Goal: Task Accomplishment & Management: Manage account settings

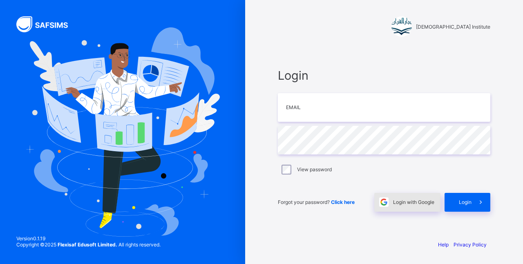
click at [406, 204] on span "Login with Google" at bounding box center [413, 202] width 41 height 6
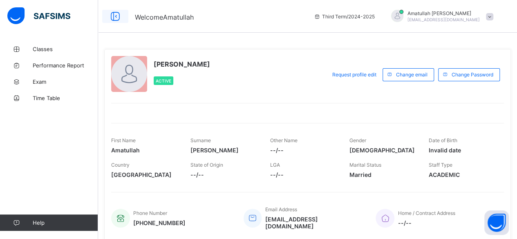
click at [118, 17] on icon at bounding box center [115, 17] width 14 height 12
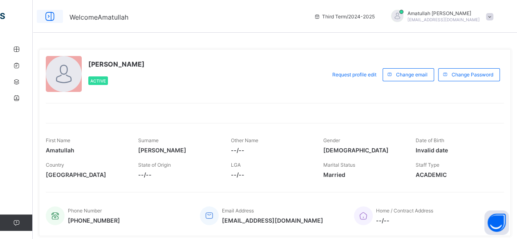
click at [56, 18] on icon at bounding box center [50, 17] width 14 height 12
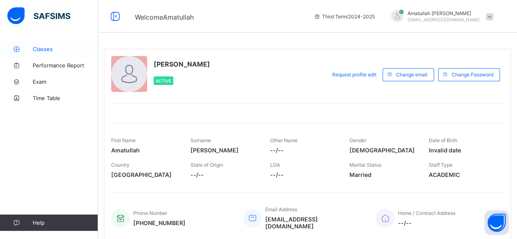
click at [52, 49] on span "Classes" at bounding box center [65, 49] width 65 height 7
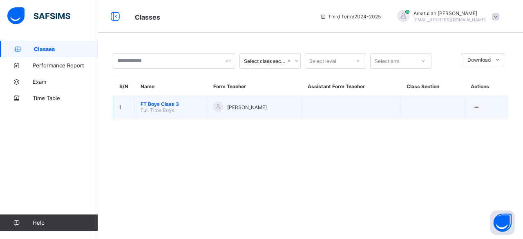
click at [160, 112] on td "FT Boys Class 3 Full Time Boys" at bounding box center [170, 107] width 73 height 22
click at [175, 103] on span "FT Boys Class 3" at bounding box center [171, 104] width 60 height 6
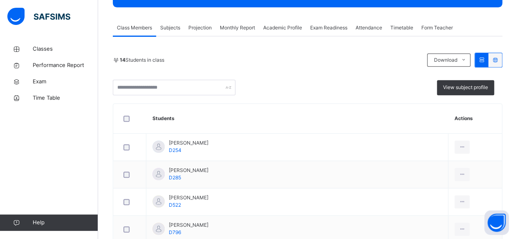
scroll to position [140, 0]
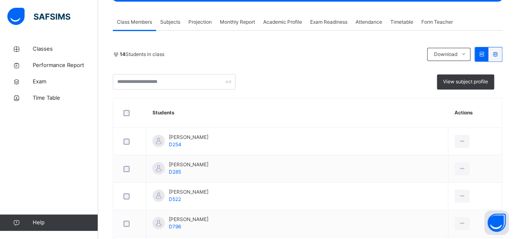
click at [217, 21] on div "Monthly Report" at bounding box center [237, 22] width 43 height 16
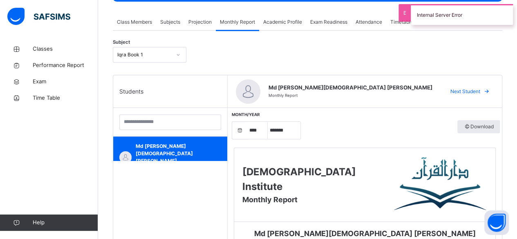
click at [199, 22] on span "Projection" at bounding box center [199, 21] width 23 height 7
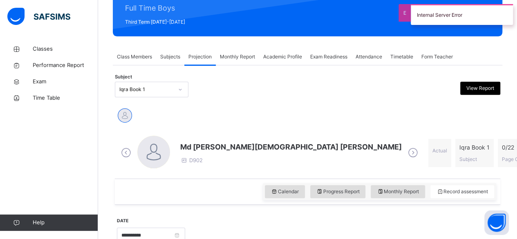
scroll to position [103, 0]
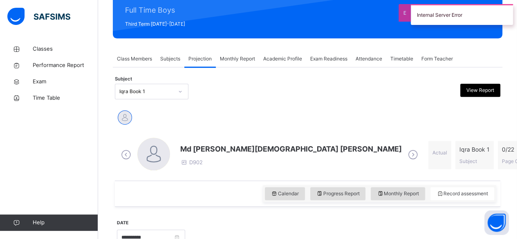
click at [364, 63] on div "Attendance" at bounding box center [368, 59] width 35 height 16
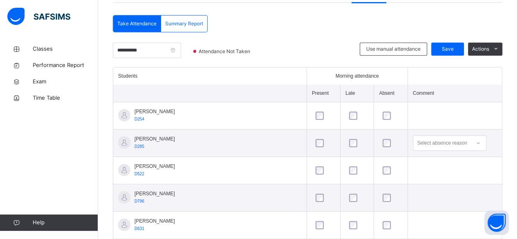
scroll to position [183, 0]
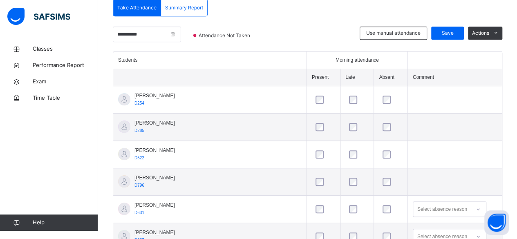
click at [306, 196] on td at bounding box center [322, 209] width 33 height 27
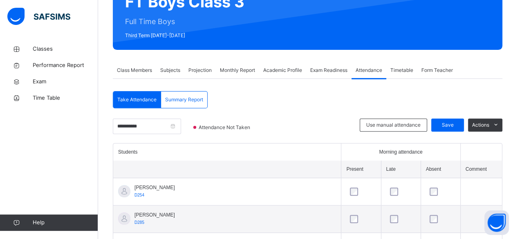
scroll to position [87, 0]
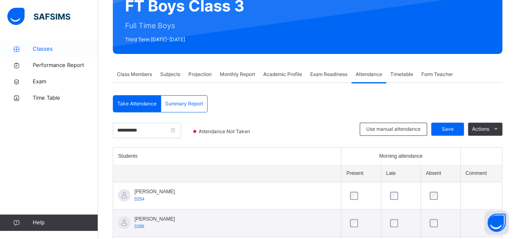
click at [65, 43] on link "Classes" at bounding box center [49, 49] width 98 height 16
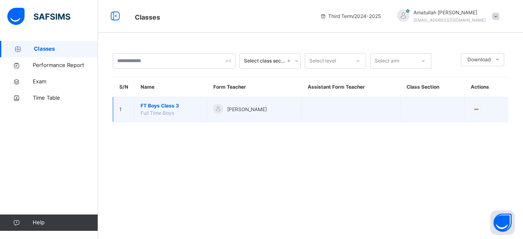
click at [171, 117] on td "FT Boys Class 3 Full Time Boys" at bounding box center [170, 109] width 73 height 25
click at [163, 106] on span "FT Boys Class 3" at bounding box center [171, 105] width 60 height 7
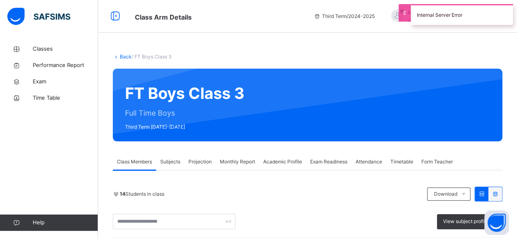
click at [369, 162] on span "Attendance" at bounding box center [368, 161] width 27 height 7
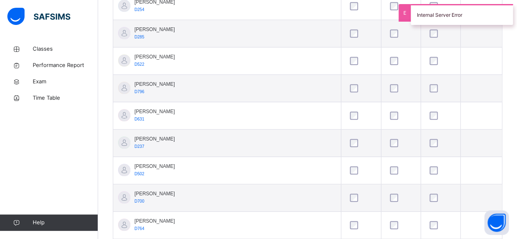
scroll to position [280, 0]
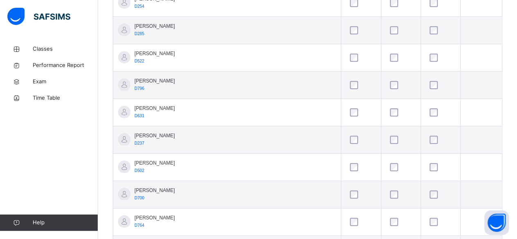
click at [420, 140] on td at bounding box center [440, 139] width 40 height 27
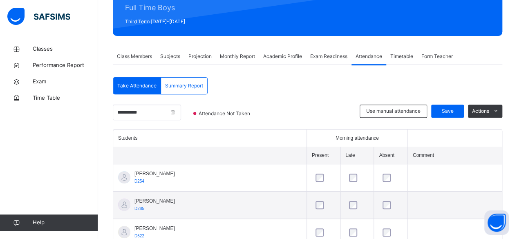
scroll to position [108, 0]
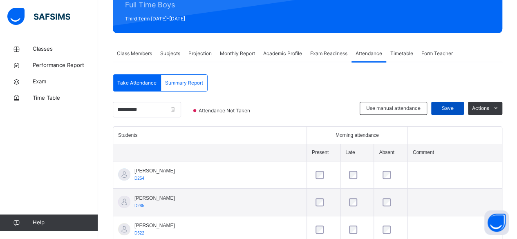
click at [453, 112] on div "Save" at bounding box center [447, 108] width 33 height 13
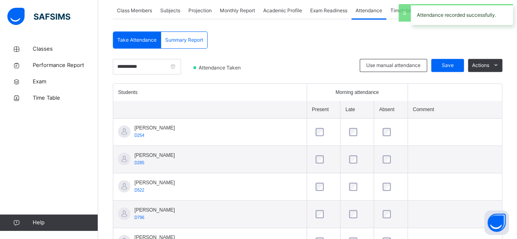
scroll to position [144, 0]
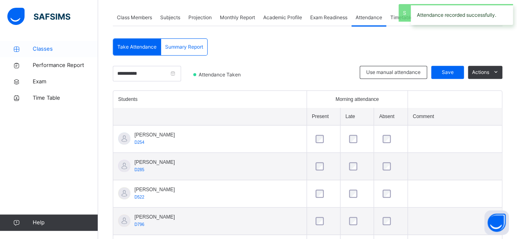
click at [42, 50] on span "Classes" at bounding box center [65, 49] width 65 height 8
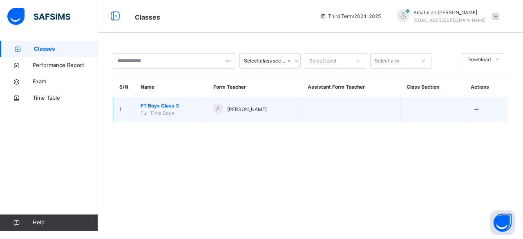
click at [150, 108] on span "FT Boys Class 3" at bounding box center [171, 105] width 60 height 7
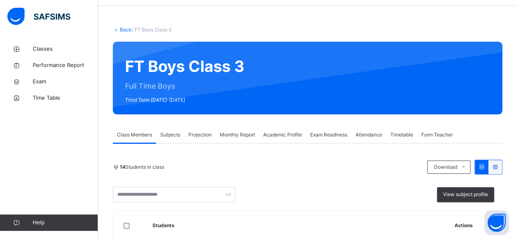
scroll to position [112, 0]
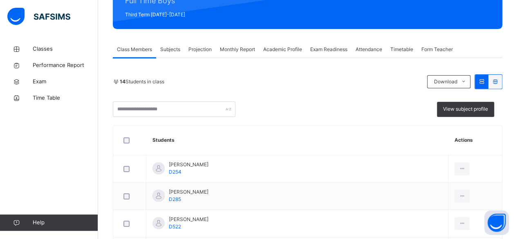
click at [192, 49] on span "Projection" at bounding box center [199, 49] width 23 height 7
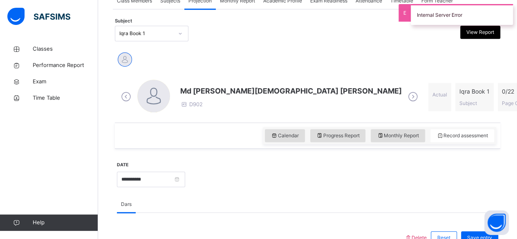
scroll to position [157, 0]
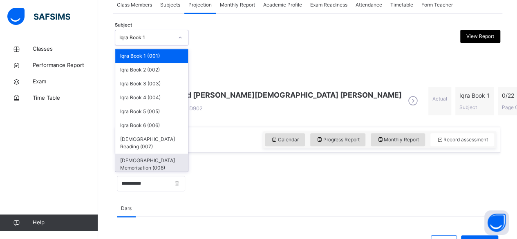
click at [131, 154] on div "[DEMOGRAPHIC_DATA] Memorisation (008)" at bounding box center [151, 164] width 73 height 21
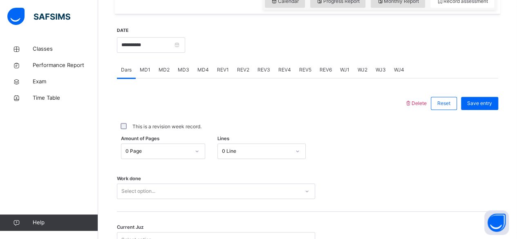
scroll to position [297, 0]
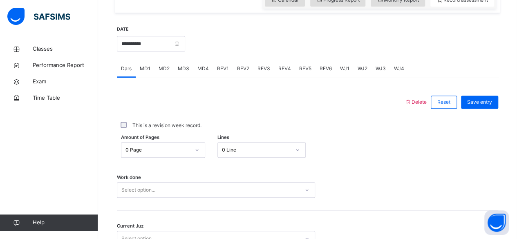
click at [217, 74] on div "REV1" at bounding box center [223, 68] width 20 height 16
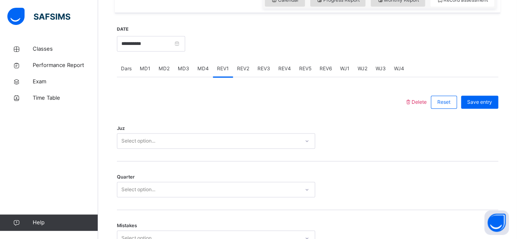
click at [197, 65] on span "MD4" at bounding box center [202, 68] width 11 height 7
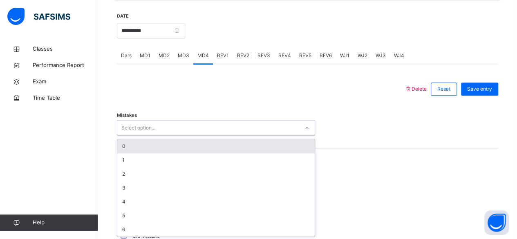
scroll to position [310, 0]
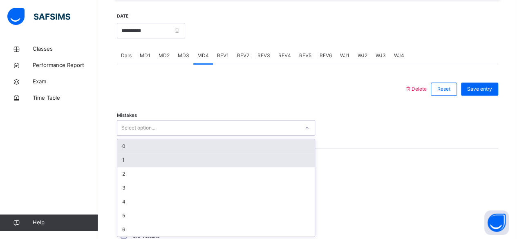
click at [138, 157] on div "1" at bounding box center [215, 160] width 197 height 14
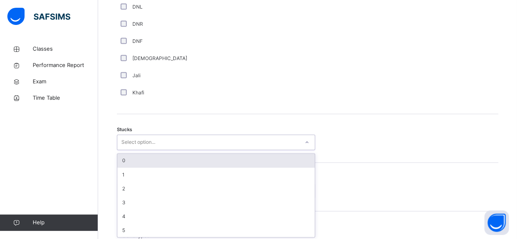
scroll to position [608, 0]
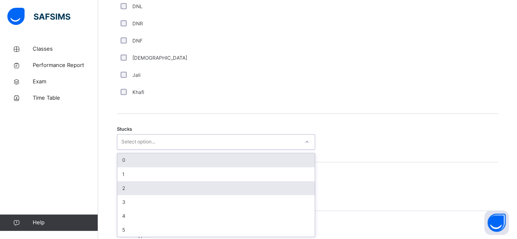
click at [133, 190] on div "2" at bounding box center [215, 188] width 197 height 14
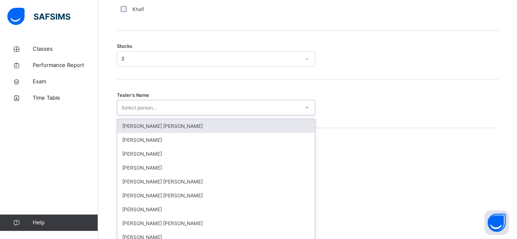
scroll to position [695, 0]
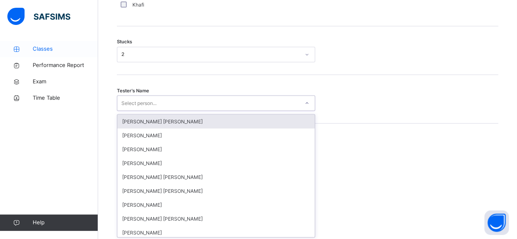
click at [69, 44] on link "Classes" at bounding box center [49, 49] width 98 height 16
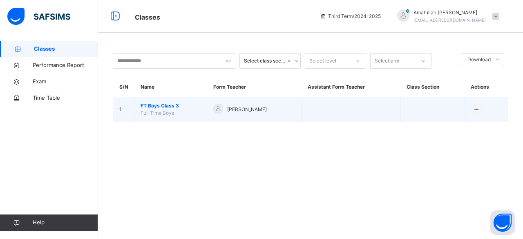
click at [157, 103] on span "FT Boys Class 3" at bounding box center [171, 105] width 60 height 7
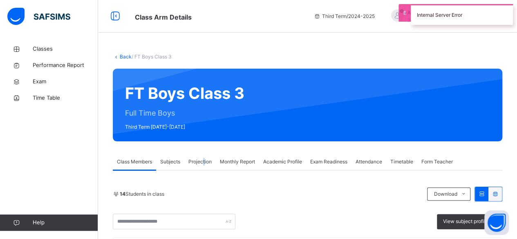
drag, startPoint x: 202, startPoint y: 153, endPoint x: 204, endPoint y: 158, distance: 5.2
click at [204, 158] on div "Projection" at bounding box center [199, 162] width 31 height 16
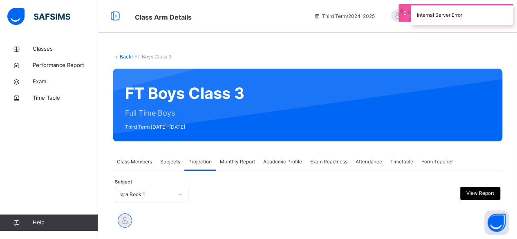
click at [204, 158] on span "Projection" at bounding box center [199, 161] width 23 height 7
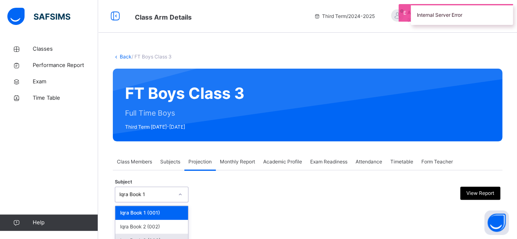
scroll to position [81, 0]
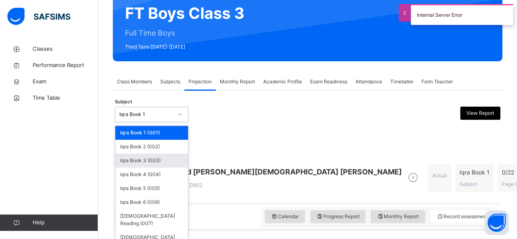
click at [154, 122] on div "option Iqra Book 3 (003) focused, 3 of 8. 8 results available. Use Up and Down …" at bounding box center [152, 115] width 74 height 16
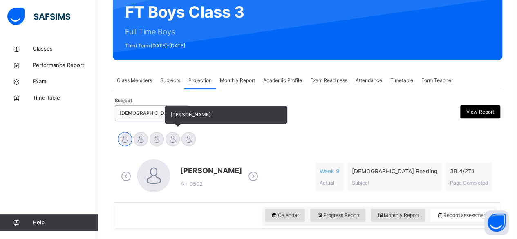
click at [171, 139] on div at bounding box center [172, 139] width 14 height 14
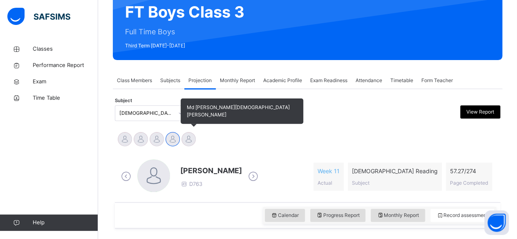
click at [191, 133] on div at bounding box center [188, 139] width 14 height 14
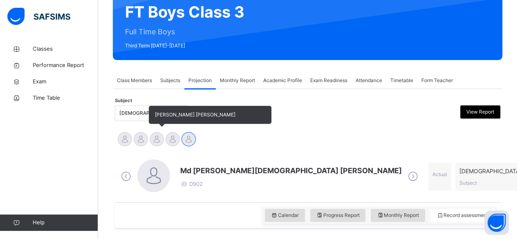
click at [160, 141] on div at bounding box center [157, 139] width 14 height 14
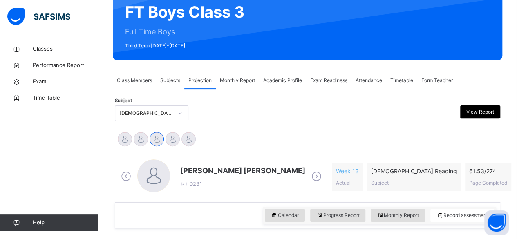
click at [204, 166] on span "[PERSON_NAME] [PERSON_NAME]" at bounding box center [242, 170] width 125 height 11
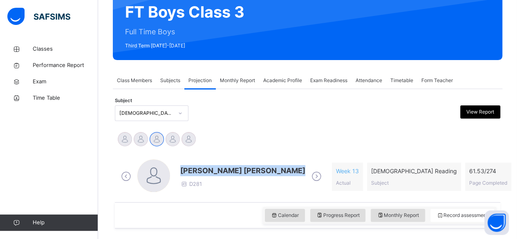
click at [204, 166] on span "[PERSON_NAME] [PERSON_NAME]" at bounding box center [242, 170] width 125 height 11
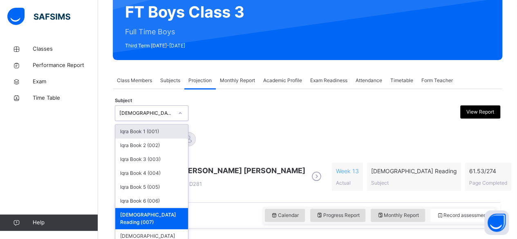
click at [175, 114] on div at bounding box center [180, 113] width 14 height 13
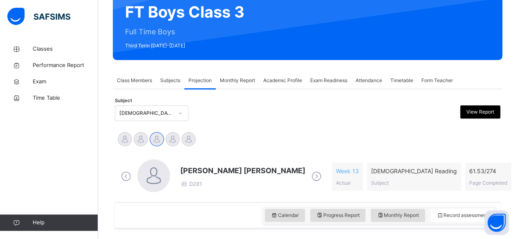
click at [280, 145] on div "Ibrahim Yusuf Idris Boquizada Mohammad Hanzalah Siddiqui Mohammed Abdullah Md A…" at bounding box center [307, 140] width 381 height 18
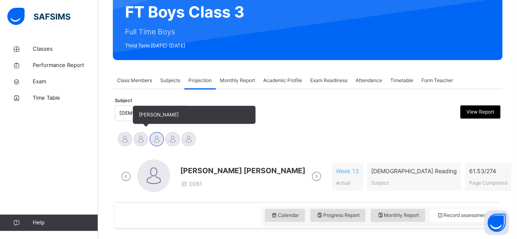
click at [141, 134] on div at bounding box center [141, 139] width 14 height 14
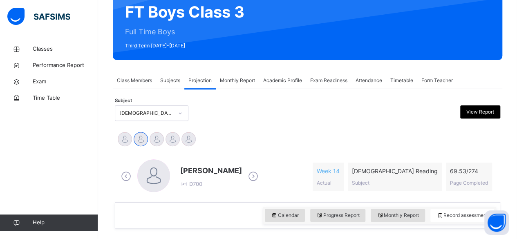
click at [190, 168] on span "[PERSON_NAME]" at bounding box center [211, 170] width 62 height 11
click at [268, 124] on div "Subject Quran Reading (007) View Report" at bounding box center [307, 113] width 385 height 24
click at [338, 85] on div "Exam Readiness" at bounding box center [328, 80] width 45 height 16
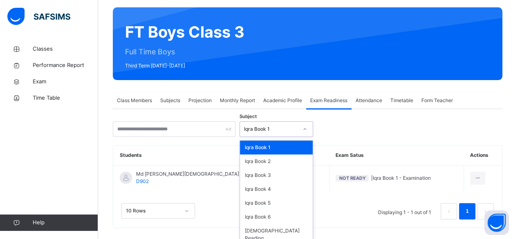
scroll to position [70, 0]
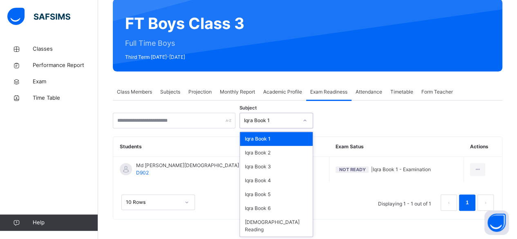
click at [284, 125] on div "Iqra Book 1" at bounding box center [268, 120] width 57 height 13
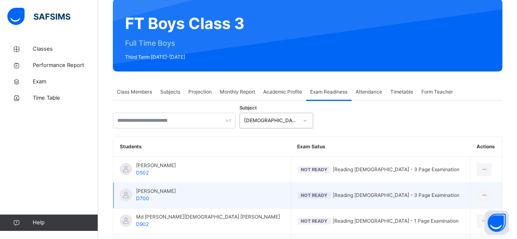
scroll to position [80, 0]
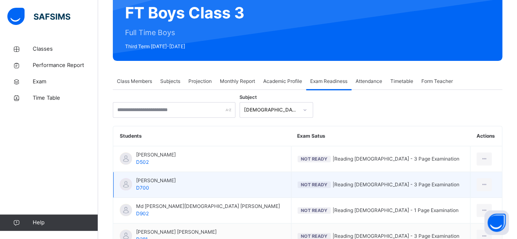
click at [301, 182] on span "Not Ready" at bounding box center [314, 185] width 27 height 6
click at [403, 184] on span "Not Ready | Reading Qur'an - 3 Page Examination" at bounding box center [380, 184] width 167 height 7
click at [480, 184] on div at bounding box center [483, 184] width 15 height 13
click at [456, 218] on div "Mark as Ready for Exam" at bounding box center [460, 218] width 55 height 8
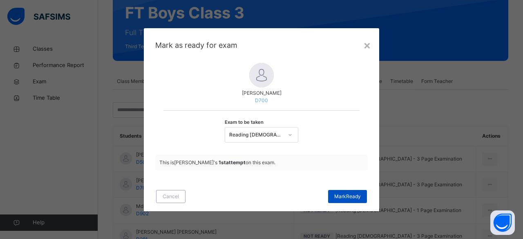
click at [344, 197] on span "Mark Ready" at bounding box center [347, 196] width 27 height 7
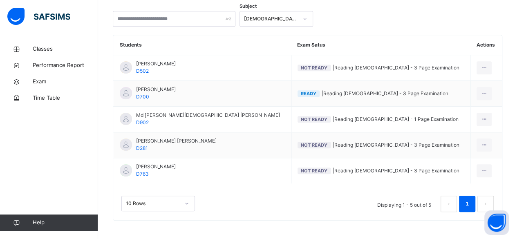
scroll to position [165, 0]
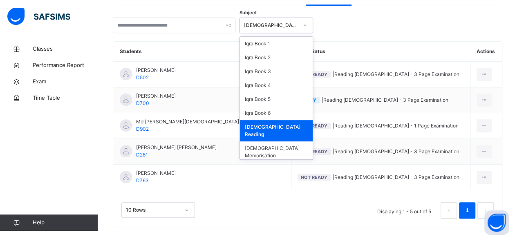
click at [261, 27] on div "[DEMOGRAPHIC_DATA] Reading" at bounding box center [271, 25] width 54 height 7
click at [280, 124] on div "[DEMOGRAPHIC_DATA] Reading" at bounding box center [276, 130] width 73 height 21
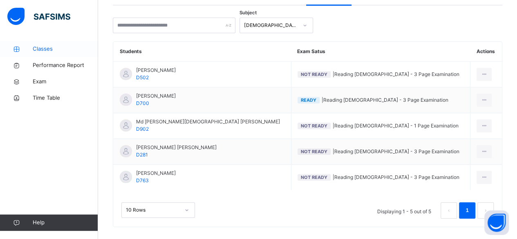
click at [46, 46] on span "Classes" at bounding box center [65, 49] width 65 height 8
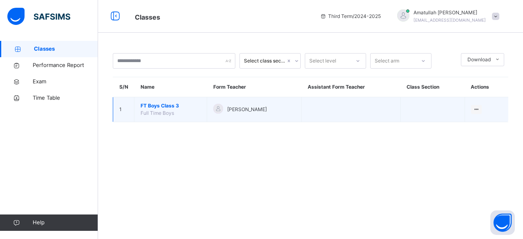
click at [186, 114] on td "FT Boys Class 3 Full Time Boys" at bounding box center [170, 109] width 73 height 25
click at [157, 107] on span "FT Boys Class 3" at bounding box center [171, 105] width 60 height 7
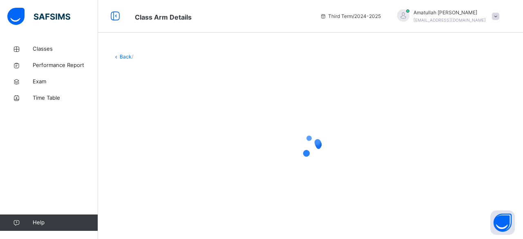
click at [157, 107] on div at bounding box center [310, 146] width 395 height 155
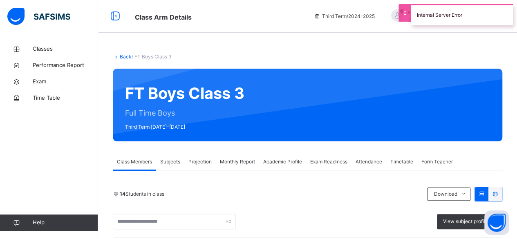
click at [204, 162] on span "Projection" at bounding box center [199, 161] width 23 height 7
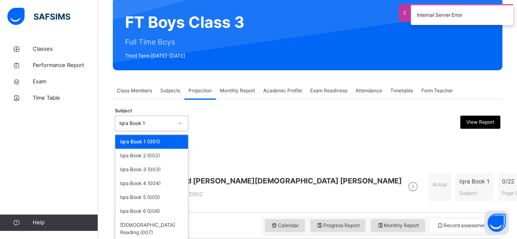
click at [160, 131] on div "option Iqra Book 1 (001) focused, 1 of 8. 8 results available. Use Up and Down …" at bounding box center [152, 124] width 74 height 16
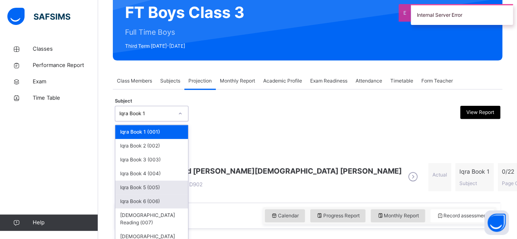
scroll to position [81, 0]
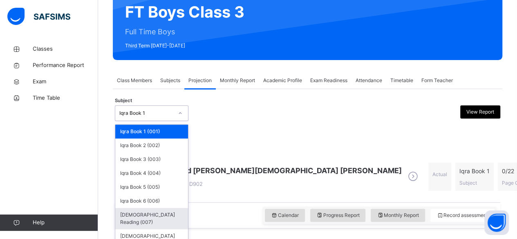
drag, startPoint x: 160, startPoint y: 204, endPoint x: 161, endPoint y: 210, distance: 5.8
click at [161, 210] on div "Iqra Book 1 (001) Iqra Book 2 (002) Iqra Book 3 (003) Iqra Book 4 (004) Iqra Bo…" at bounding box center [151, 186] width 73 height 123
click at [161, 210] on div "[DEMOGRAPHIC_DATA] Reading (007)" at bounding box center [151, 218] width 73 height 21
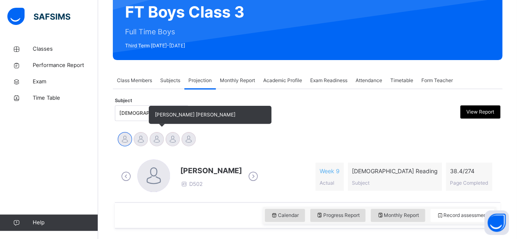
click at [157, 136] on div at bounding box center [157, 139] width 14 height 14
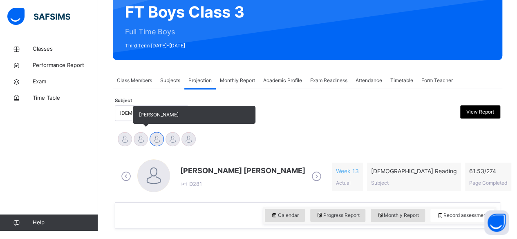
click at [134, 139] on div at bounding box center [141, 139] width 14 height 14
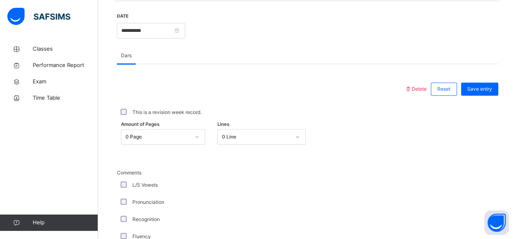
scroll to position [310, 0]
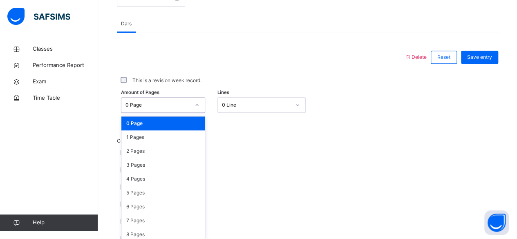
click at [134, 113] on div "option 0 Page focused, 1 of 275. 275 results available. Use Up and Down to choo…" at bounding box center [163, 105] width 84 height 16
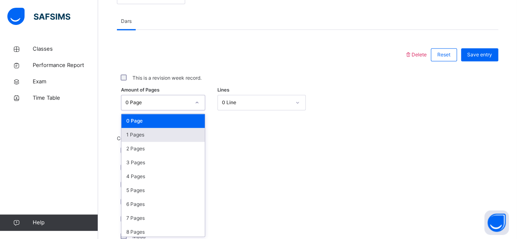
scroll to position [344, 0]
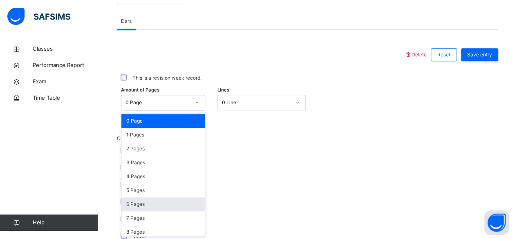
click at [144, 207] on div "6 Pages" at bounding box center [162, 204] width 83 height 14
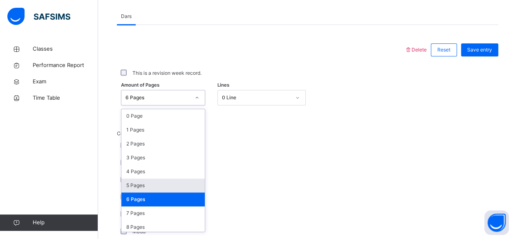
scroll to position [350, 0]
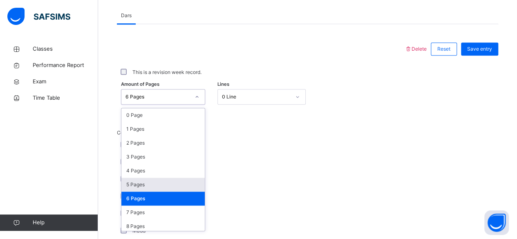
click at [158, 203] on div "6 Pages" at bounding box center [162, 199] width 83 height 14
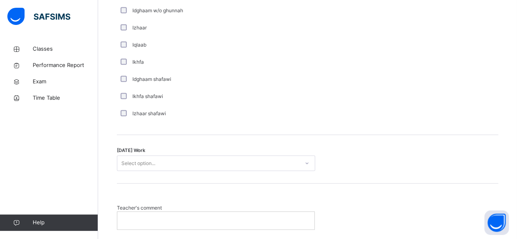
scroll to position [681, 0]
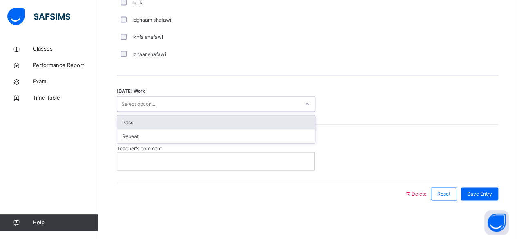
click at [191, 123] on div "Pass" at bounding box center [215, 122] width 197 height 14
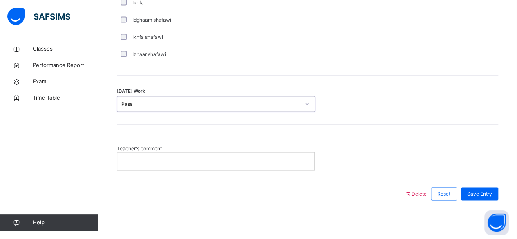
click at [181, 167] on div at bounding box center [215, 160] width 197 height 17
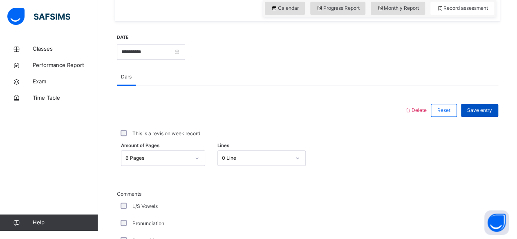
click at [487, 111] on span "Save entry" at bounding box center [479, 110] width 25 height 7
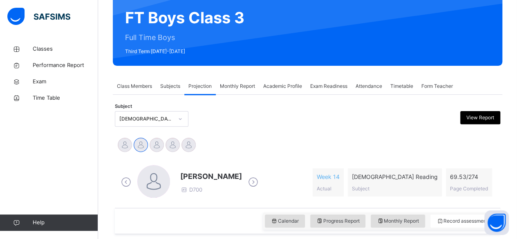
scroll to position [0, 0]
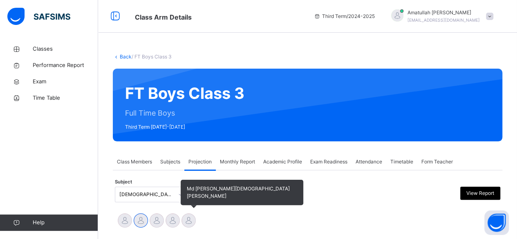
click at [193, 226] on div at bounding box center [188, 220] width 14 height 14
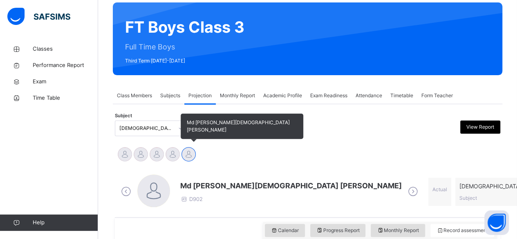
scroll to position [145, 0]
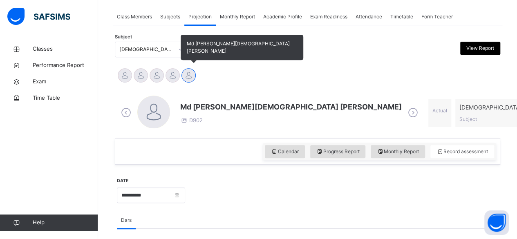
click at [353, 185] on div at bounding box center [341, 194] width 305 height 35
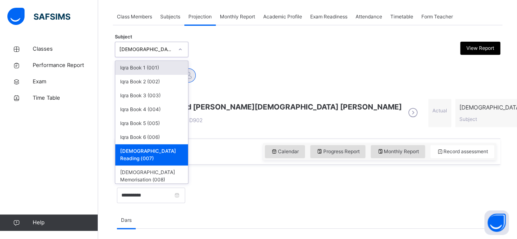
click at [279, 69] on div "Ibrahim Yusuf Idris Boquizada Mohammad Hanzalah Siddiqui Mohammed Abdullah Md A…" at bounding box center [307, 76] width 381 height 18
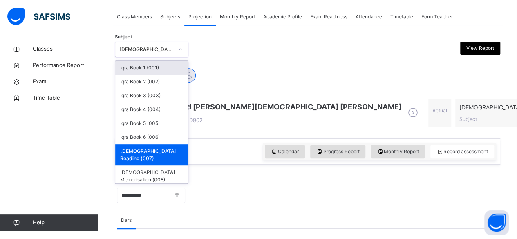
click at [115, 48] on div "[DEMOGRAPHIC_DATA] Reading (007)" at bounding box center [143, 49] width 57 height 13
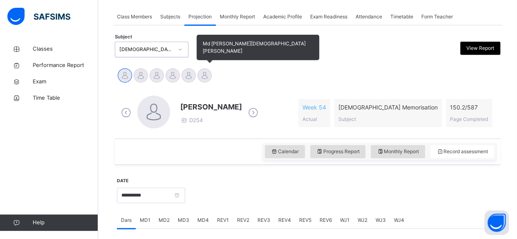
click at [208, 77] on div at bounding box center [204, 75] width 14 height 14
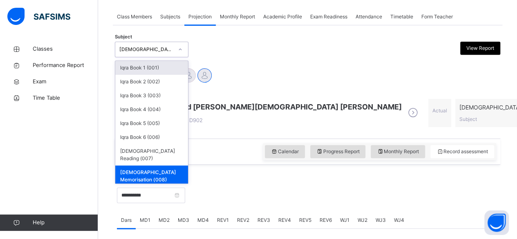
click at [149, 54] on div "[DEMOGRAPHIC_DATA] Memorisation (008)" at bounding box center [143, 49] width 57 height 13
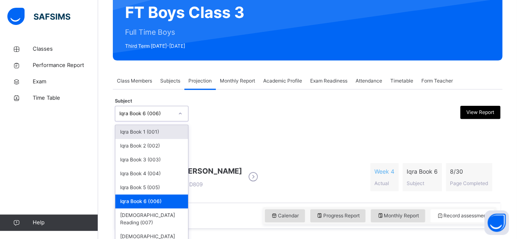
click at [170, 121] on div "option Iqra Book 6 (006), selected. option Iqra Book 1 (001) focused, 1 of 8. 8…" at bounding box center [152, 114] width 74 height 16
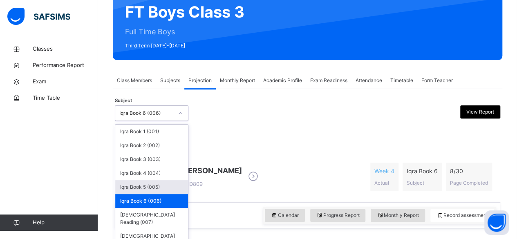
click at [173, 189] on div "Iqra Book 5 (005)" at bounding box center [151, 187] width 73 height 14
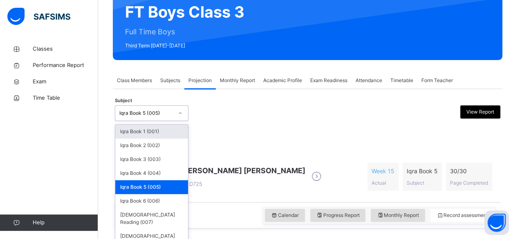
click at [160, 113] on div "Iqra Book 5 (005)" at bounding box center [146, 112] width 54 height 7
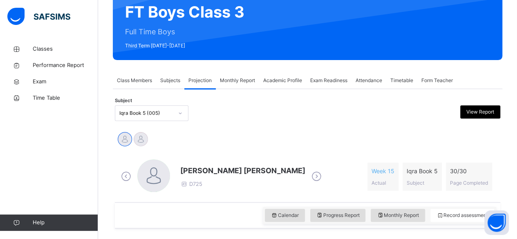
click at [136, 78] on span "Class Members" at bounding box center [134, 80] width 35 height 7
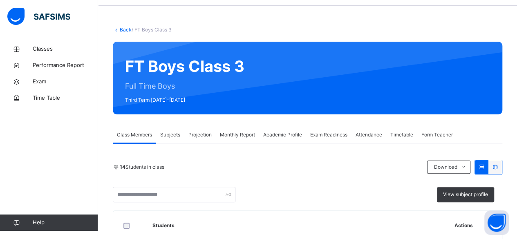
scroll to position [27, 0]
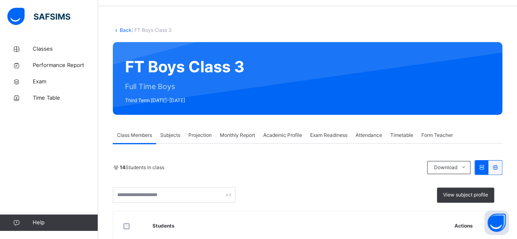
click at [180, 134] on span "Subjects" at bounding box center [170, 135] width 20 height 7
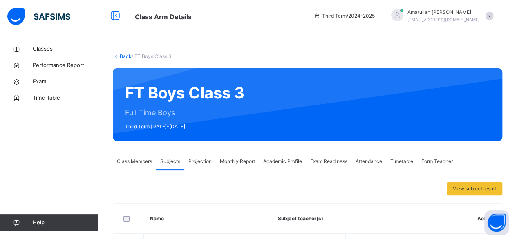
scroll to position [0, 0]
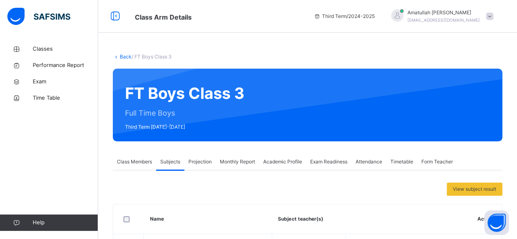
click at [193, 161] on span "Projection" at bounding box center [199, 161] width 23 height 7
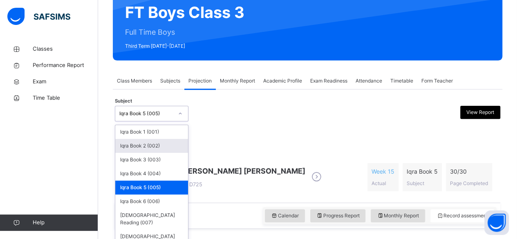
click at [169, 121] on div "option Iqra Book 5 (005), selected. option Iqra Book 2 (002) focused, 2 of 8. 8…" at bounding box center [152, 114] width 74 height 16
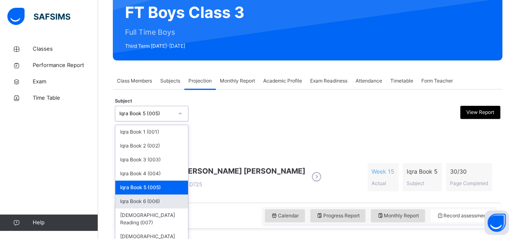
scroll to position [81, 0]
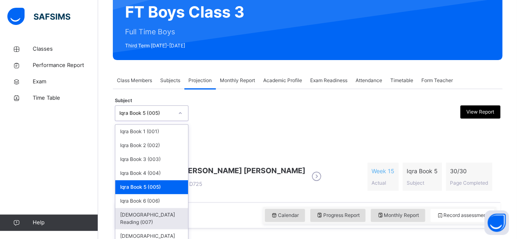
click at [165, 210] on div "[DEMOGRAPHIC_DATA] Reading (007)" at bounding box center [151, 218] width 73 height 21
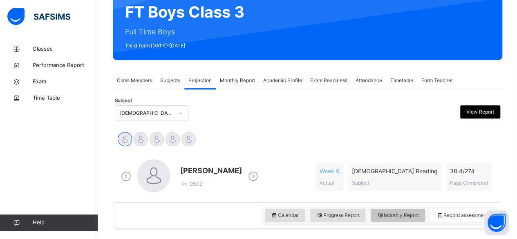
click at [405, 215] on span "Monthly Report" at bounding box center [398, 215] width 42 height 7
select select "****"
select select "*"
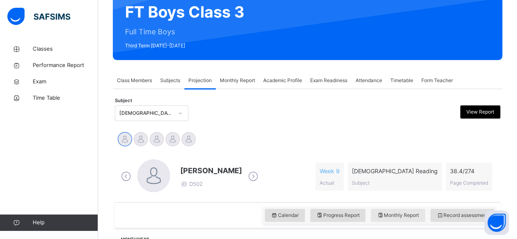
click at [393, 213] on span "Monthly Report" at bounding box center [398, 215] width 42 height 7
click at [234, 78] on span "Monthly Report" at bounding box center [237, 80] width 35 height 7
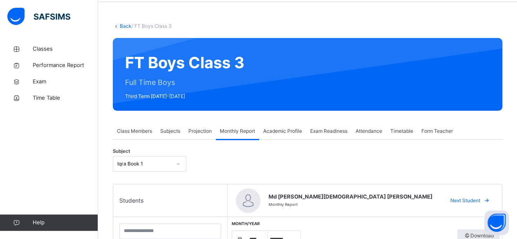
scroll to position [0, 0]
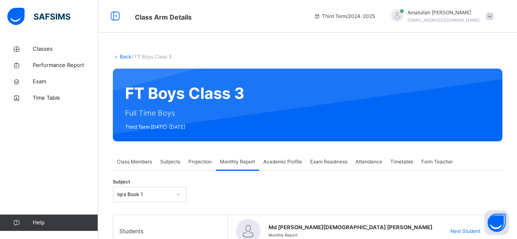
click at [197, 161] on span "Projection" at bounding box center [199, 161] width 23 height 7
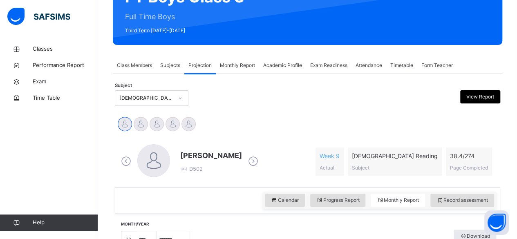
scroll to position [114, 0]
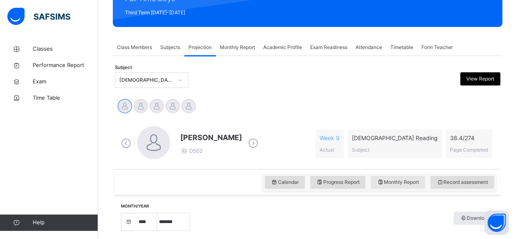
click at [405, 181] on span "Monthly Report" at bounding box center [398, 182] width 42 height 7
drag, startPoint x: 405, startPoint y: 181, endPoint x: 329, endPoint y: 178, distance: 75.6
click at [329, 178] on div "Calendar Progress Report Monthly Report Record assessment" at bounding box center [379, 182] width 233 height 17
click at [329, 178] on div "Progress Report" at bounding box center [338, 182] width 56 height 13
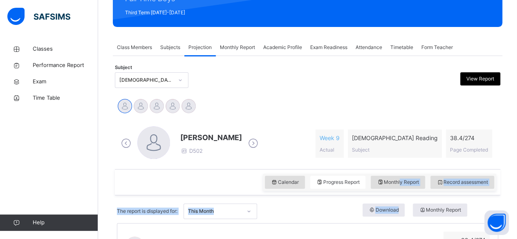
drag, startPoint x: 405, startPoint y: 182, endPoint x: 435, endPoint y: 212, distance: 41.9
click at [435, 212] on span "Monthly Report" at bounding box center [440, 209] width 42 height 7
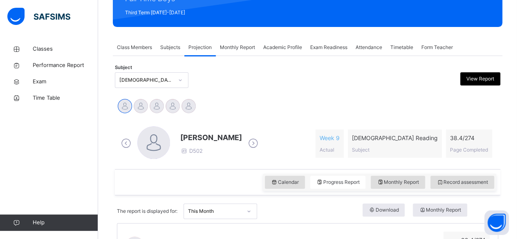
click at [306, 116] on div "Ibrahim Yusuf Idris Boquizada Mohammad Hanzalah Siddiqui Mohammed Abdullah Md A…" at bounding box center [307, 107] width 381 height 18
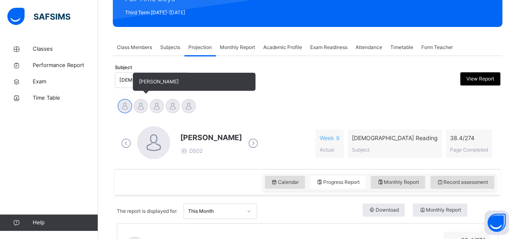
click at [138, 107] on div at bounding box center [141, 106] width 14 height 14
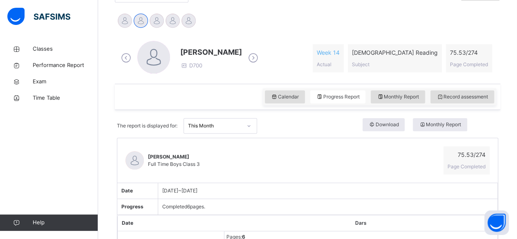
scroll to position [203, 0]
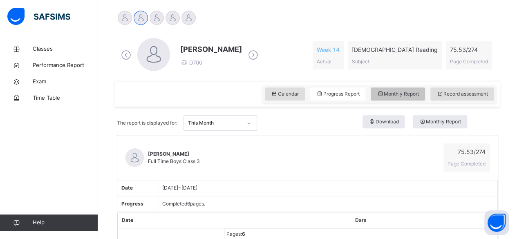
click at [406, 97] on div "Monthly Report" at bounding box center [398, 93] width 54 height 13
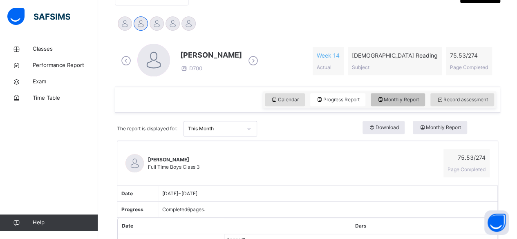
select select "****"
select select "*"
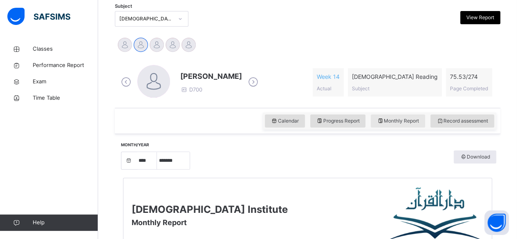
scroll to position [172, 0]
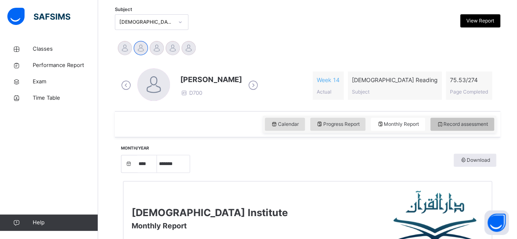
click at [444, 128] on div "Record assessment" at bounding box center [462, 124] width 64 height 13
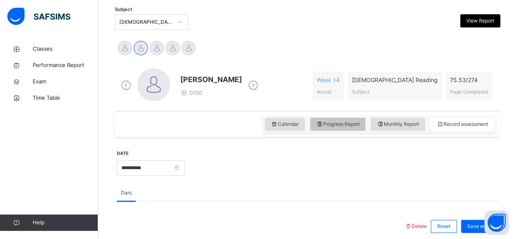
click at [337, 126] on span "Progress Report" at bounding box center [337, 124] width 43 height 7
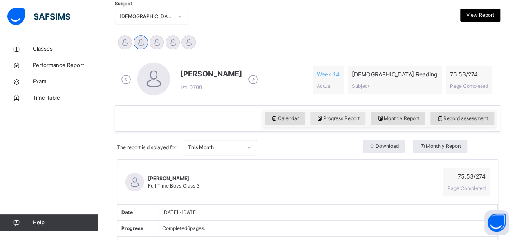
scroll to position [171, 0]
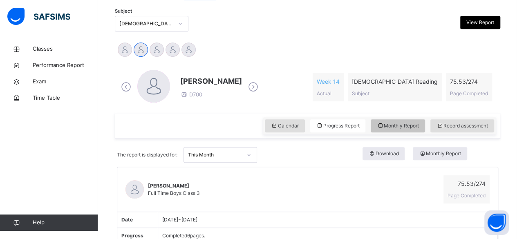
click at [419, 129] on div "Monthly Report" at bounding box center [398, 125] width 54 height 13
select select "****"
select select "*"
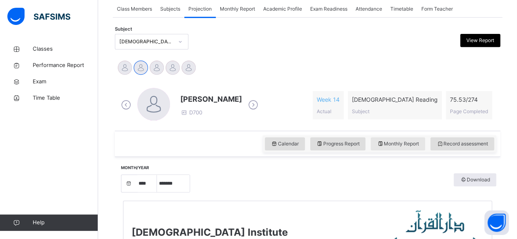
scroll to position [153, 0]
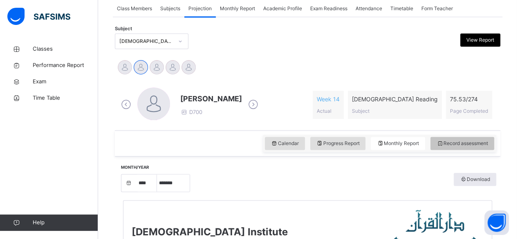
click at [458, 140] on span "Record assessment" at bounding box center [461, 143] width 51 height 7
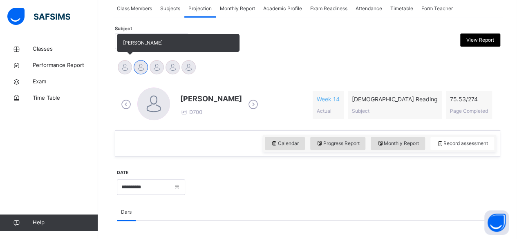
click at [122, 69] on div at bounding box center [125, 67] width 14 height 14
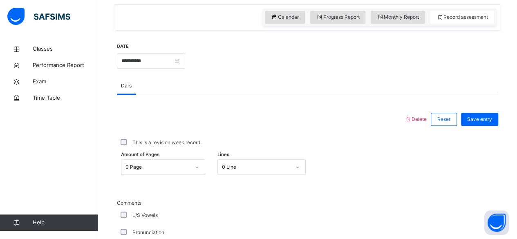
scroll to position [281, 0]
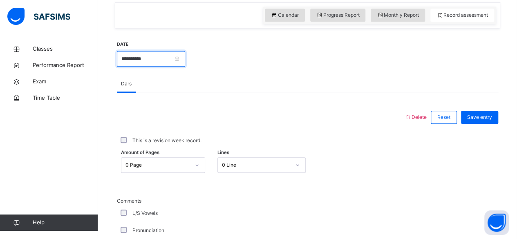
click at [185, 60] on input "**********" at bounding box center [151, 59] width 68 height 16
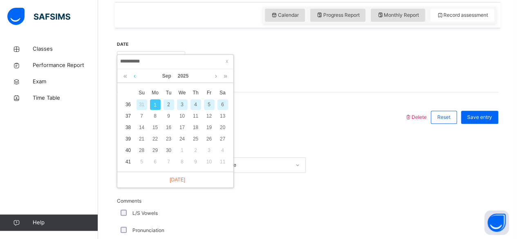
click at [134, 76] on link at bounding box center [135, 76] width 6 height 14
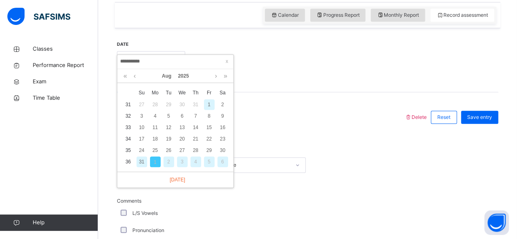
click at [141, 161] on div "31" at bounding box center [141, 161] width 11 height 11
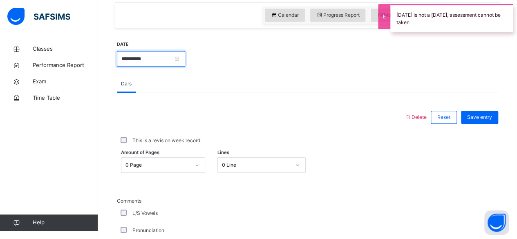
click at [185, 56] on input "**********" at bounding box center [151, 59] width 68 height 16
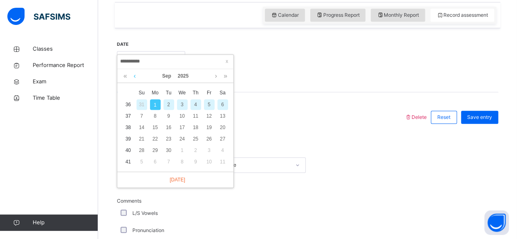
click at [136, 78] on link at bounding box center [135, 76] width 6 height 14
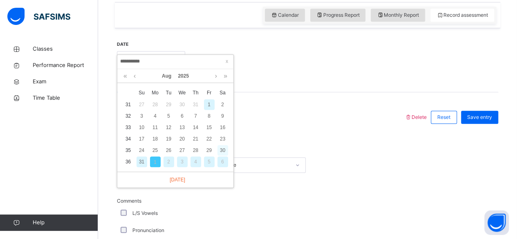
click at [222, 150] on div "30" at bounding box center [222, 150] width 11 height 11
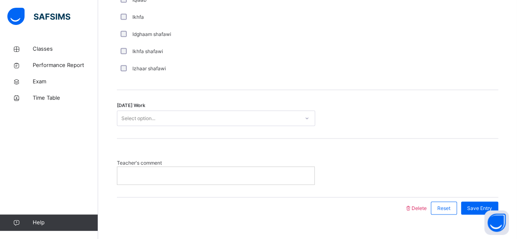
scroll to position [681, 0]
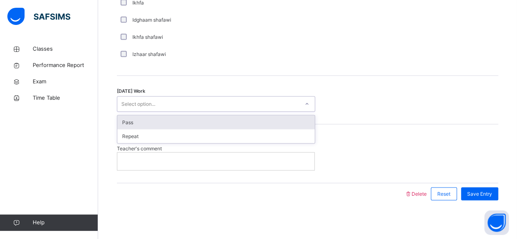
click at [181, 127] on div "Pass" at bounding box center [215, 122] width 197 height 14
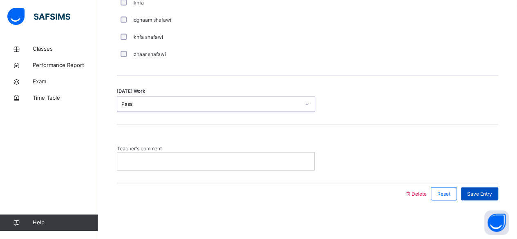
click at [490, 192] on span "Save Entry" at bounding box center [479, 193] width 25 height 7
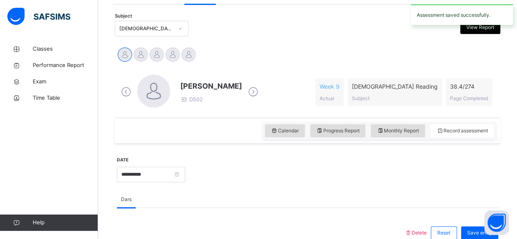
scroll to position [169, 0]
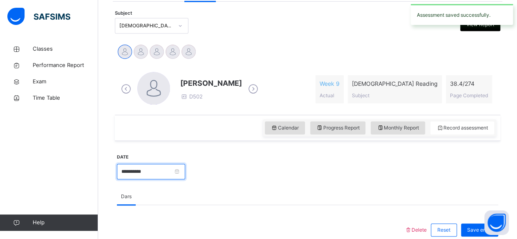
click at [185, 173] on input "**********" at bounding box center [151, 172] width 68 height 16
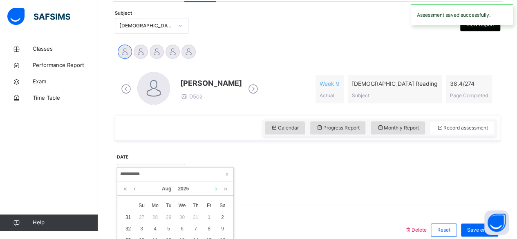
click at [216, 192] on link at bounding box center [216, 189] width 6 height 14
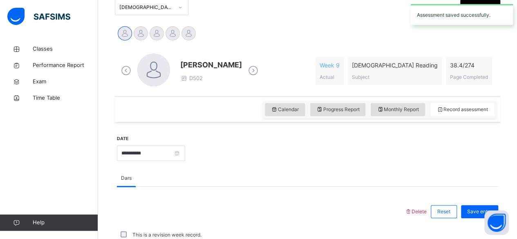
scroll to position [193, 0]
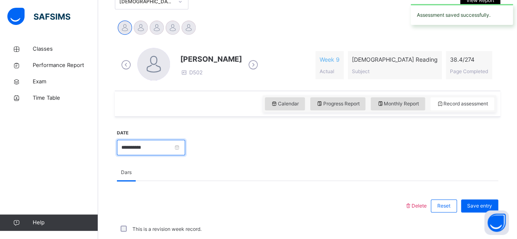
click at [185, 148] on input "**********" at bounding box center [151, 148] width 68 height 16
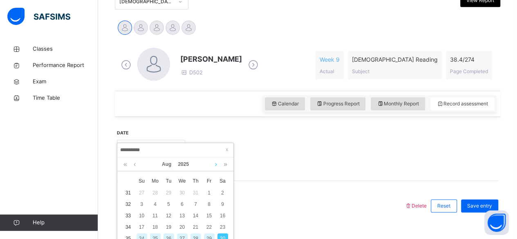
click at [216, 164] on link at bounding box center [216, 164] width 6 height 14
click at [154, 192] on div "1" at bounding box center [155, 193] width 11 height 11
type input "**********"
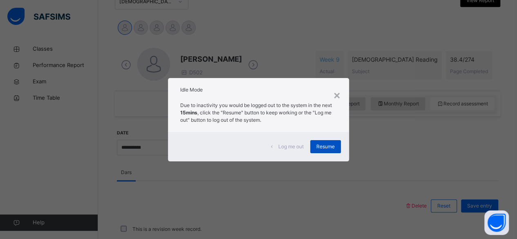
click at [331, 147] on span "Resume" at bounding box center [325, 146] width 18 height 7
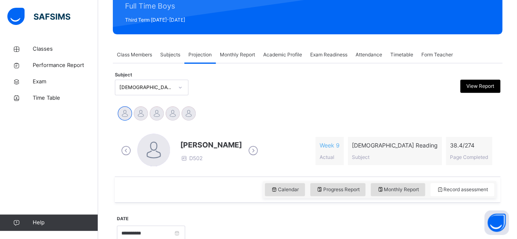
scroll to position [87, 0]
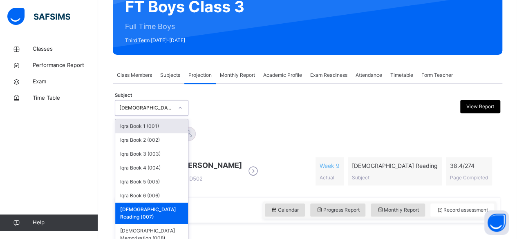
click at [171, 107] on div "[DEMOGRAPHIC_DATA] Reading (007)" at bounding box center [146, 107] width 54 height 7
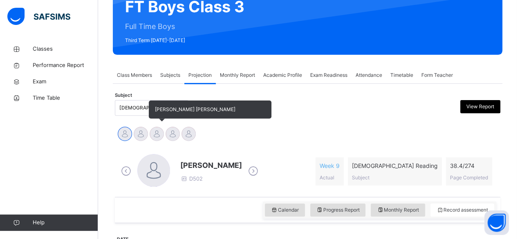
click at [160, 136] on div at bounding box center [157, 134] width 14 height 14
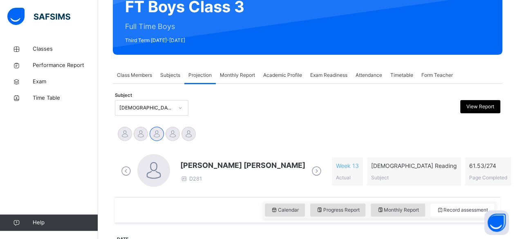
click at [216, 167] on span "[PERSON_NAME] [PERSON_NAME]" at bounding box center [242, 165] width 125 height 11
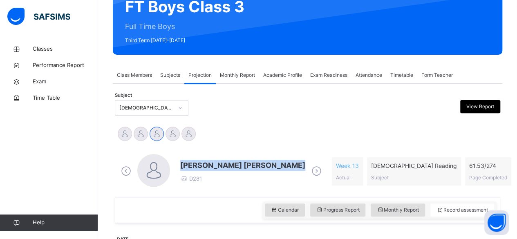
click at [216, 167] on span "[PERSON_NAME] [PERSON_NAME]" at bounding box center [242, 165] width 125 height 11
click at [138, 148] on div "Mohammad Hanzalah Siddiqui D281 Week 13 Actual Quran Reading Subject 61.53 / 27…" at bounding box center [307, 171] width 381 height 47
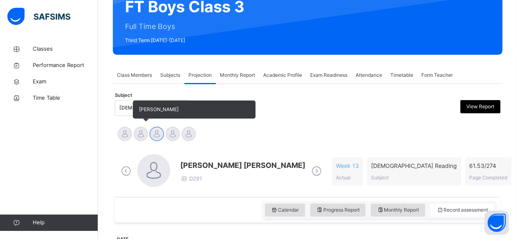
click at [142, 135] on div at bounding box center [141, 134] width 14 height 14
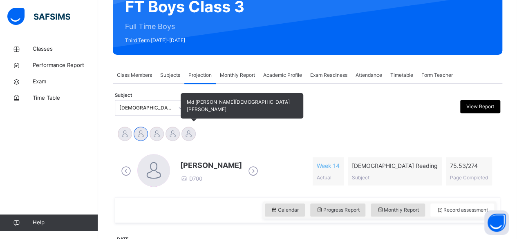
click at [192, 138] on div at bounding box center [188, 134] width 14 height 14
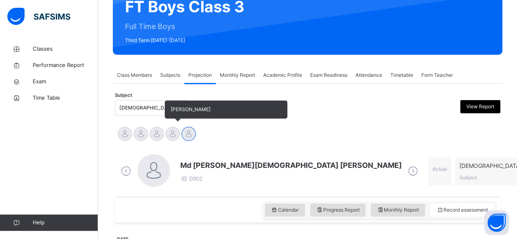
click at [172, 137] on div at bounding box center [172, 134] width 14 height 14
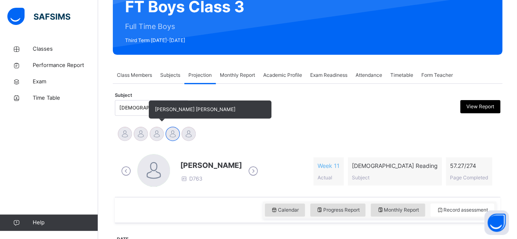
click at [161, 137] on div at bounding box center [157, 134] width 14 height 14
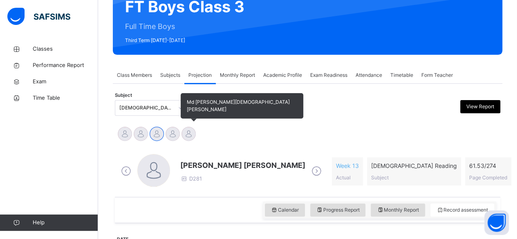
click at [187, 139] on div at bounding box center [188, 134] width 14 height 14
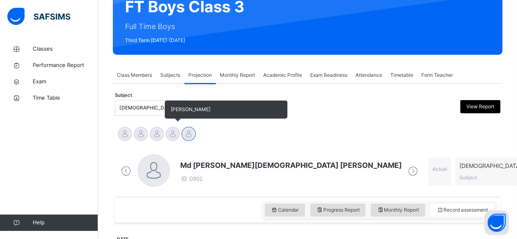
click at [174, 138] on div at bounding box center [172, 134] width 14 height 14
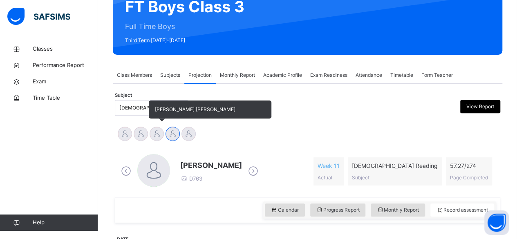
click at [160, 137] on div at bounding box center [157, 134] width 14 height 14
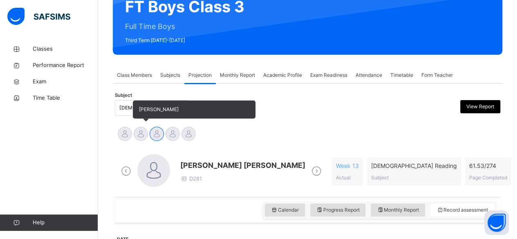
click at [143, 137] on div at bounding box center [141, 134] width 14 height 14
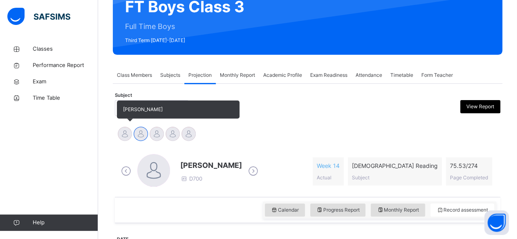
click at [127, 138] on div at bounding box center [125, 134] width 14 height 14
click at [118, 110] on span "[PERSON_NAME]" at bounding box center [178, 109] width 123 height 18
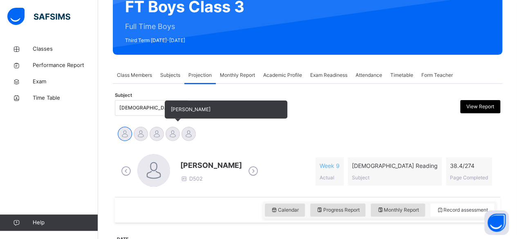
click at [174, 138] on div at bounding box center [172, 134] width 14 height 14
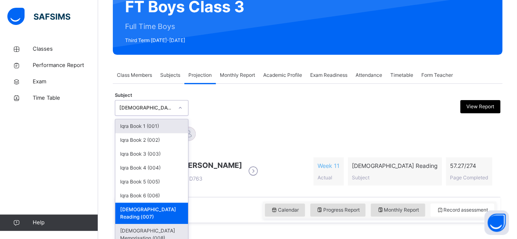
click at [168, 224] on div "[DEMOGRAPHIC_DATA] Memorisation (008)" at bounding box center [151, 234] width 73 height 21
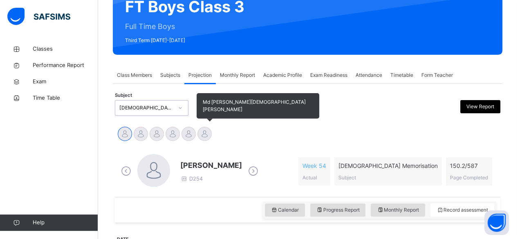
click at [206, 134] on div at bounding box center [204, 134] width 14 height 14
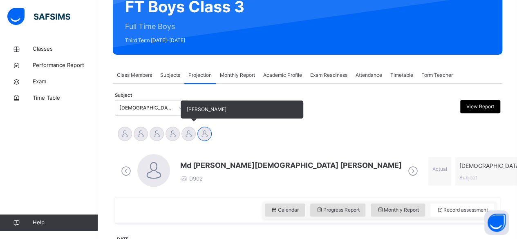
click at [189, 138] on div at bounding box center [188, 134] width 14 height 14
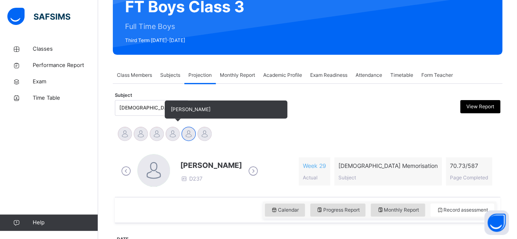
click at [177, 134] on div at bounding box center [172, 134] width 14 height 14
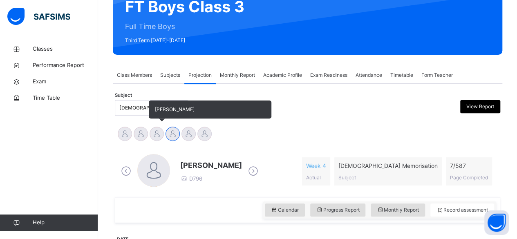
click at [157, 137] on div at bounding box center [157, 134] width 14 height 14
click at [145, 139] on div "[PERSON_NAME]" at bounding box center [141, 135] width 16 height 18
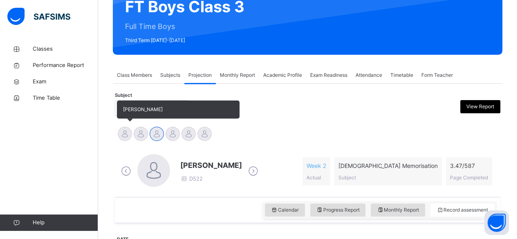
click at [122, 138] on div at bounding box center [125, 134] width 14 height 14
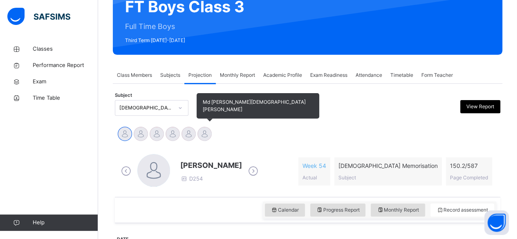
click at [208, 136] on div at bounding box center [204, 134] width 14 height 14
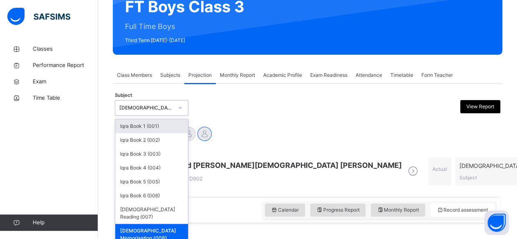
click at [151, 126] on div "Iqra Book 1 (001)" at bounding box center [151, 126] width 73 height 14
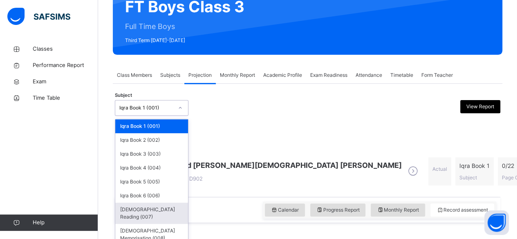
click at [163, 211] on div "[DEMOGRAPHIC_DATA] Reading (007)" at bounding box center [151, 213] width 73 height 21
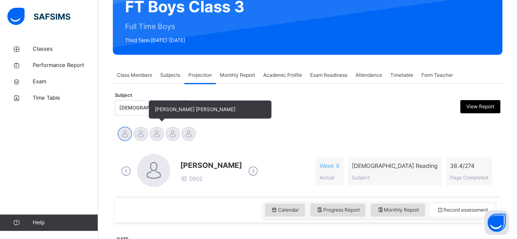
click at [150, 132] on div at bounding box center [157, 134] width 14 height 14
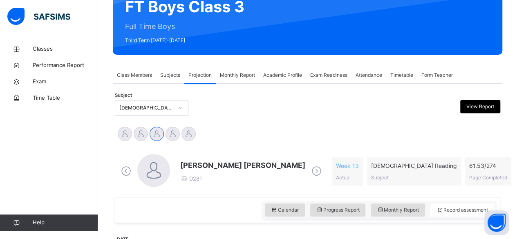
click at [203, 165] on span "[PERSON_NAME] [PERSON_NAME]" at bounding box center [242, 165] width 125 height 11
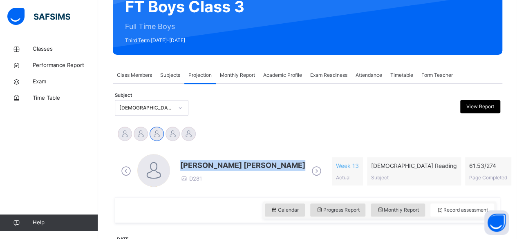
click at [203, 165] on span "[PERSON_NAME] [PERSON_NAME]" at bounding box center [242, 165] width 125 height 11
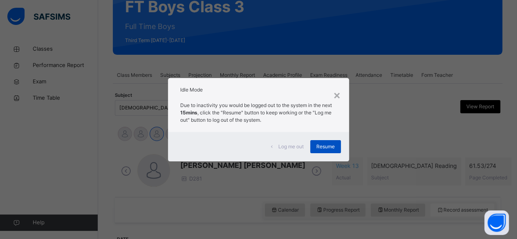
click at [328, 140] on div "Resume" at bounding box center [325, 146] width 31 height 13
click at [331, 145] on span "Resume" at bounding box center [325, 146] width 18 height 7
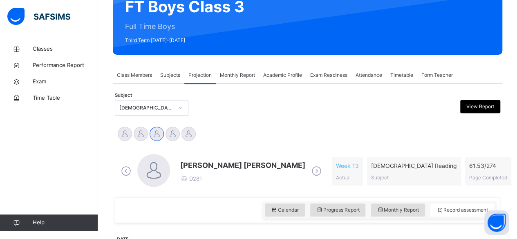
click at [203, 165] on span "[PERSON_NAME] [PERSON_NAME]" at bounding box center [242, 165] width 125 height 11
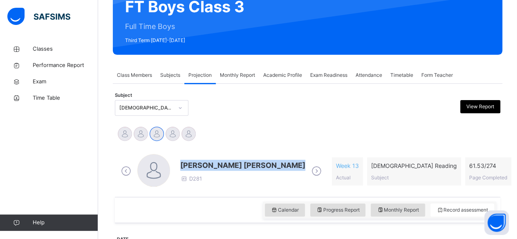
drag, startPoint x: 203, startPoint y: 165, endPoint x: 303, endPoint y: 134, distance: 104.5
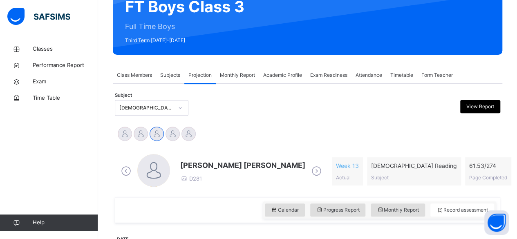
click at [352, 116] on div "Subject Quran Reading (007) View Report" at bounding box center [307, 108] width 385 height 24
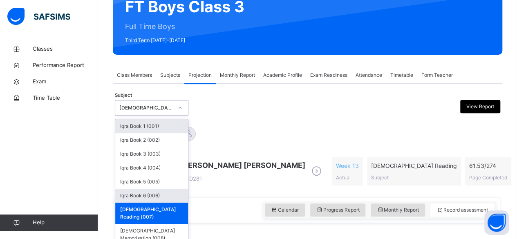
click at [154, 195] on div "Iqra Book 6 (006)" at bounding box center [151, 196] width 73 height 14
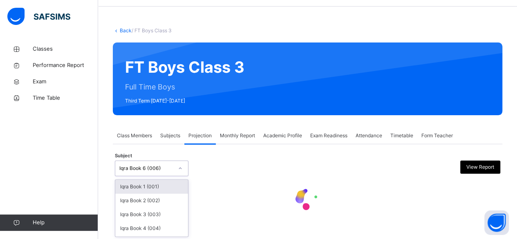
click at [167, 192] on div "Iqra Book 1 (001)" at bounding box center [151, 187] width 73 height 14
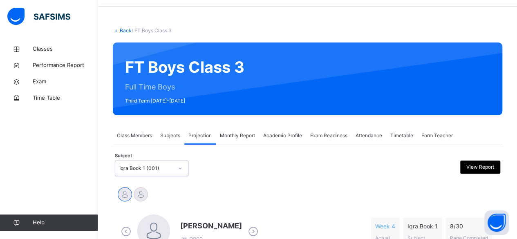
scroll to position [87, 0]
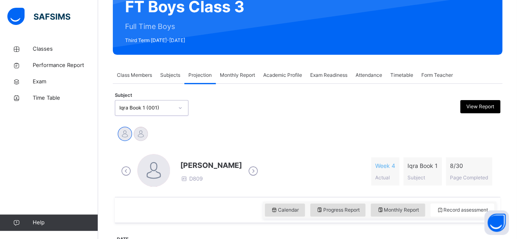
click at [162, 168] on div at bounding box center [153, 170] width 33 height 33
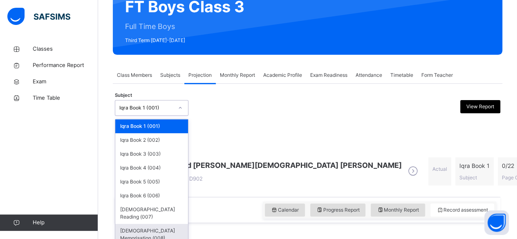
click at [155, 230] on div "[DEMOGRAPHIC_DATA] Memorisation (008)" at bounding box center [151, 234] width 73 height 21
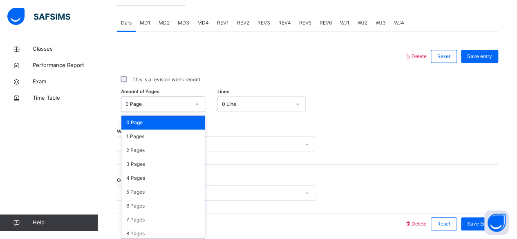
scroll to position [344, 0]
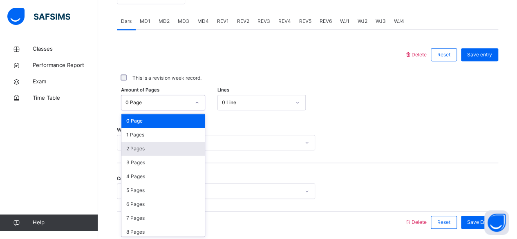
click at [167, 142] on div "2 Pages" at bounding box center [162, 149] width 83 height 14
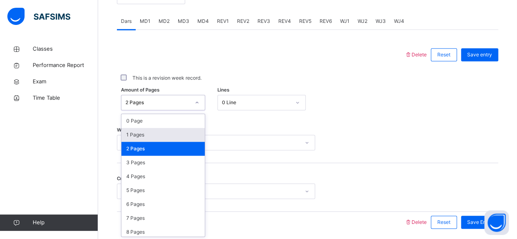
click at [167, 133] on div "1 Pages" at bounding box center [162, 135] width 83 height 14
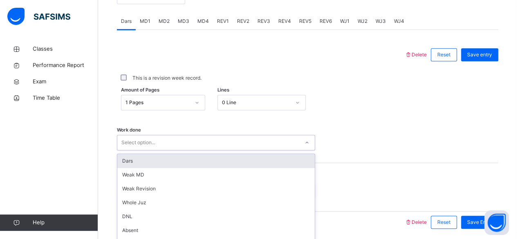
scroll to position [373, 0]
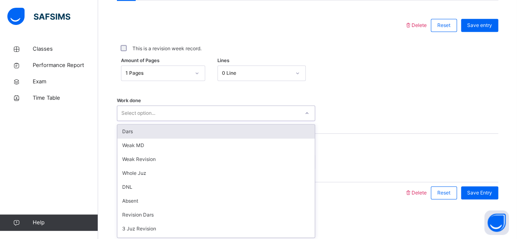
click at [153, 125] on div "Dars" at bounding box center [215, 132] width 197 height 14
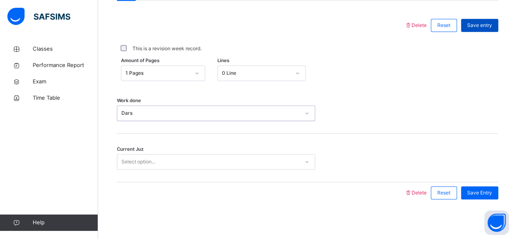
click at [484, 22] on span "Save entry" at bounding box center [479, 25] width 25 height 7
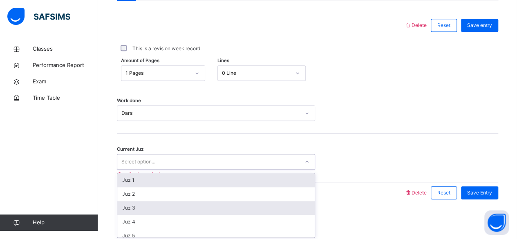
click at [158, 208] on div "Juz 3" at bounding box center [215, 208] width 197 height 14
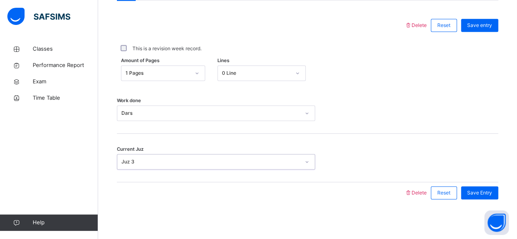
click at [480, 45] on div "This is a revision week record." at bounding box center [307, 48] width 377 height 7
click at [491, 28] on div "Save entry" at bounding box center [479, 25] width 37 height 13
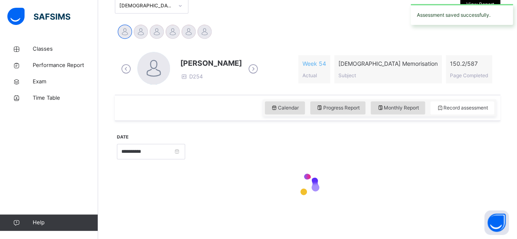
click at [116, 49] on div "Abubakr Adem Ali D254 Week 54 Actual Quran Memorisation Subject 150.2 / 587 Pag…" at bounding box center [307, 69] width 385 height 51
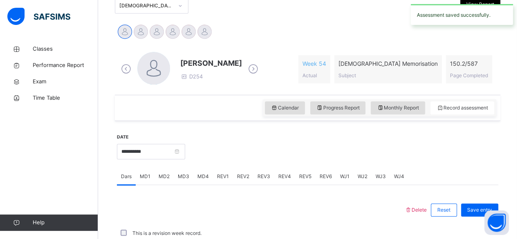
scroll to position [342, 0]
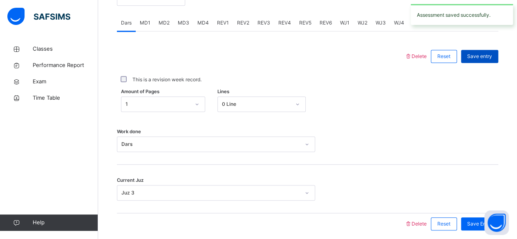
click at [492, 55] on span "Save entry" at bounding box center [479, 56] width 25 height 7
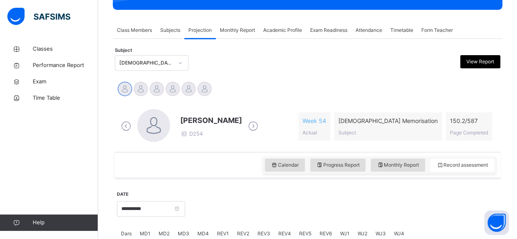
scroll to position [0, 0]
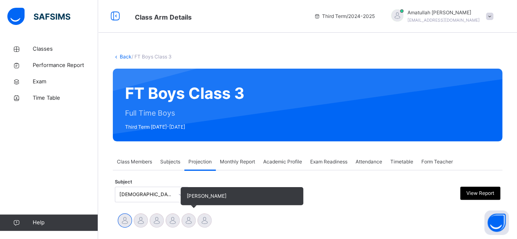
click at [183, 216] on div at bounding box center [188, 220] width 14 height 14
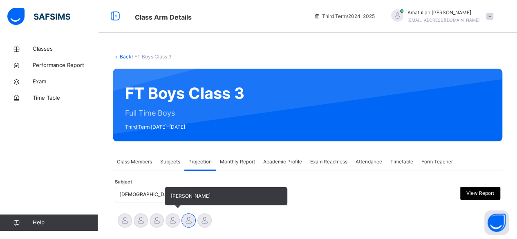
click at [165, 227] on div "[PERSON_NAME]" at bounding box center [173, 221] width 16 height 18
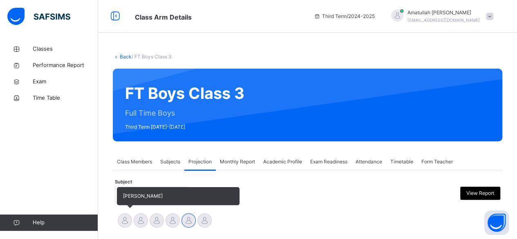
click at [122, 225] on div at bounding box center [125, 220] width 14 height 14
click at [137, 225] on div at bounding box center [141, 220] width 14 height 14
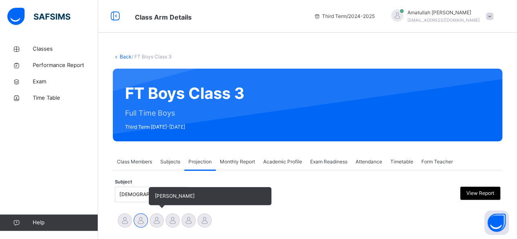
click at [160, 225] on div at bounding box center [157, 220] width 14 height 14
click at [173, 225] on div at bounding box center [172, 220] width 14 height 14
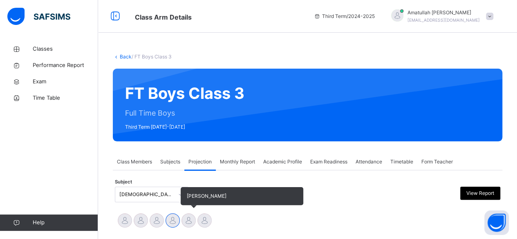
click at [186, 224] on div at bounding box center [188, 220] width 14 height 14
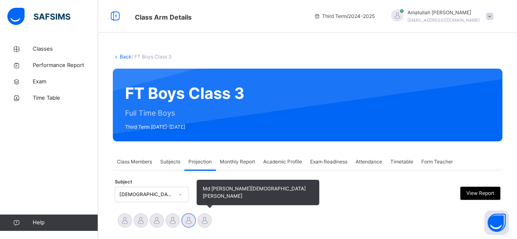
click at [206, 225] on div at bounding box center [204, 220] width 14 height 14
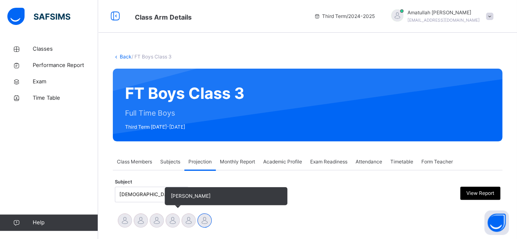
click at [175, 225] on div at bounding box center [172, 220] width 14 height 14
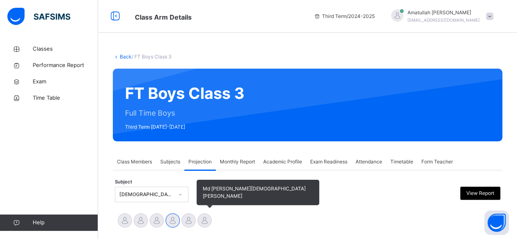
click at [209, 224] on div at bounding box center [204, 220] width 14 height 14
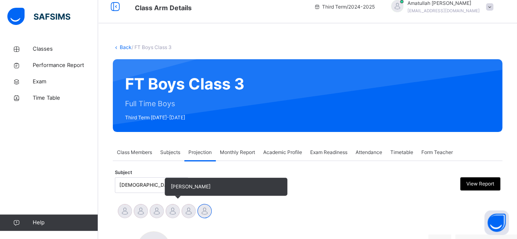
click at [173, 210] on div at bounding box center [172, 211] width 14 height 14
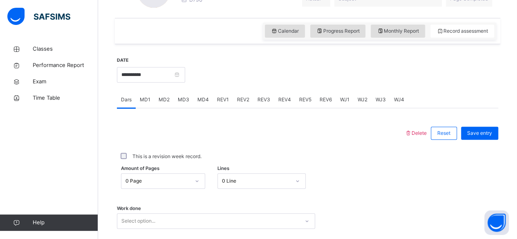
scroll to position [265, 0]
click at [203, 104] on div "MD4" at bounding box center [203, 100] width 20 height 16
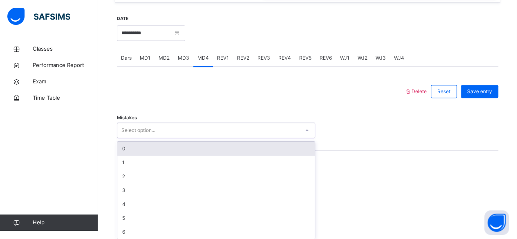
scroll to position [310, 0]
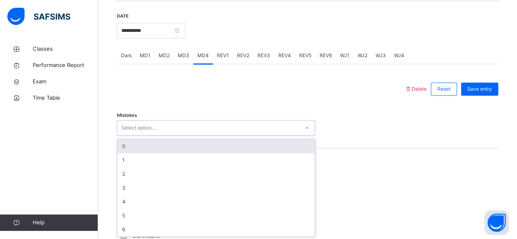
click at [274, 144] on div "0" at bounding box center [215, 146] width 197 height 14
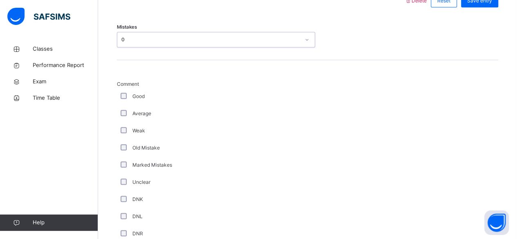
scroll to position [404, 0]
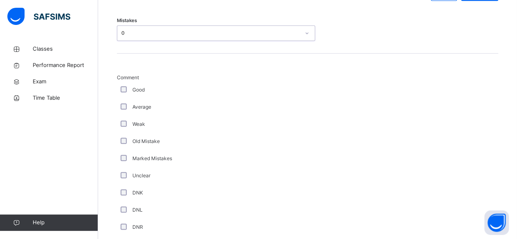
click at [133, 127] on div "Weak" at bounding box center [219, 124] width 204 height 17
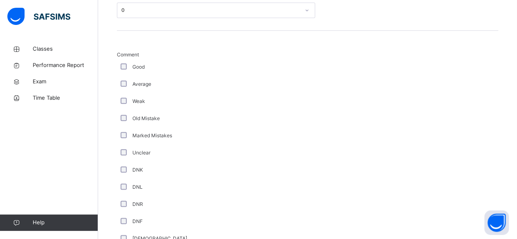
scroll to position [429, 0]
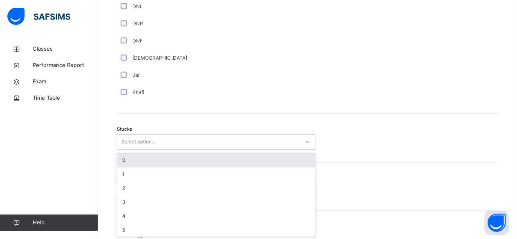
click at [172, 154] on div "0" at bounding box center [215, 160] width 197 height 14
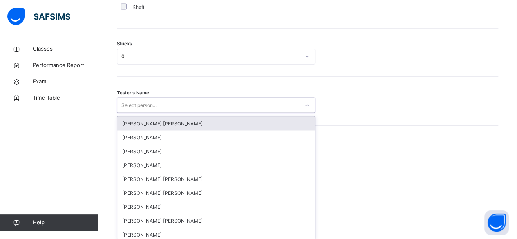
scroll to position [695, 0]
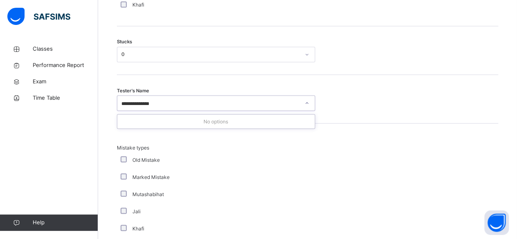
type input "**********"
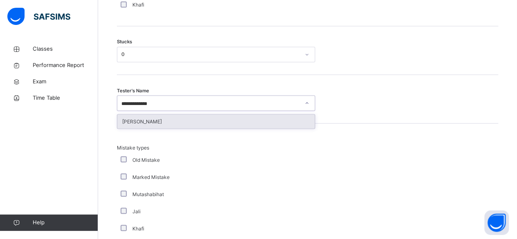
click at [246, 126] on div "[PERSON_NAME]" at bounding box center [215, 121] width 197 height 14
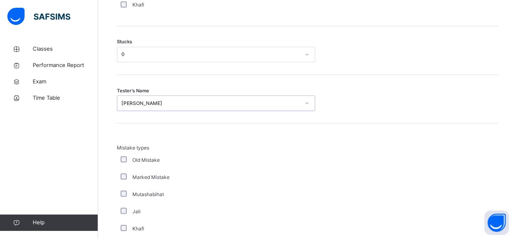
click at [238, 120] on div "Tester's Name option Abubakr Adem Ali, selected. 0 results available. Select is…" at bounding box center [307, 99] width 381 height 49
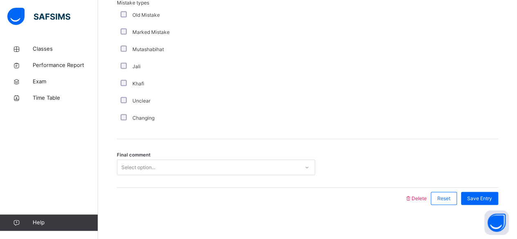
scroll to position [845, 0]
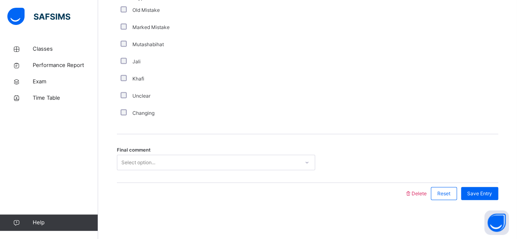
click at [230, 190] on div at bounding box center [260, 193] width 279 height 21
click at [232, 179] on div "Final comment Select option..." at bounding box center [307, 158] width 381 height 49
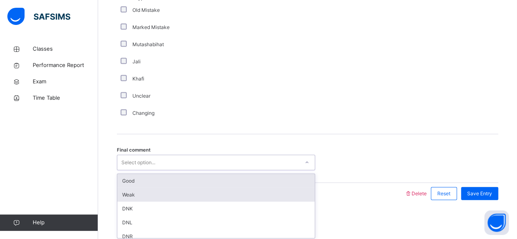
click at [178, 195] on div "Weak" at bounding box center [215, 195] width 197 height 14
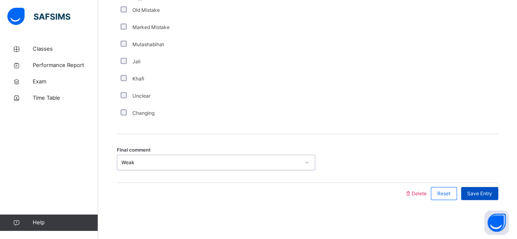
click at [489, 194] on span "Save Entry" at bounding box center [479, 193] width 25 height 7
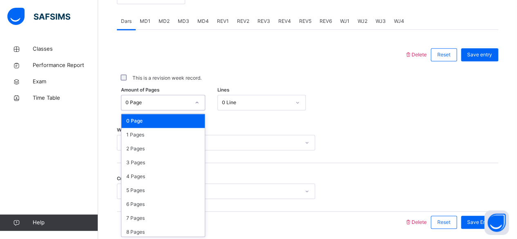
scroll to position [344, 0]
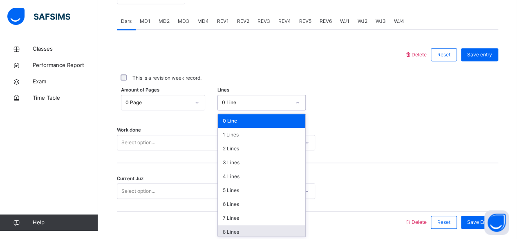
click at [228, 232] on div "8 Lines" at bounding box center [261, 232] width 87 height 14
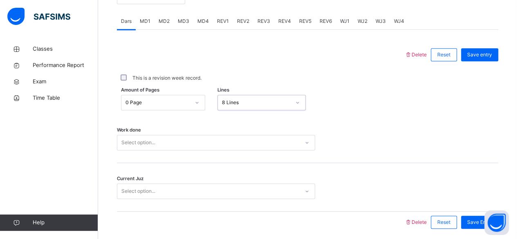
scroll to position [373, 0]
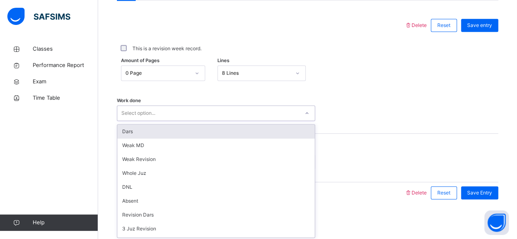
click at [127, 133] on div "Dars" at bounding box center [215, 132] width 197 height 14
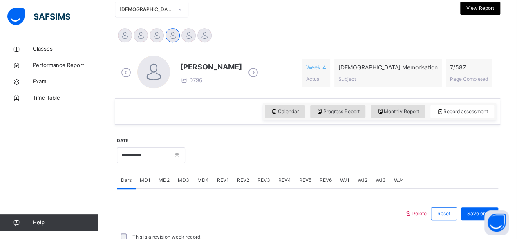
scroll to position [183, 0]
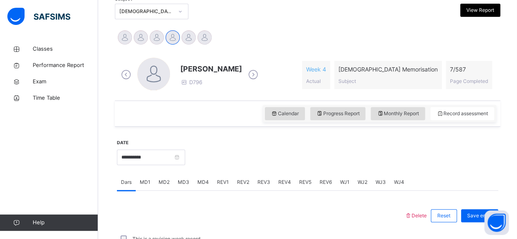
click at [202, 181] on span "MD4" at bounding box center [202, 182] width 11 height 7
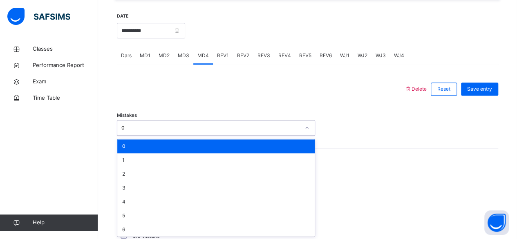
scroll to position [310, 0]
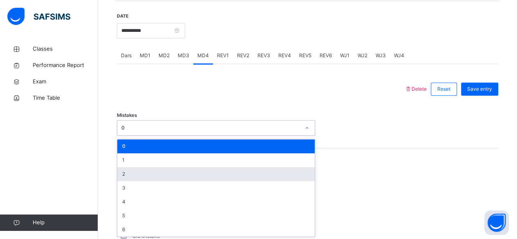
click at [123, 172] on div "2" at bounding box center [215, 174] width 197 height 14
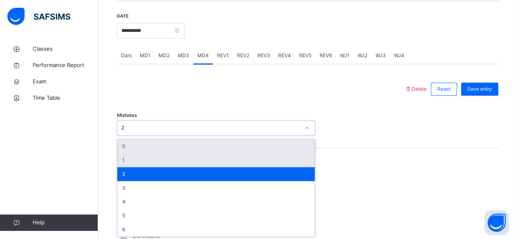
click at [123, 159] on div "1" at bounding box center [215, 160] width 197 height 14
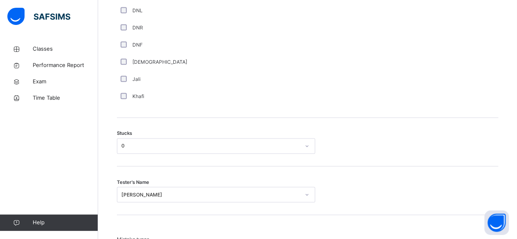
scroll to position [605, 0]
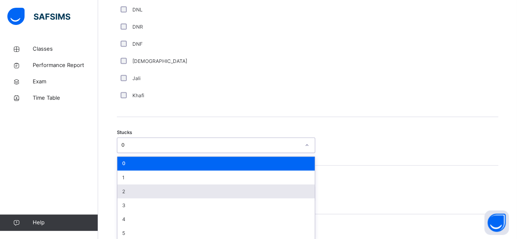
click at [121, 190] on div "2" at bounding box center [215, 191] width 197 height 14
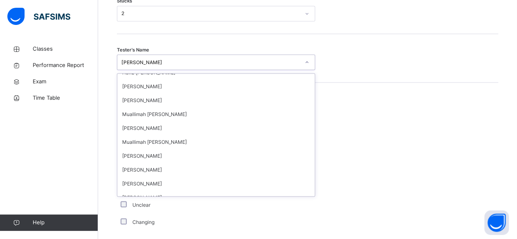
scroll to position [1051, 0]
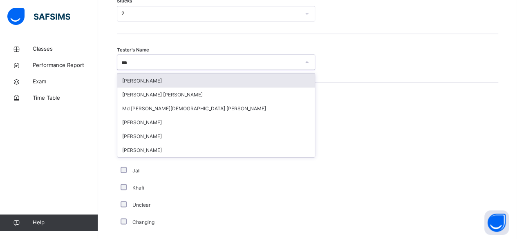
type input "****"
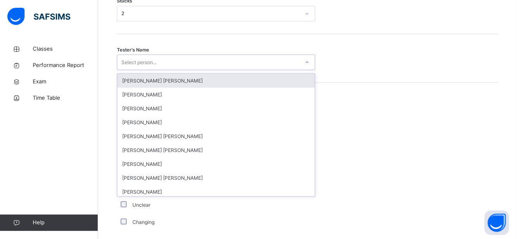
click at [380, 144] on div "Mistake types Old Mistake Marked Mistake Mutashabihat Jali Khafi Unclear Changi…" at bounding box center [307, 166] width 381 height 127
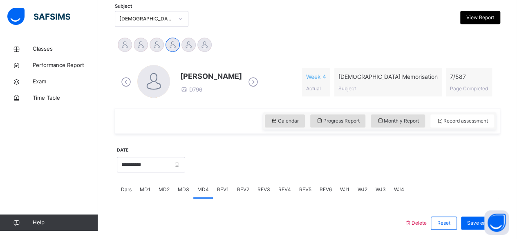
scroll to position [174, 0]
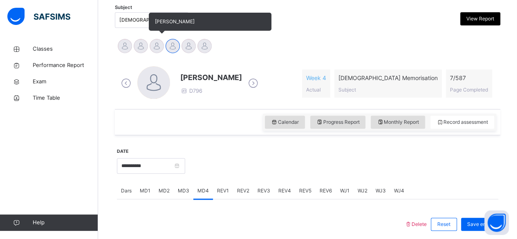
click at [155, 47] on div at bounding box center [157, 46] width 14 height 14
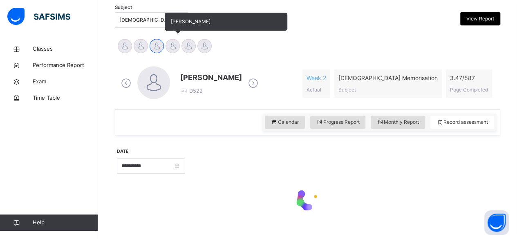
click at [169, 46] on div at bounding box center [172, 46] width 14 height 14
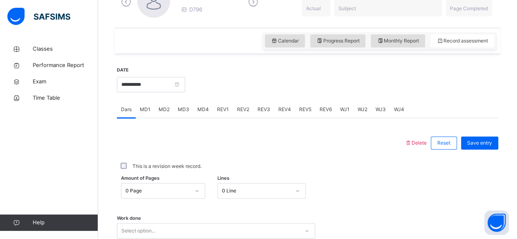
scroll to position [275, 0]
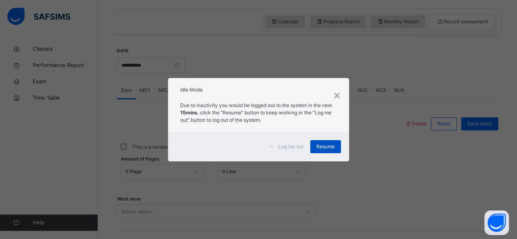
click at [324, 147] on span "Resume" at bounding box center [325, 146] width 18 height 7
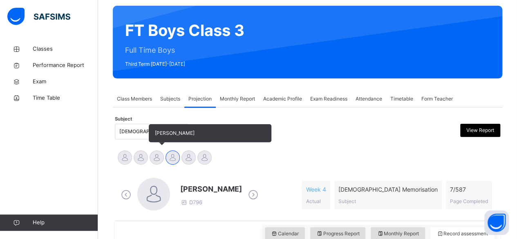
scroll to position [63, 0]
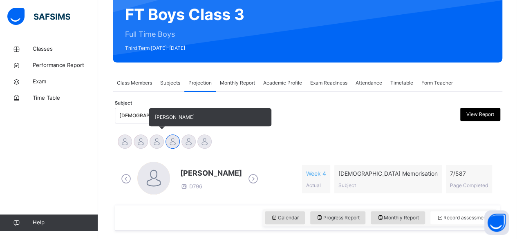
click at [155, 123] on div "[DEMOGRAPHIC_DATA] Memorisation (008)" at bounding box center [152, 116] width 74 height 16
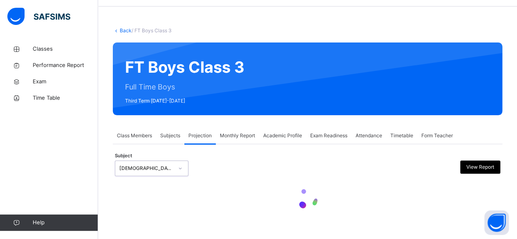
scroll to position [81, 0]
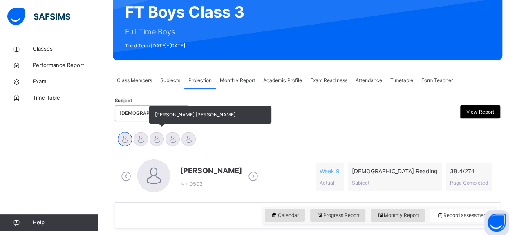
click at [157, 139] on div at bounding box center [157, 139] width 14 height 14
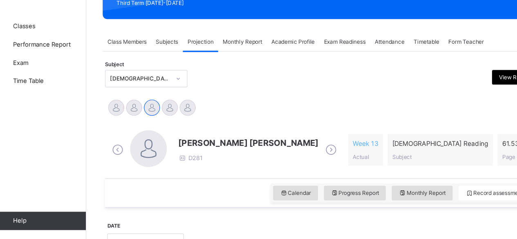
scroll to position [98, 0]
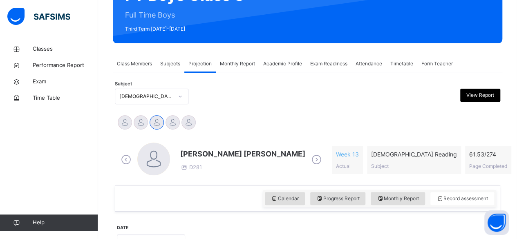
click at [201, 152] on span "[PERSON_NAME] [PERSON_NAME]" at bounding box center [242, 153] width 125 height 11
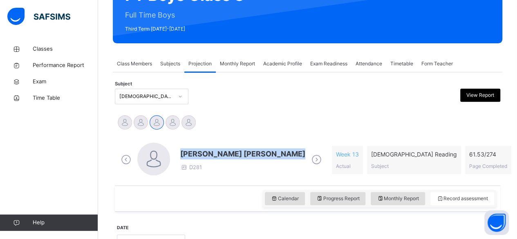
click at [201, 152] on span "[PERSON_NAME] [PERSON_NAME]" at bounding box center [242, 153] width 125 height 11
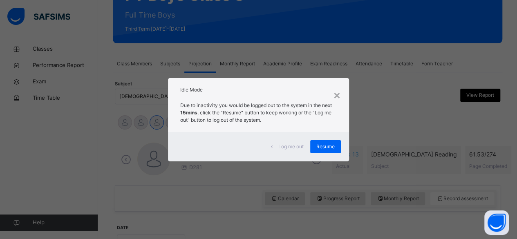
click at [346, 153] on div "Log me out Resume" at bounding box center [258, 146] width 181 height 29
click at [365, 154] on div "× Idle Mode Due to inactivity you would be logged out to the system in the next…" at bounding box center [258, 119] width 517 height 239
click at [376, 152] on div "× Idle Mode Due to inactivity you would be logged out to the system in the next…" at bounding box center [258, 119] width 517 height 239
click at [358, 145] on div "× Idle Mode Due to inactivity you would be logged out to the system in the next…" at bounding box center [258, 119] width 517 height 239
click at [366, 140] on div "× Idle Mode Due to inactivity you would be logged out to the system in the next…" at bounding box center [258, 119] width 517 height 239
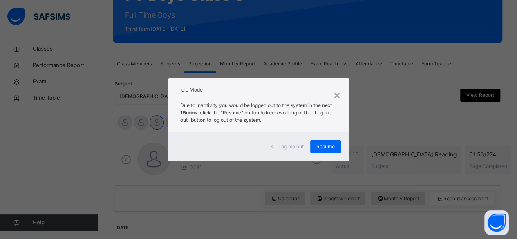
click at [349, 144] on div "Log me out Resume" at bounding box center [258, 146] width 181 height 29
click at [362, 141] on div "× Idle Mode Due to inactivity you would be logged out to the system in the next…" at bounding box center [258, 119] width 517 height 239
click at [357, 146] on div "× Idle Mode Due to inactivity you would be logged out to the system in the next…" at bounding box center [258, 119] width 517 height 239
click at [359, 155] on div "× Idle Mode Due to inactivity you would be logged out to the system in the next…" at bounding box center [258, 119] width 517 height 239
click at [357, 151] on div "× Idle Mode Due to inactivity you would be logged out to the system in the next…" at bounding box center [258, 119] width 517 height 239
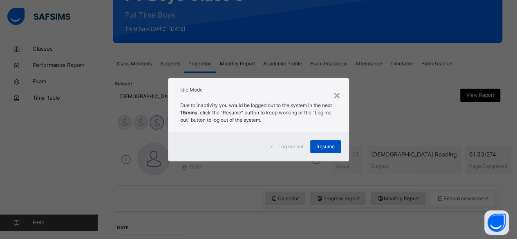
click at [339, 149] on div "Resume" at bounding box center [325, 146] width 31 height 13
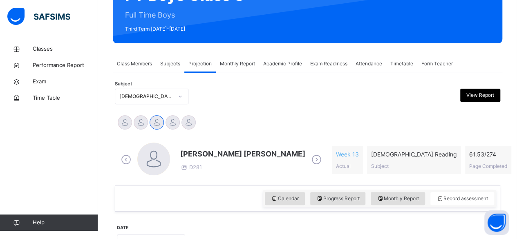
click at [352, 145] on div "Mohammad Hanzalah Siddiqui D281 Week 13 Actual Quran Reading Subject 61.53 / 27…" at bounding box center [307, 160] width 377 height 35
click at [201, 156] on span "[PERSON_NAME] [PERSON_NAME]" at bounding box center [242, 153] width 125 height 11
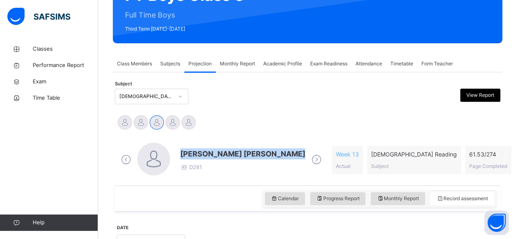
click at [201, 156] on span "[PERSON_NAME] [PERSON_NAME]" at bounding box center [242, 153] width 125 height 11
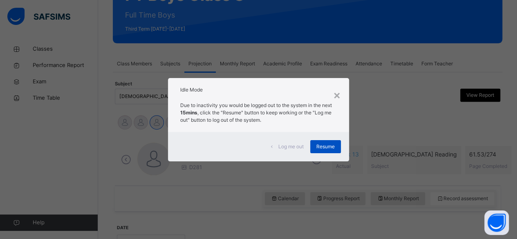
click at [334, 145] on span "Resume" at bounding box center [325, 146] width 18 height 7
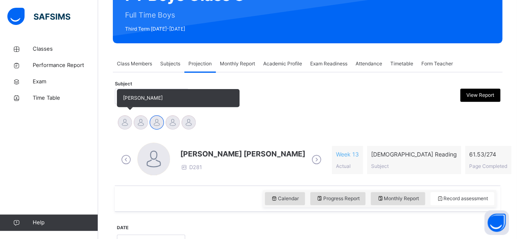
click at [128, 129] on div "[PERSON_NAME]" at bounding box center [125, 123] width 16 height 18
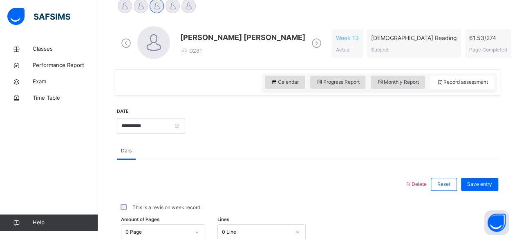
scroll to position [217, 0]
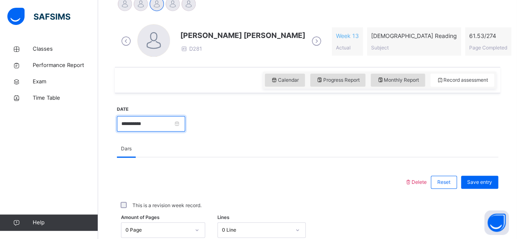
click at [185, 130] on input "**********" at bounding box center [151, 124] width 68 height 16
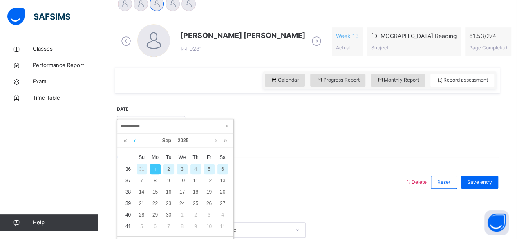
click at [136, 143] on link at bounding box center [135, 141] width 6 height 14
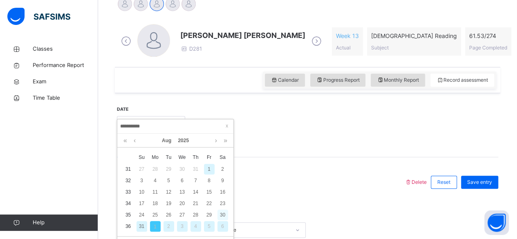
click at [220, 215] on div "30" at bounding box center [222, 215] width 11 height 11
type input "**********"
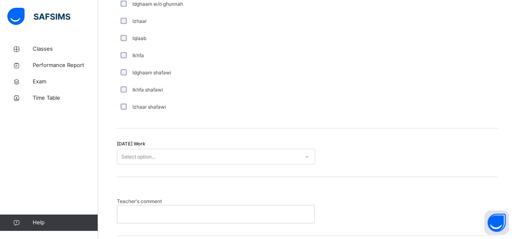
scroll to position [681, 0]
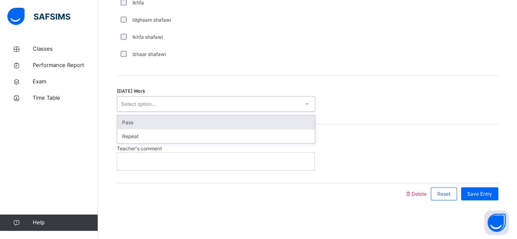
click at [162, 122] on div "Pass" at bounding box center [215, 122] width 197 height 14
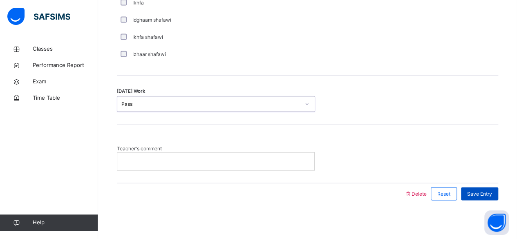
click at [489, 193] on span "Save Entry" at bounding box center [479, 193] width 25 height 7
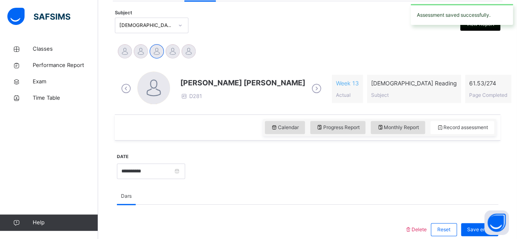
scroll to position [169, 0]
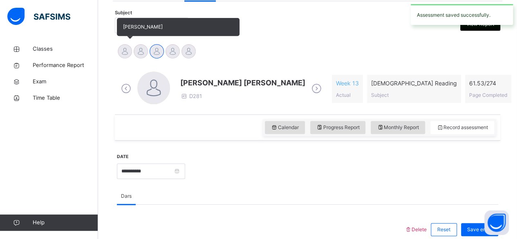
click at [123, 51] on div at bounding box center [125, 51] width 14 height 14
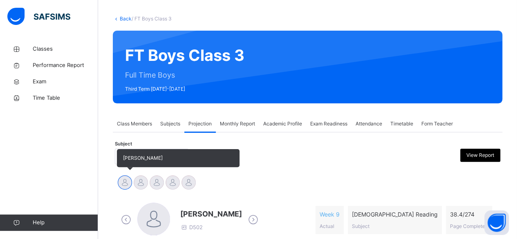
scroll to position [38, 0]
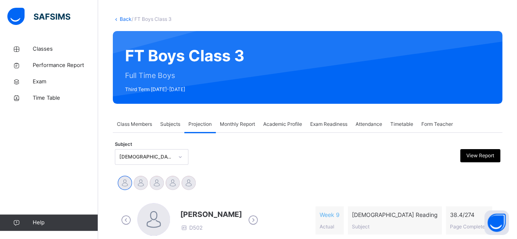
click at [225, 180] on div "Ibrahim Yusuf Idris Boquizada Mohammad Hanzalah Siddiqui Mohammed Abdullah Md A…" at bounding box center [307, 184] width 381 height 18
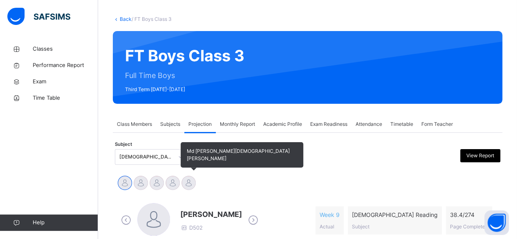
click at [192, 186] on div at bounding box center [188, 183] width 14 height 14
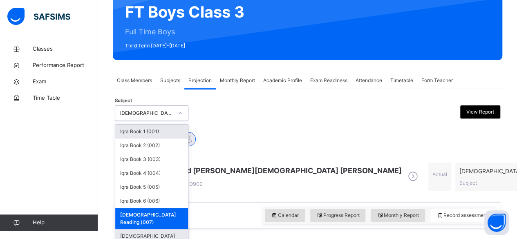
click at [160, 230] on div "[DEMOGRAPHIC_DATA] Memorisation (008)" at bounding box center [151, 239] width 73 height 21
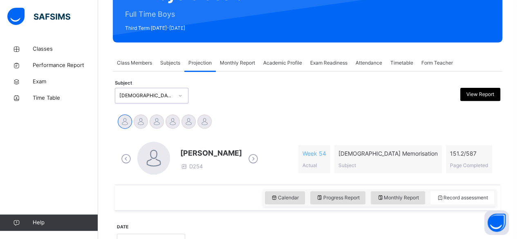
scroll to position [147, 0]
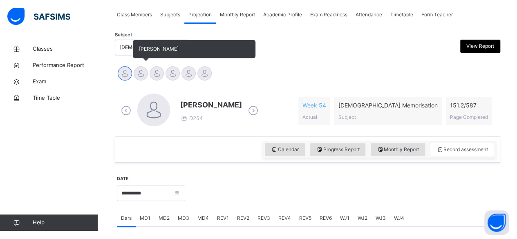
click at [143, 75] on div at bounding box center [141, 73] width 14 height 14
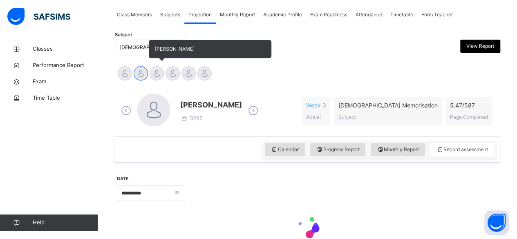
click at [156, 75] on div at bounding box center [157, 73] width 14 height 14
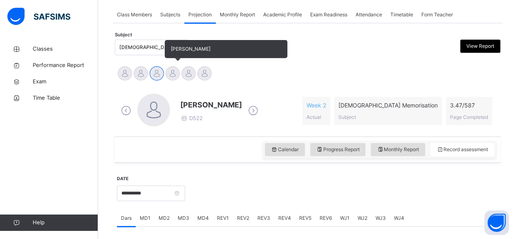
click at [176, 75] on div at bounding box center [172, 73] width 14 height 14
click at [155, 74] on div at bounding box center [157, 73] width 14 height 14
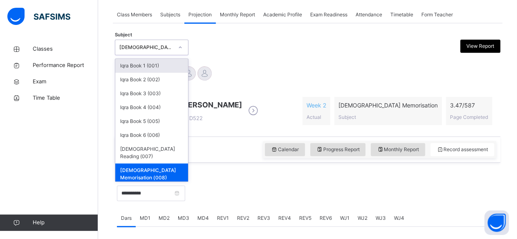
click at [169, 45] on div "[DEMOGRAPHIC_DATA] Memorisation (008)" at bounding box center [146, 47] width 54 height 7
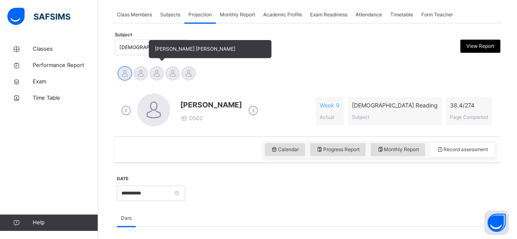
click at [157, 69] on div at bounding box center [157, 73] width 14 height 14
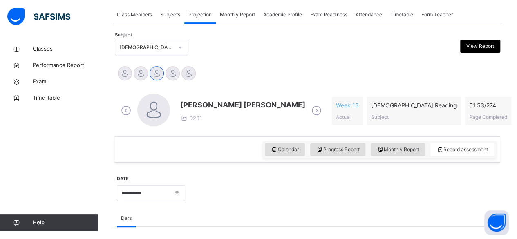
click at [213, 100] on span "[PERSON_NAME] [PERSON_NAME]" at bounding box center [242, 104] width 125 height 11
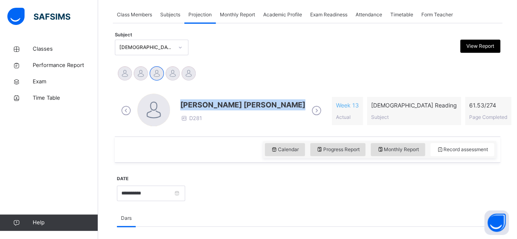
click at [213, 100] on span "[PERSON_NAME] [PERSON_NAME]" at bounding box center [242, 104] width 125 height 11
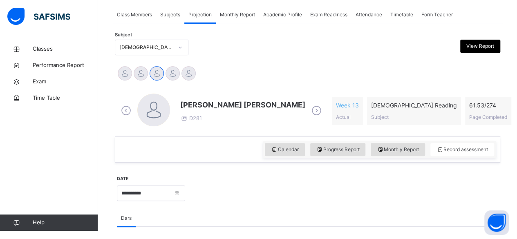
click at [252, 58] on div "Subject Quran Reading (007) View Report" at bounding box center [307, 48] width 385 height 24
click at [254, 99] on span "[PERSON_NAME] [PERSON_NAME]" at bounding box center [242, 104] width 125 height 11
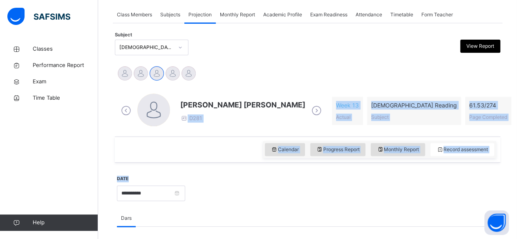
drag, startPoint x: 289, startPoint y: 105, endPoint x: 167, endPoint y: 175, distance: 141.3
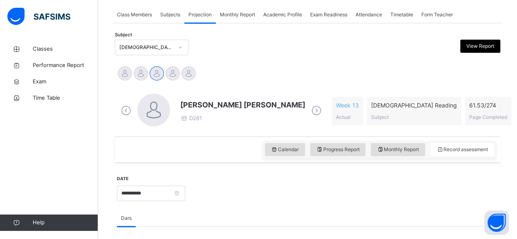
click at [230, 74] on div "Ibrahim Yusuf Idris Boquizada Mohammad Hanzalah Siddiqui Mohammed Abdullah Md A…" at bounding box center [307, 74] width 381 height 18
drag, startPoint x: 288, startPoint y: 104, endPoint x: 201, endPoint y: 108, distance: 86.7
click at [201, 108] on span "[PERSON_NAME] [PERSON_NAME]" at bounding box center [242, 104] width 125 height 11
click at [166, 89] on div "Mohammad Hanzalah Siddiqui D281 Week 13 Actual Quran Reading Subject 61.53 / 27…" at bounding box center [307, 110] width 381 height 47
click at [167, 89] on div "Mohammad Hanzalah Siddiqui D281 Week 13 Actual Quran Reading Subject 61.53 / 27…" at bounding box center [307, 110] width 381 height 47
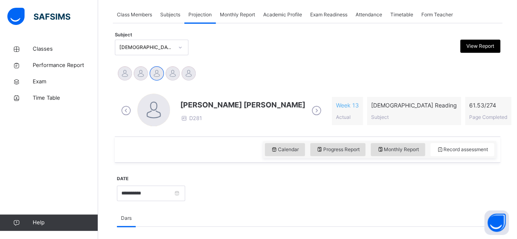
drag, startPoint x: 223, startPoint y: 101, endPoint x: 210, endPoint y: 107, distance: 14.4
click at [221, 103] on span "[PERSON_NAME] [PERSON_NAME]" at bounding box center [242, 104] width 125 height 11
drag, startPoint x: 182, startPoint y: 103, endPoint x: 186, endPoint y: 105, distance: 5.0
click at [186, 105] on span "[PERSON_NAME] [PERSON_NAME]" at bounding box center [242, 104] width 125 height 11
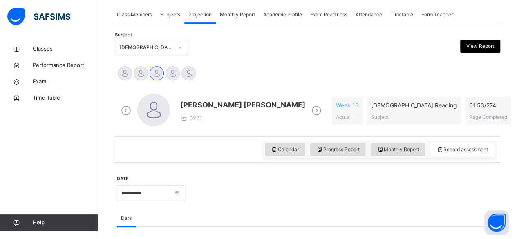
click at [183, 105] on span "[PERSON_NAME] [PERSON_NAME]" at bounding box center [242, 104] width 125 height 11
click at [288, 103] on span "[PERSON_NAME] [PERSON_NAME]" at bounding box center [242, 104] width 125 height 11
click at [223, 104] on span "[PERSON_NAME] [PERSON_NAME]" at bounding box center [242, 104] width 125 height 11
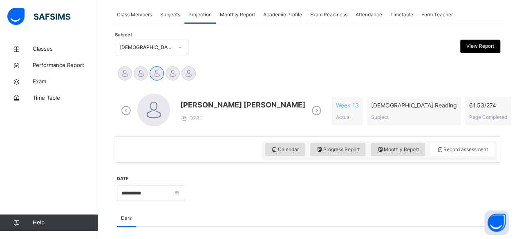
click at [180, 102] on span "[PERSON_NAME] [PERSON_NAME]" at bounding box center [242, 104] width 125 height 11
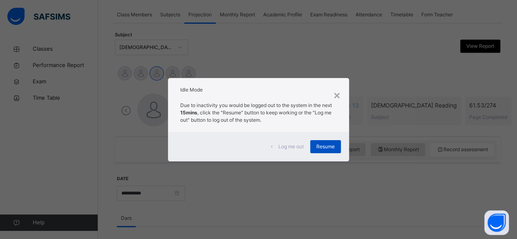
click at [336, 152] on div "Resume" at bounding box center [325, 146] width 31 height 13
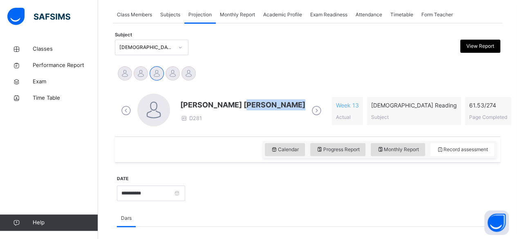
drag, startPoint x: 289, startPoint y: 103, endPoint x: 244, endPoint y: 102, distance: 45.0
click at [248, 102] on span "[PERSON_NAME] [PERSON_NAME]" at bounding box center [242, 104] width 125 height 11
click at [219, 99] on div "Mohammad Hanzalah Siddiqui D281" at bounding box center [221, 111] width 205 height 35
drag, startPoint x: 219, startPoint y: 99, endPoint x: 172, endPoint y: 117, distance: 51.1
click at [172, 117] on div "Mohammad Hanzalah Siddiqui D281" at bounding box center [221, 111] width 205 height 35
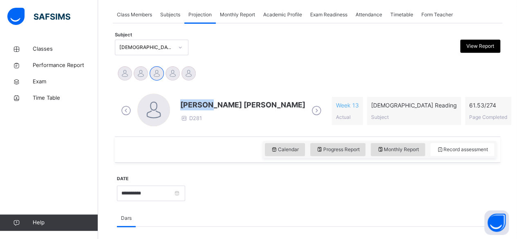
click at [172, 116] on div "Mohammad Hanzalah Siddiqui D281" at bounding box center [221, 111] width 205 height 35
drag, startPoint x: 288, startPoint y: 103, endPoint x: 180, endPoint y: 102, distance: 107.9
click at [180, 102] on div "Mohammad Hanzalah Siddiqui D281" at bounding box center [221, 111] width 205 height 35
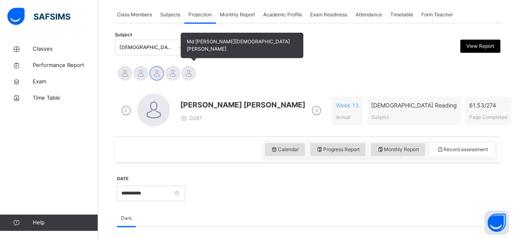
click at [201, 54] on span "Md [PERSON_NAME][DEMOGRAPHIC_DATA] [PERSON_NAME]" at bounding box center [242, 45] width 123 height 25
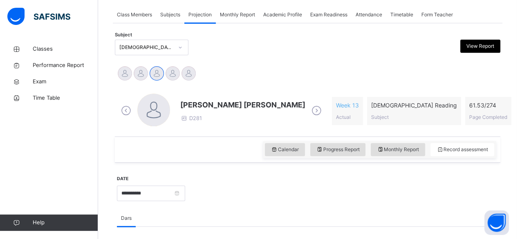
click at [408, 178] on div at bounding box center [341, 192] width 305 height 35
click at [288, 72] on div "Ibrahim Yusuf Idris Boquizada Mohammad Hanzalah Siddiqui Mohammed Abdullah Md A…" at bounding box center [307, 74] width 381 height 18
click at [292, 66] on div "Ibrahim Yusuf Idris Boquizada Mohammad Hanzalah Siddiqui Mohammed Abdullah Md A…" at bounding box center [307, 74] width 381 height 18
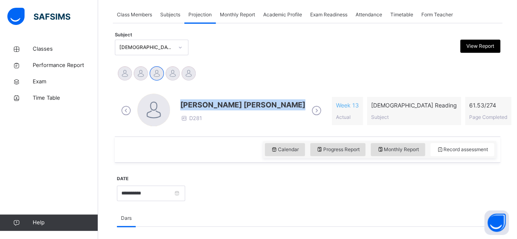
drag, startPoint x: 288, startPoint y: 103, endPoint x: 182, endPoint y: 94, distance: 106.2
click at [182, 94] on div "Mohammad Hanzalah Siddiqui D281" at bounding box center [221, 111] width 205 height 35
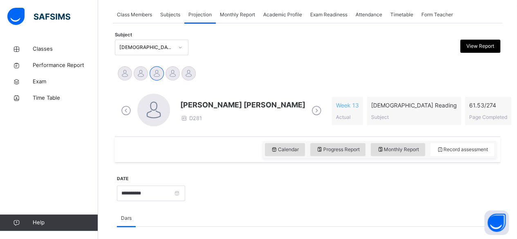
click at [195, 101] on span "[PERSON_NAME] [PERSON_NAME]" at bounding box center [242, 104] width 125 height 11
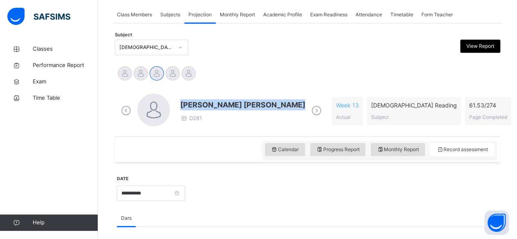
click at [195, 101] on span "[PERSON_NAME] [PERSON_NAME]" at bounding box center [242, 104] width 125 height 11
drag, startPoint x: 195, startPoint y: 101, endPoint x: 232, endPoint y: 84, distance: 40.6
click at [232, 84] on div "Ibrahim Yusuf Idris Boquizada Mohammad Hanzalah Siddiqui Mohammed Abdullah Md A…" at bounding box center [307, 74] width 385 height 22
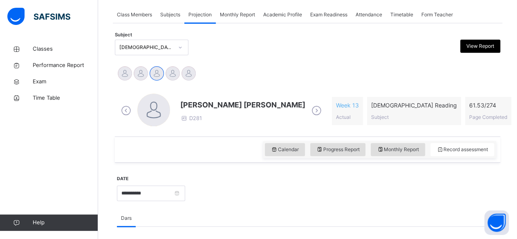
click at [246, 102] on span "[PERSON_NAME] [PERSON_NAME]" at bounding box center [242, 104] width 125 height 11
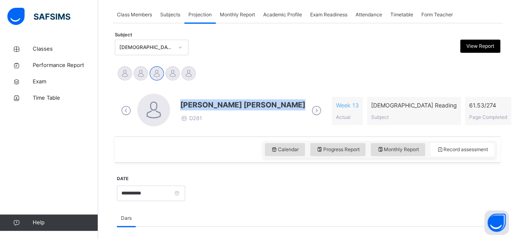
click at [246, 102] on span "[PERSON_NAME] [PERSON_NAME]" at bounding box center [242, 104] width 125 height 11
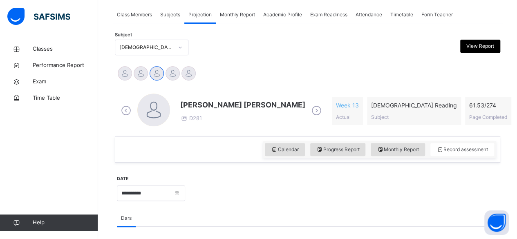
click at [337, 98] on div "Mohammad Hanzalah Siddiqui D281 Week 13 Actual Quran Reading Subject 61.53 / 27…" at bounding box center [307, 111] width 377 height 35
drag, startPoint x: 480, startPoint y: 103, endPoint x: 150, endPoint y: 139, distance: 332.8
click at [170, 155] on div "Calendar Progress Report Monthly Report Record assessment" at bounding box center [307, 149] width 385 height 26
click at [202, 104] on span "[PERSON_NAME] [PERSON_NAME]" at bounding box center [242, 104] width 125 height 11
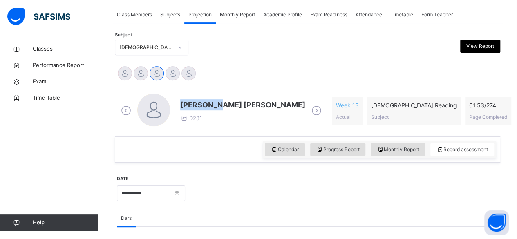
click at [202, 104] on span "[PERSON_NAME] [PERSON_NAME]" at bounding box center [242, 104] width 125 height 11
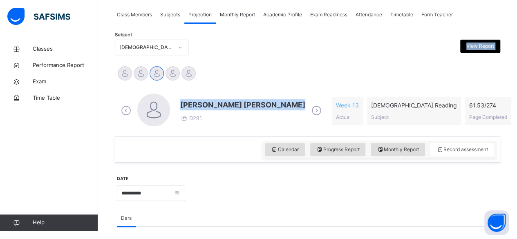
drag, startPoint x: 202, startPoint y: 104, endPoint x: 219, endPoint y: 56, distance: 51.2
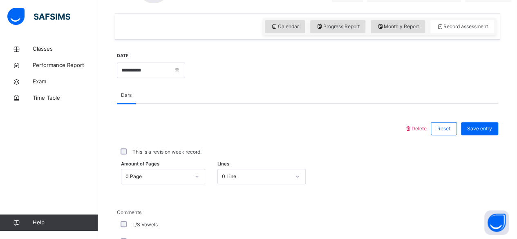
scroll to position [289, 0]
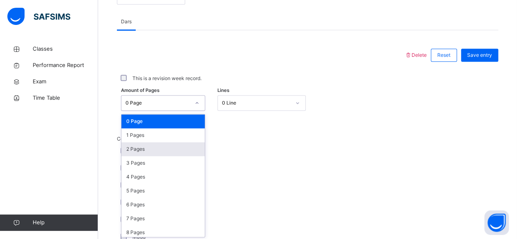
click at [174, 111] on div "option 2 Pages focused, 3 of 275. 275 results available. Use Up and Down to cho…" at bounding box center [163, 103] width 84 height 16
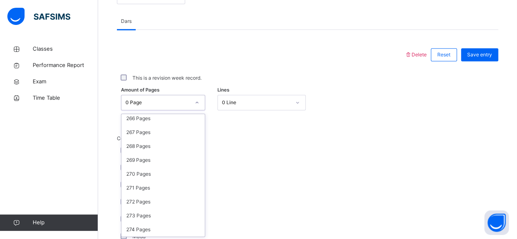
scroll to position [0, 0]
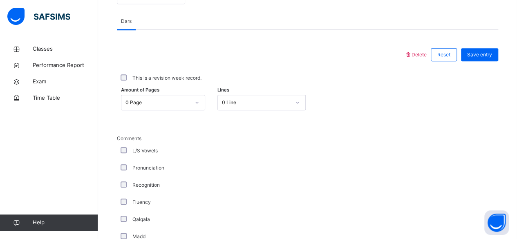
click at [202, 47] on div at bounding box center [260, 54] width 279 height 21
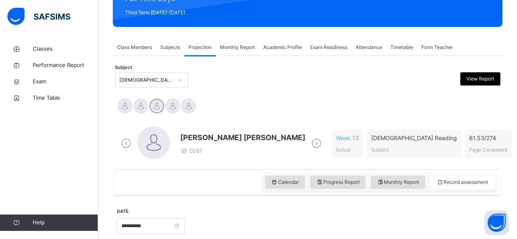
scroll to position [114, 0]
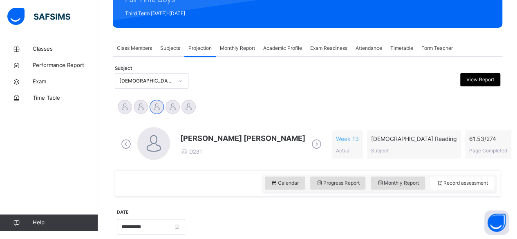
click at [216, 142] on span "[PERSON_NAME] [PERSON_NAME]" at bounding box center [242, 138] width 125 height 11
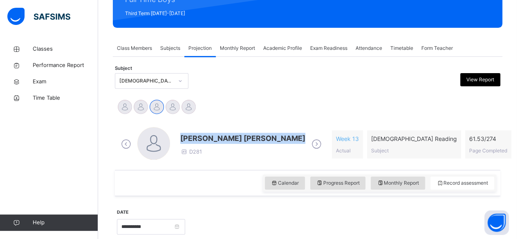
click at [216, 142] on span "[PERSON_NAME] [PERSON_NAME]" at bounding box center [242, 138] width 125 height 11
drag, startPoint x: 216, startPoint y: 142, endPoint x: 221, endPoint y: 113, distance: 29.1
click at [119, 80] on div "[DEMOGRAPHIC_DATA] Reading (007)" at bounding box center [146, 80] width 54 height 7
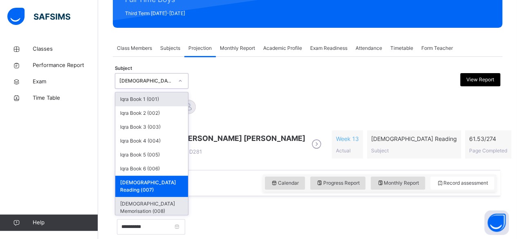
click at [131, 203] on div "[DEMOGRAPHIC_DATA] Memorisation (008)" at bounding box center [151, 207] width 73 height 21
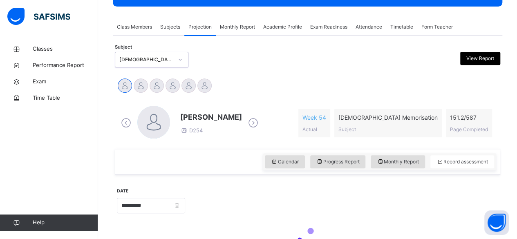
scroll to position [135, 0]
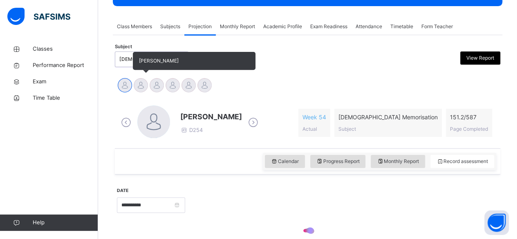
click at [143, 89] on div at bounding box center [141, 85] width 14 height 14
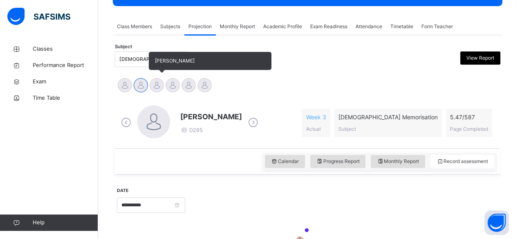
click at [155, 92] on div at bounding box center [157, 85] width 14 height 14
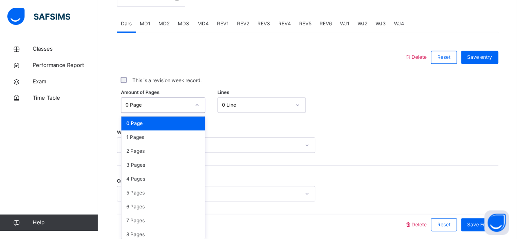
scroll to position [344, 0]
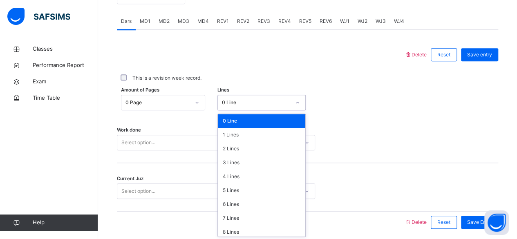
click at [223, 237] on div "**********" at bounding box center [307, 105] width 381 height 271
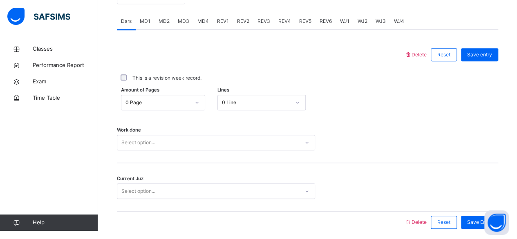
scroll to position [373, 0]
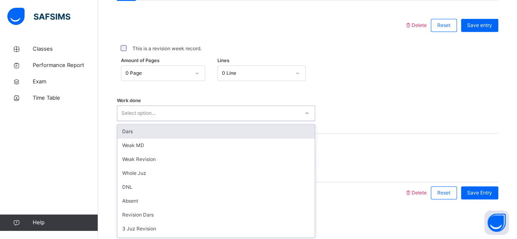
click at [126, 131] on div "Dars" at bounding box center [215, 132] width 197 height 14
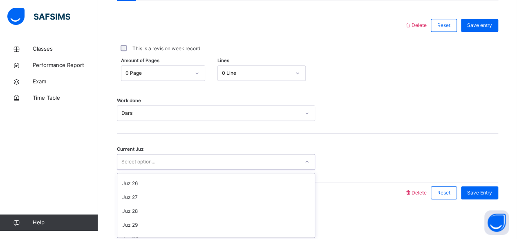
scroll to position [342, 0]
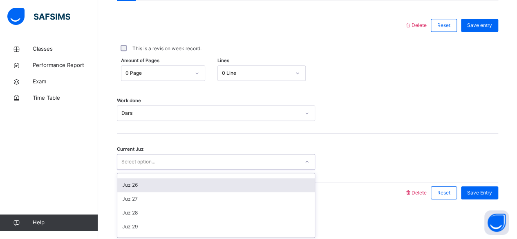
click at [131, 186] on div "Juz 26" at bounding box center [215, 185] width 197 height 14
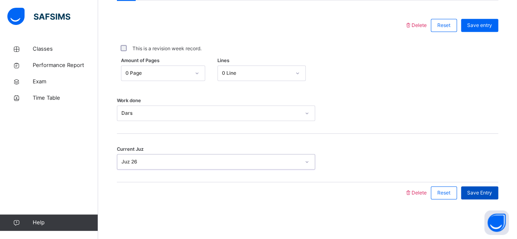
click at [488, 193] on span "Save Entry" at bounding box center [479, 192] width 25 height 7
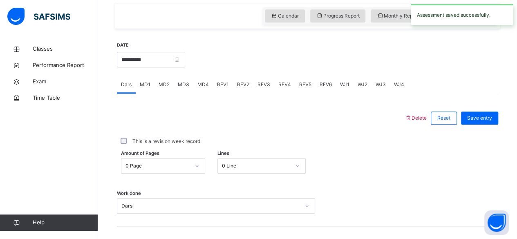
scroll to position [265, 0]
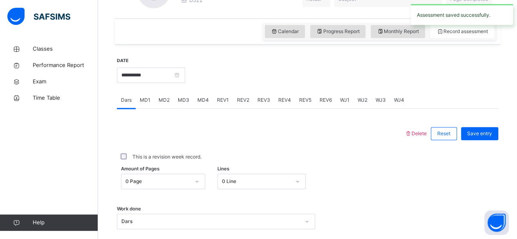
click at [201, 103] on div "MD4" at bounding box center [203, 100] width 20 height 16
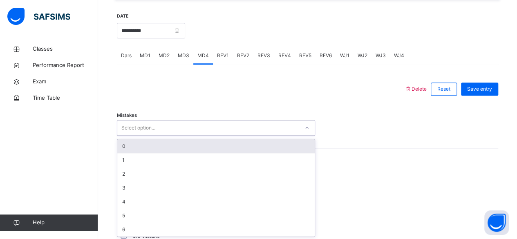
scroll to position [310, 0]
click at [123, 145] on div "0" at bounding box center [215, 146] width 197 height 14
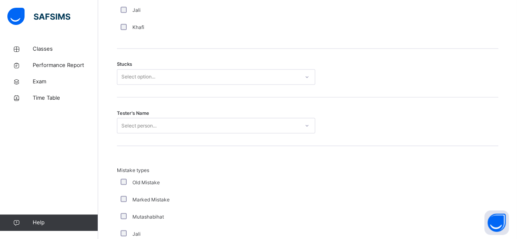
scroll to position [675, 0]
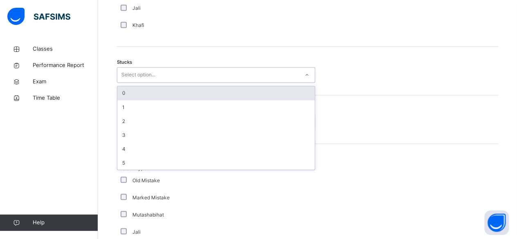
click at [123, 92] on div "0" at bounding box center [215, 93] width 197 height 14
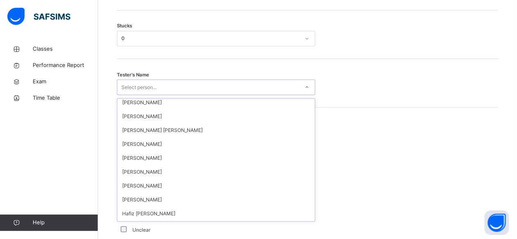
scroll to position [712, 0]
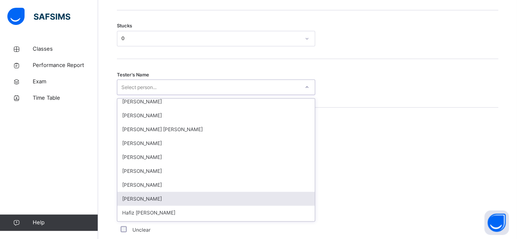
click at [122, 200] on div "Amatullah Ahmed" at bounding box center [215, 199] width 197 height 14
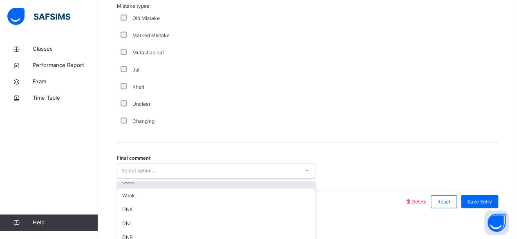
scroll to position [0, 0]
click at [123, 193] on div "Good" at bounding box center [215, 189] width 197 height 14
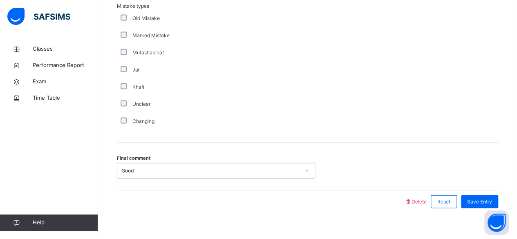
scroll to position [845, 0]
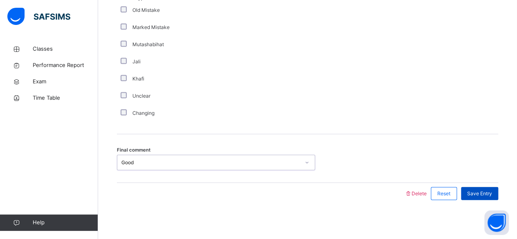
click at [489, 198] on div "Save Entry" at bounding box center [479, 193] width 37 height 13
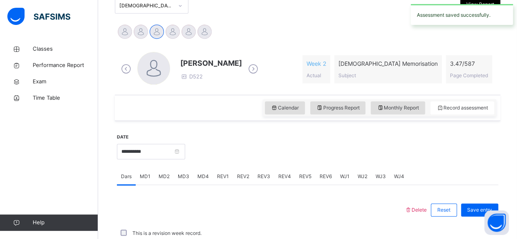
scroll to position [373, 0]
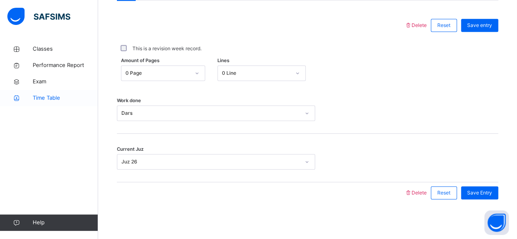
click at [4, 90] on link "Time Table" at bounding box center [49, 98] width 98 height 16
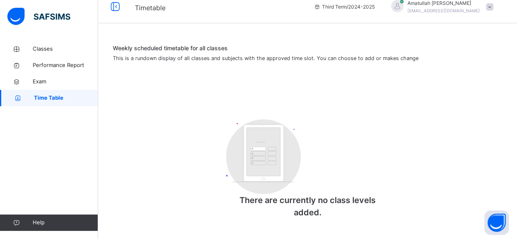
scroll to position [10, 0]
click at [4, 83] on icon at bounding box center [16, 82] width 33 height 6
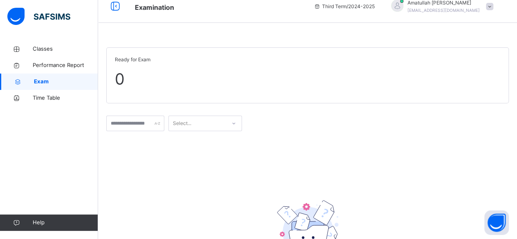
click at [221, 113] on div "Select..." at bounding box center [307, 124] width 402 height 24
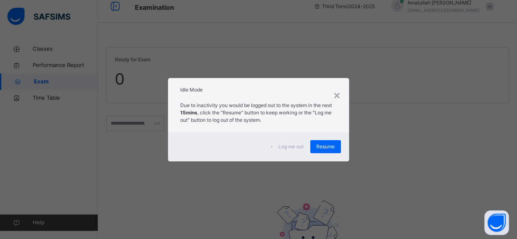
click at [333, 144] on span "Resume" at bounding box center [325, 146] width 18 height 7
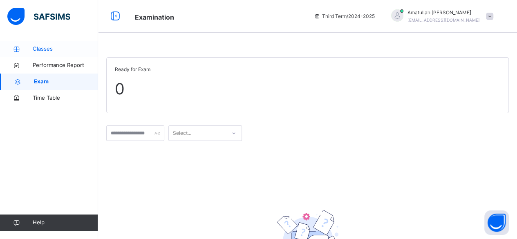
click at [54, 47] on span "Classes" at bounding box center [65, 49] width 65 height 8
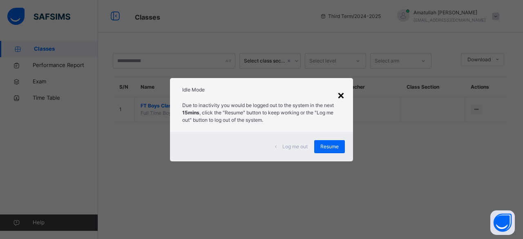
click at [343, 94] on div "×" at bounding box center [341, 94] width 8 height 17
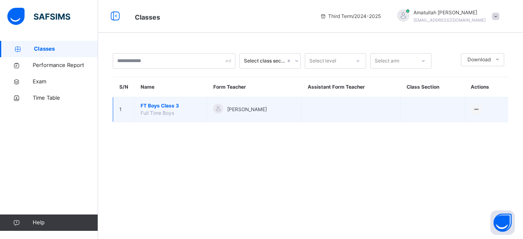
click at [175, 107] on span "FT Boys Class 3" at bounding box center [171, 105] width 60 height 7
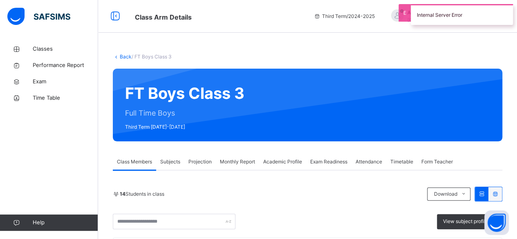
click at [194, 167] on div "Projection" at bounding box center [199, 162] width 31 height 16
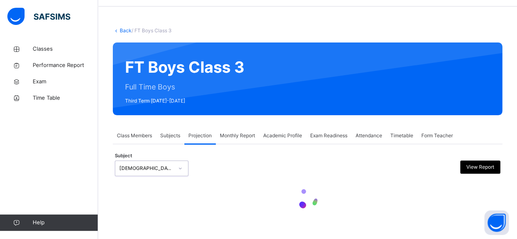
scroll to position [145, 0]
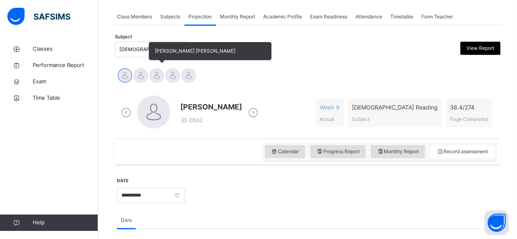
click at [163, 70] on div "[PERSON_NAME] [PERSON_NAME]" at bounding box center [157, 76] width 16 height 18
click at [161, 74] on div at bounding box center [157, 75] width 14 height 14
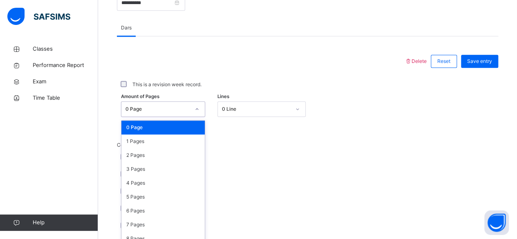
scroll to position [344, 0]
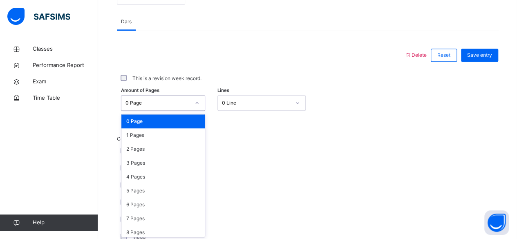
click at [185, 109] on div "Amount of Pages option 0 Page focused, 1 of 275. 275 results available. Use Up …" at bounding box center [307, 103] width 381 height 24
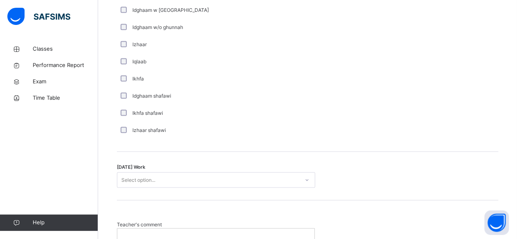
scroll to position [681, 0]
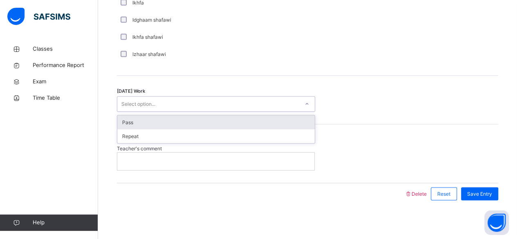
click at [185, 105] on div "Select option..." at bounding box center [208, 104] width 182 height 13
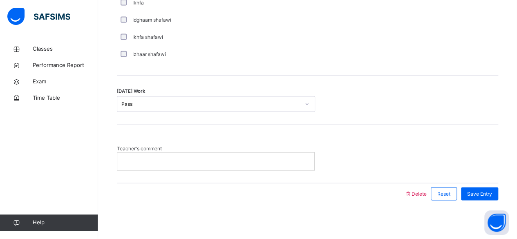
drag, startPoint x: 193, startPoint y: 157, endPoint x: 212, endPoint y: 85, distance: 75.1
click at [478, 190] on span "Save Entry" at bounding box center [479, 193] width 25 height 7
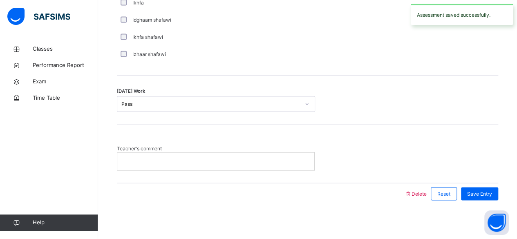
click at [288, 154] on div at bounding box center [215, 160] width 197 height 17
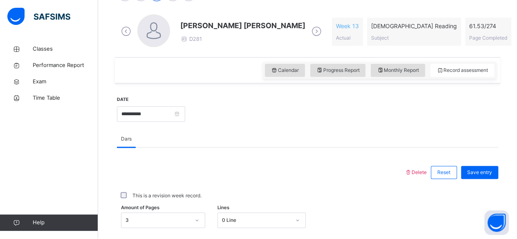
scroll to position [228, 0]
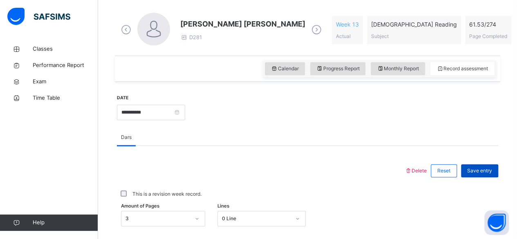
click at [486, 165] on div "Save entry" at bounding box center [479, 170] width 37 height 13
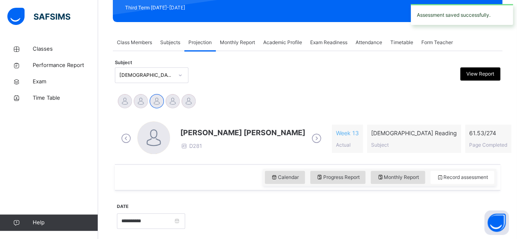
scroll to position [105, 0]
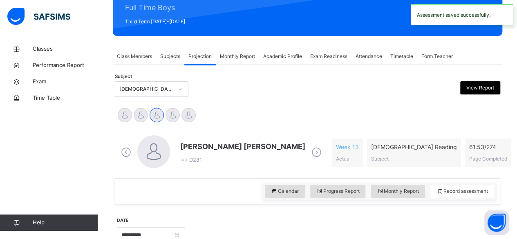
click at [217, 144] on span "[PERSON_NAME] [PERSON_NAME]" at bounding box center [242, 146] width 125 height 11
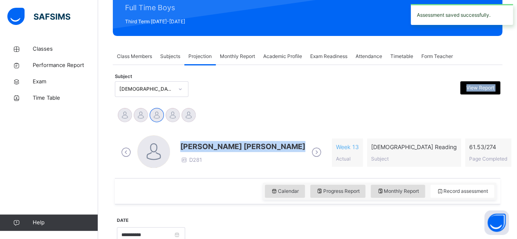
drag, startPoint x: 217, startPoint y: 144, endPoint x: 308, endPoint y: 96, distance: 102.9
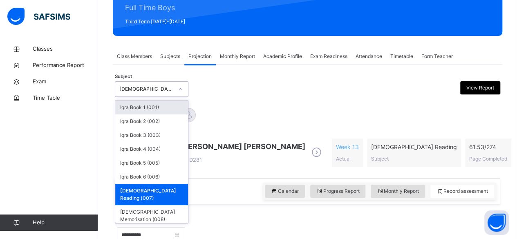
click at [156, 90] on div "[DEMOGRAPHIC_DATA] Reading (007)" at bounding box center [146, 88] width 54 height 7
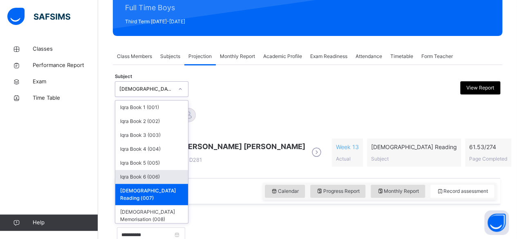
click at [156, 179] on div "Iqra Book 6 (006)" at bounding box center [151, 177] width 73 height 14
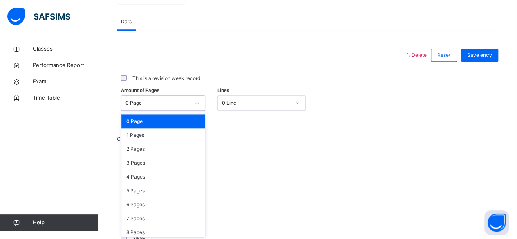
scroll to position [344, 0]
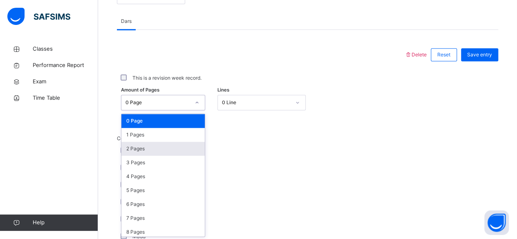
click at [133, 148] on div "2 Pages" at bounding box center [162, 149] width 83 height 14
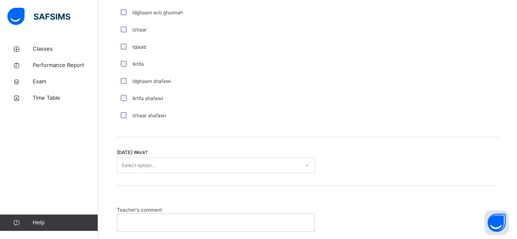
scroll to position [632, 0]
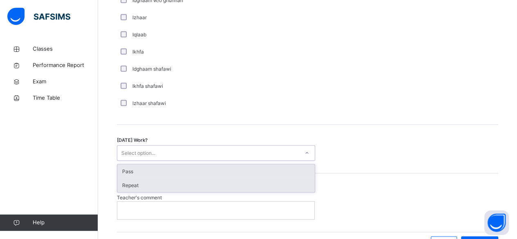
click at [134, 185] on div "Repeat" at bounding box center [215, 185] width 197 height 14
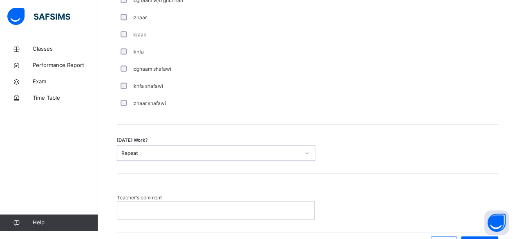
scroll to position [681, 0]
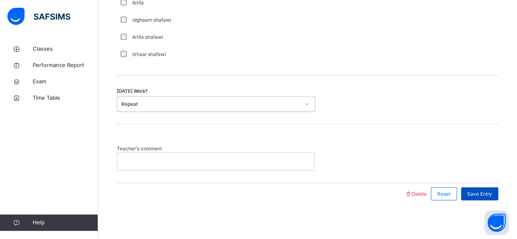
click at [488, 187] on div "Save Entry" at bounding box center [479, 193] width 37 height 13
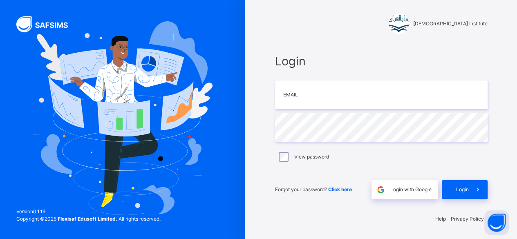
scroll to position [2, 0]
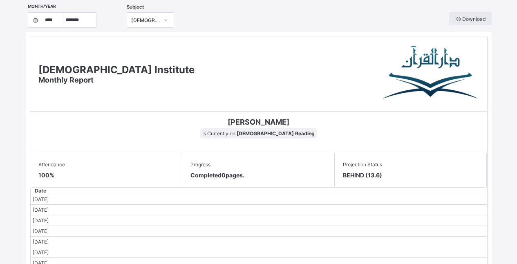
select select "****"
click at [47, 207] on span "Sep 2, 2025" at bounding box center [41, 210] width 16 height 6
click at [140, 35] on div "Darul Quran Institute Monthly Report Ibrahim Yusuf Is Currently on: Quran Readi…" at bounding box center [259, 269] width 466 height 474
click at [155, 38] on div "Quran Reading" at bounding box center [150, 40] width 47 height 19
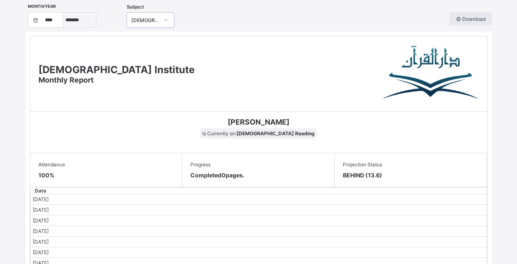
click at [85, 20] on select "***** ******* ******** ***** ***** *** **** **** ****** ********* ******* *****…" at bounding box center [79, 20] width 33 height 15
select select "*"
click at [265, 138] on span at bounding box center [258, 138] width 444 height 4
click at [249, 221] on td "Oct 9, 2025" at bounding box center [259, 220] width 456 height 11
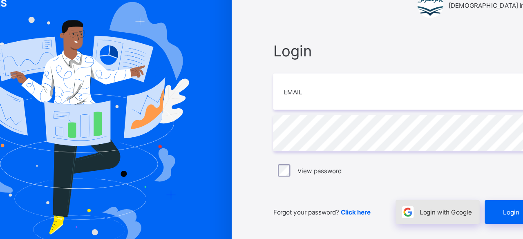
click at [412, 194] on div "Login with Google" at bounding box center [407, 189] width 66 height 19
click at [416, 195] on div "Login with Google" at bounding box center [407, 189] width 66 height 19
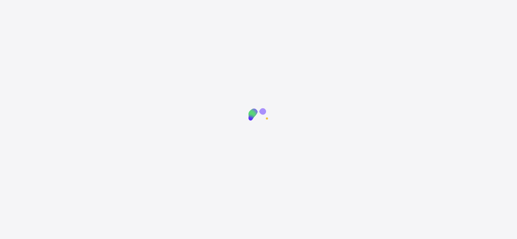
click at [492, 227] on div at bounding box center [258, 221] width 517 height 239
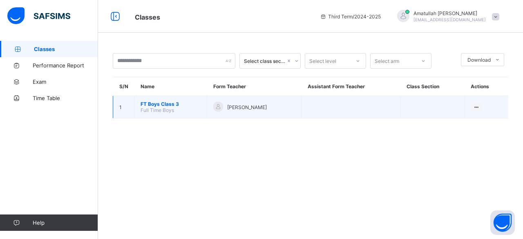
click at [159, 103] on span "FT Boys Class 3" at bounding box center [171, 104] width 60 height 6
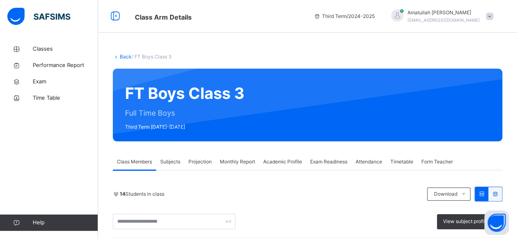
click at [193, 161] on span "Projection" at bounding box center [199, 161] width 23 height 7
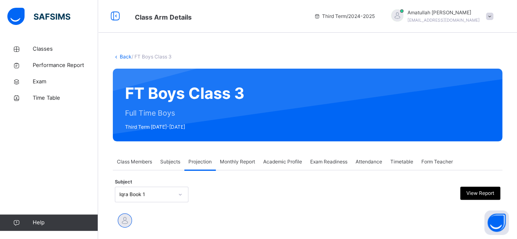
click at [154, 192] on div "Iqra Book 1" at bounding box center [152, 195] width 74 height 16
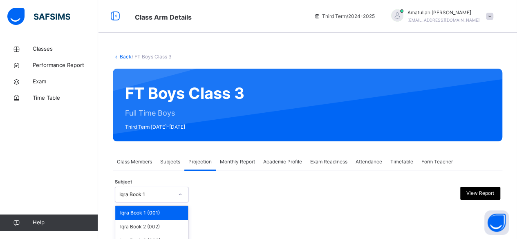
scroll to position [81, 0]
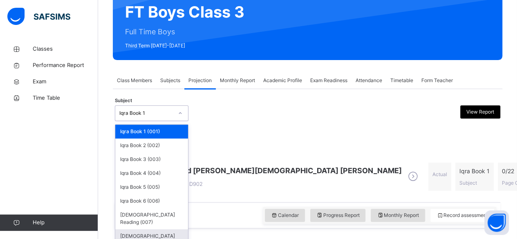
click at [166, 229] on div "[DEMOGRAPHIC_DATA] Memorisation (008)" at bounding box center [151, 239] width 73 height 21
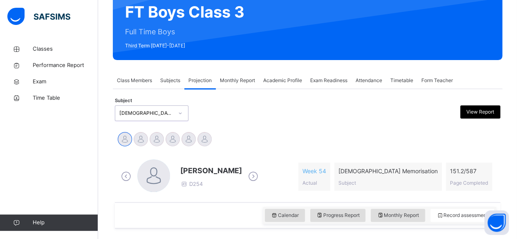
click at [148, 114] on div "[DEMOGRAPHIC_DATA] Memorisation (008)" at bounding box center [146, 112] width 54 height 7
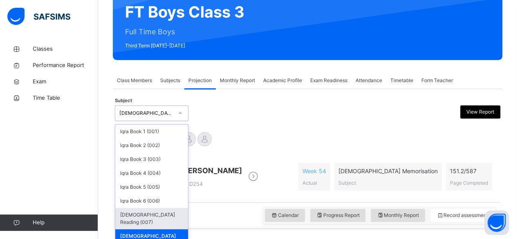
click at [159, 208] on div "[DEMOGRAPHIC_DATA] Reading (007)" at bounding box center [151, 218] width 73 height 21
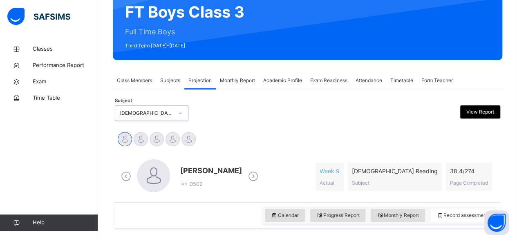
click at [159, 118] on div "[DEMOGRAPHIC_DATA] Reading (007)" at bounding box center [152, 113] width 74 height 16
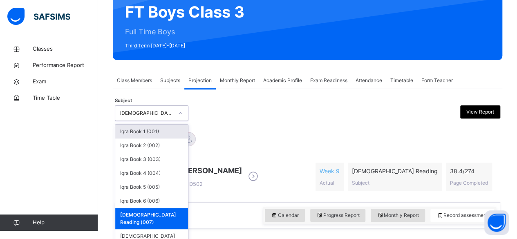
click at [156, 131] on div "Iqra Book 1 (001)" at bounding box center [151, 132] width 73 height 14
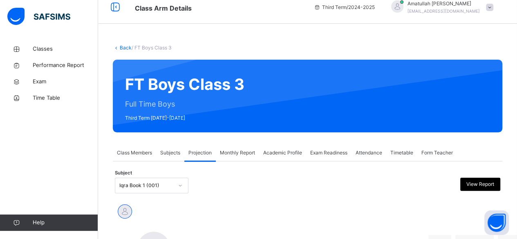
scroll to position [0, 0]
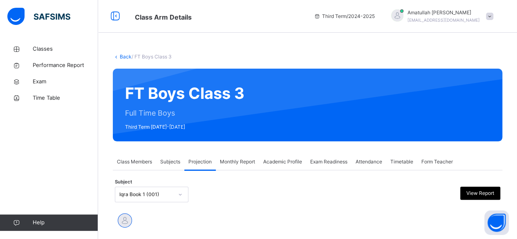
click at [219, 183] on div "Subject Iqra Book 1 (001) View Report" at bounding box center [307, 195] width 385 height 24
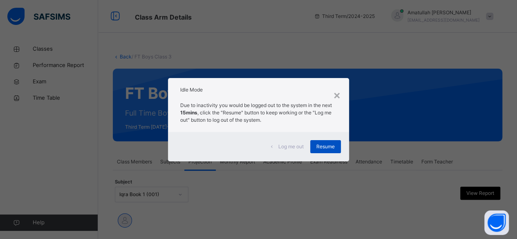
click at [330, 145] on span "Resume" at bounding box center [325, 146] width 18 height 7
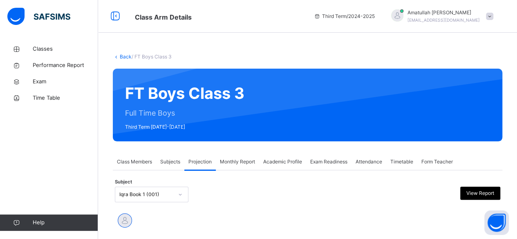
click at [196, 199] on div "Subject Iqra Book 1 (001) View Report" at bounding box center [307, 195] width 385 height 16
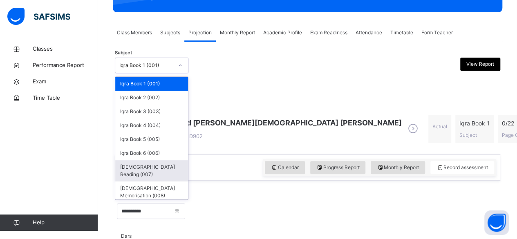
click at [166, 166] on div "[DEMOGRAPHIC_DATA] Reading (007)" at bounding box center [151, 170] width 73 height 21
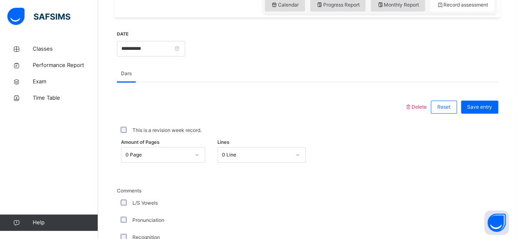
scroll to position [366, 0]
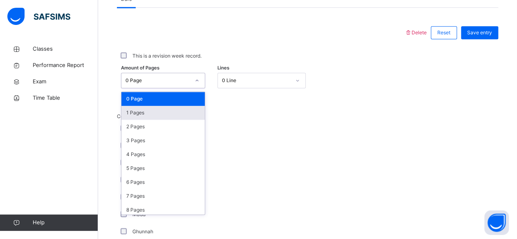
click at [154, 116] on div "1 Pages" at bounding box center [162, 113] width 83 height 14
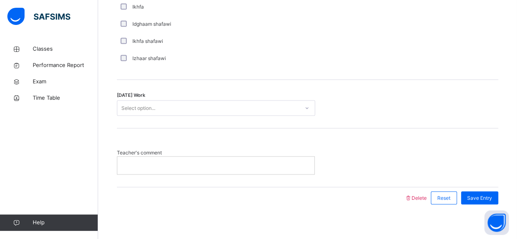
scroll to position [681, 0]
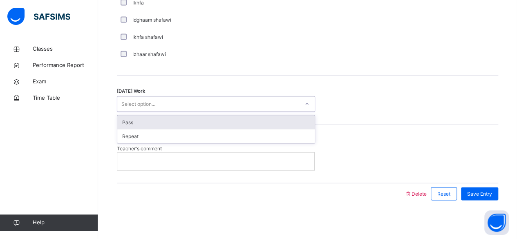
click at [226, 118] on div "Pass" at bounding box center [215, 122] width 197 height 14
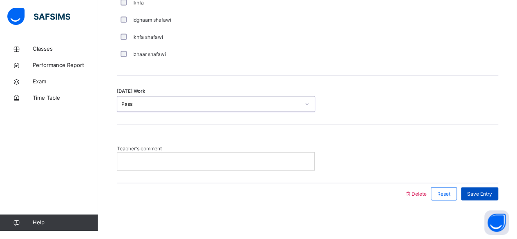
click at [487, 192] on span "Save Entry" at bounding box center [479, 193] width 25 height 7
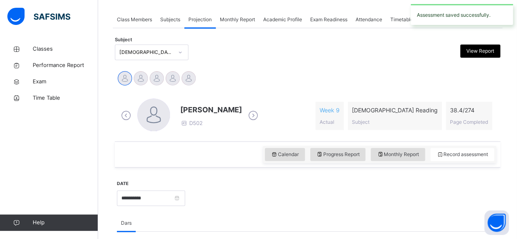
scroll to position [0, 0]
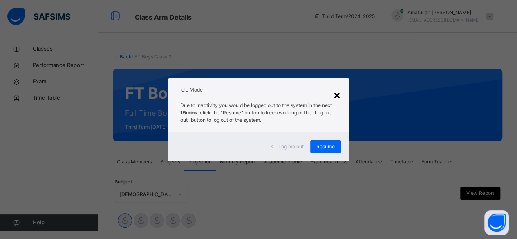
click at [339, 96] on div "×" at bounding box center [337, 94] width 8 height 17
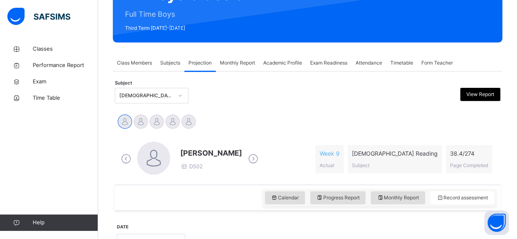
scroll to position [99, 0]
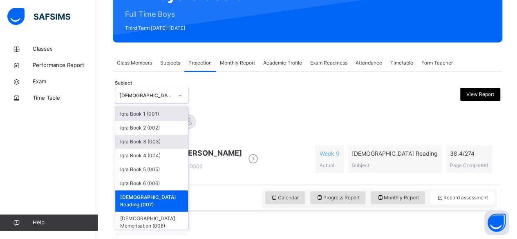
click at [172, 141] on div "Iqra Book 3 (003)" at bounding box center [151, 142] width 73 height 14
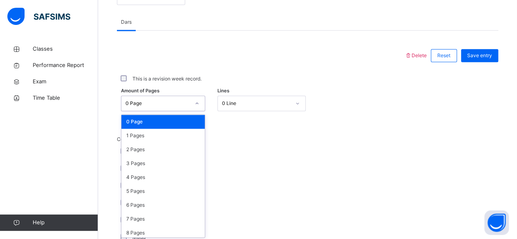
scroll to position [344, 0]
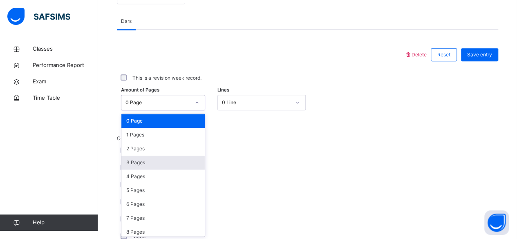
click at [163, 161] on div "3 Pages" at bounding box center [162, 163] width 83 height 14
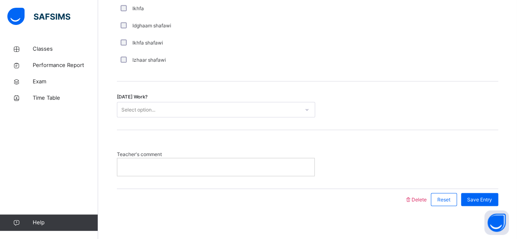
scroll to position [681, 0]
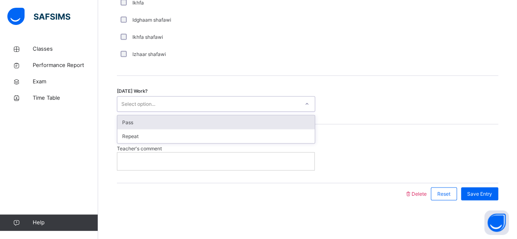
click at [257, 123] on div "Pass" at bounding box center [215, 122] width 197 height 14
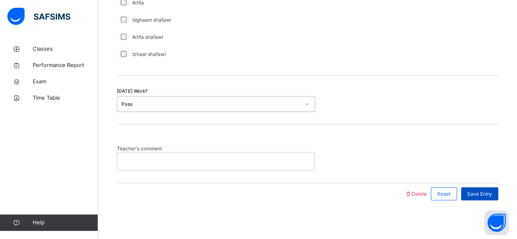
click at [486, 194] on span "Save Entry" at bounding box center [479, 193] width 25 height 7
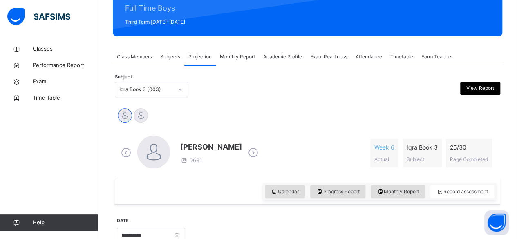
scroll to position [104, 0]
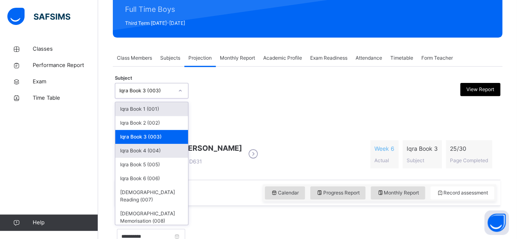
click at [126, 150] on div "Iqra Book 4 (004)" at bounding box center [151, 151] width 73 height 14
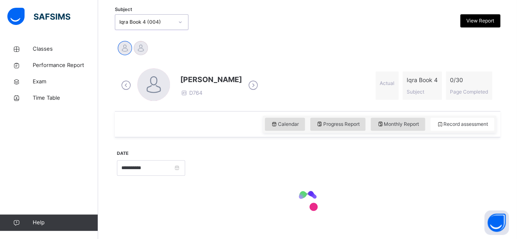
scroll to position [172, 0]
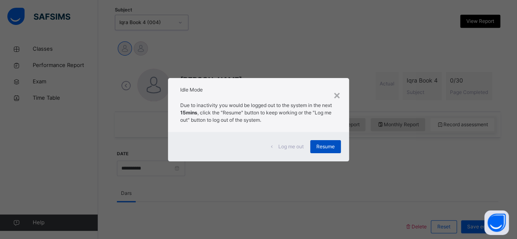
click at [318, 146] on span "Resume" at bounding box center [325, 146] width 18 height 7
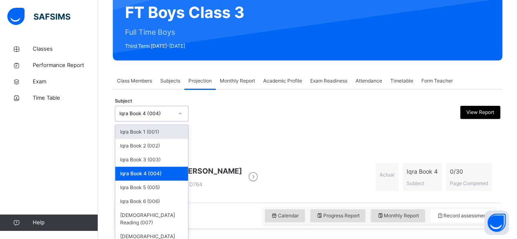
scroll to position [81, 0]
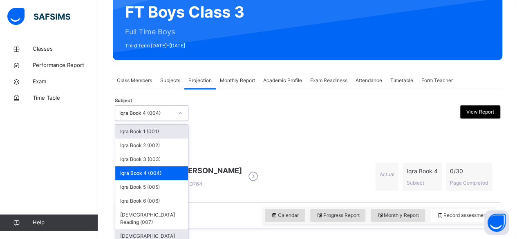
click at [165, 229] on div "[DEMOGRAPHIC_DATA] Memorisation (008)" at bounding box center [151, 239] width 73 height 21
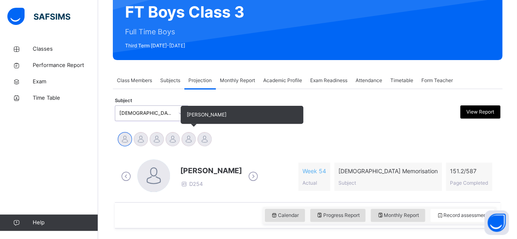
click at [185, 141] on div at bounding box center [188, 139] width 14 height 14
click at [176, 140] on div at bounding box center [172, 139] width 14 height 14
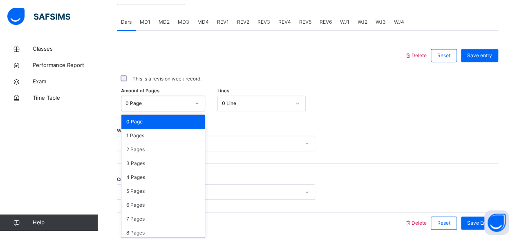
scroll to position [344, 0]
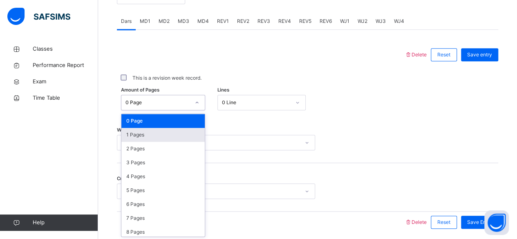
click at [166, 135] on div "1 Pages" at bounding box center [162, 135] width 83 height 14
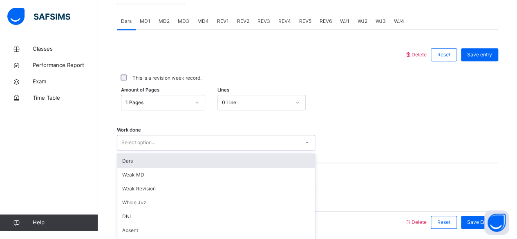
scroll to position [373, 0]
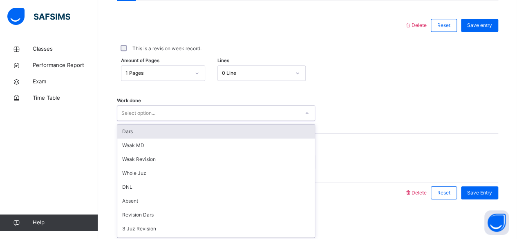
click at [163, 133] on div "Dars" at bounding box center [215, 132] width 197 height 14
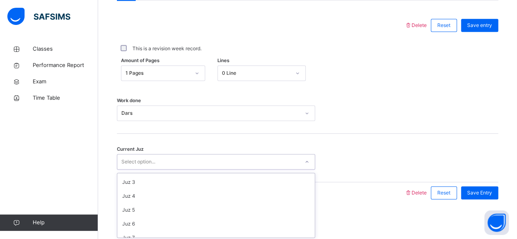
scroll to position [26, 0]
type input "**"
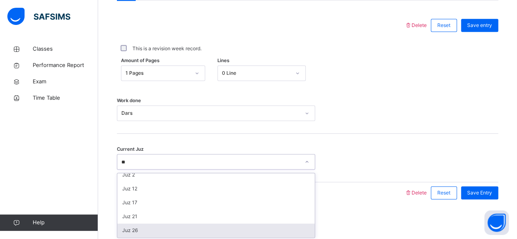
click at [146, 230] on div "Juz 26" at bounding box center [215, 230] width 197 height 14
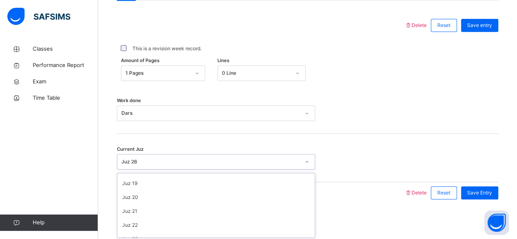
scroll to position [353, 0]
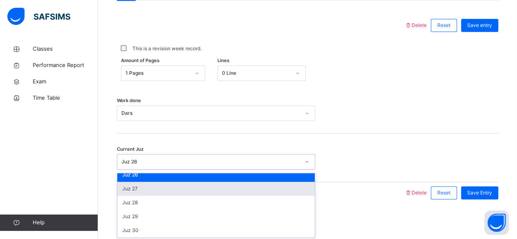
click at [154, 187] on div "Juz 27" at bounding box center [215, 189] width 197 height 14
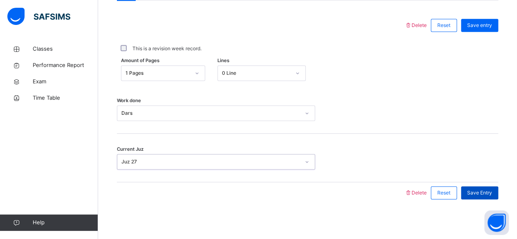
click at [482, 192] on span "Save Entry" at bounding box center [479, 192] width 25 height 7
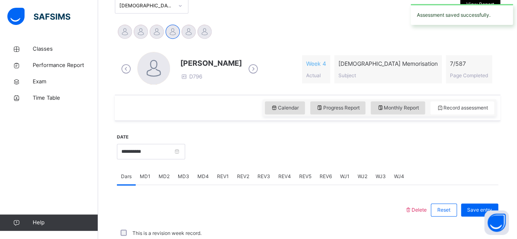
scroll to position [373, 0]
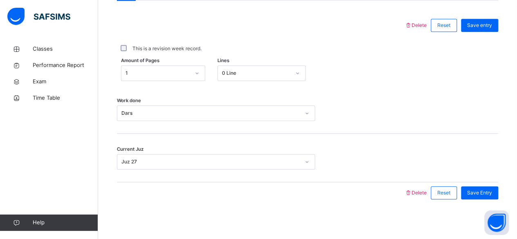
click at [330, 145] on div "Current Juz Juz 27" at bounding box center [307, 158] width 381 height 49
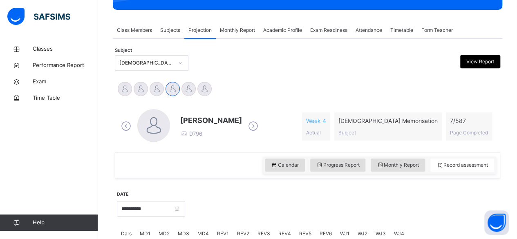
scroll to position [133, 0]
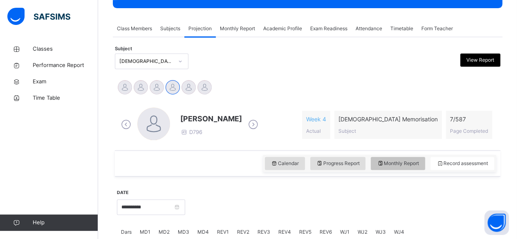
click at [404, 162] on span "Monthly Report" at bounding box center [398, 163] width 42 height 7
select select "****"
select select "*"
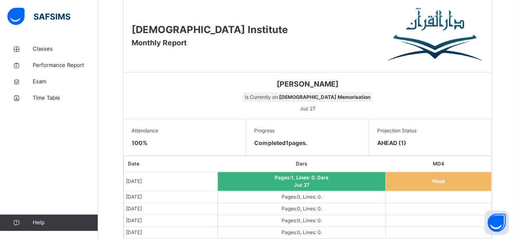
scroll to position [297, 0]
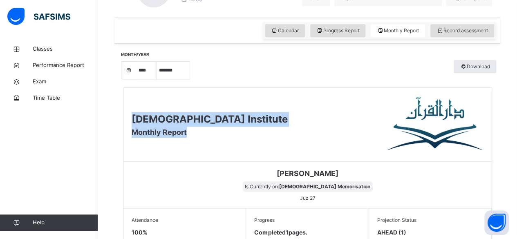
drag, startPoint x: 243, startPoint y: 110, endPoint x: 225, endPoint y: 134, distance: 30.6
click at [225, 134] on div "Darul Quran Institute Monthly Report" at bounding box center [307, 125] width 368 height 74
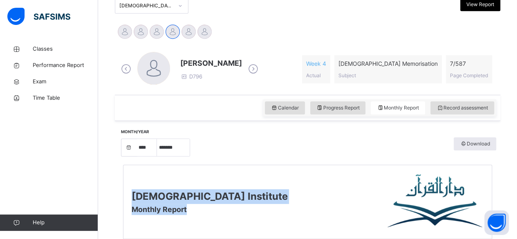
scroll to position [187, 0]
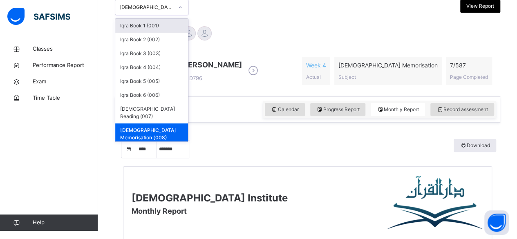
click at [173, 9] on div at bounding box center [180, 7] width 14 height 13
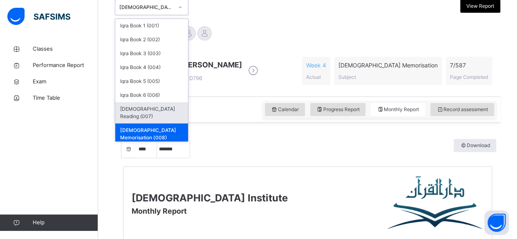
click at [144, 105] on div "[DEMOGRAPHIC_DATA] Reading (007)" at bounding box center [151, 112] width 73 height 21
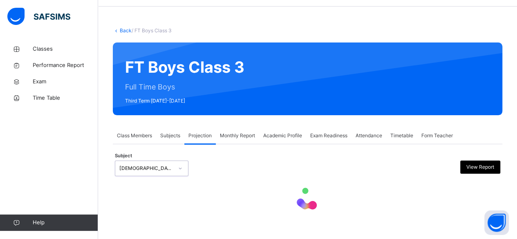
select select "****"
select select "*"
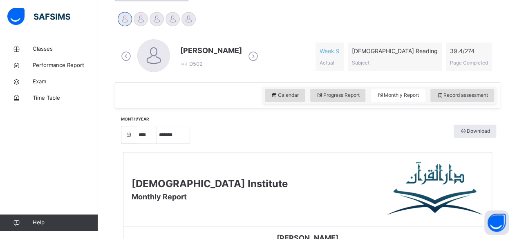
scroll to position [196, 0]
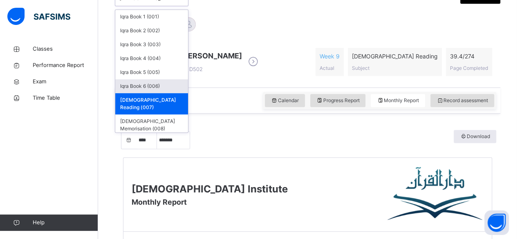
click at [145, 83] on div "Iqra Book 6 (006)" at bounding box center [151, 86] width 73 height 14
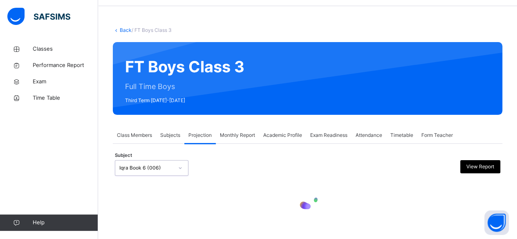
select select "****"
select select "*"
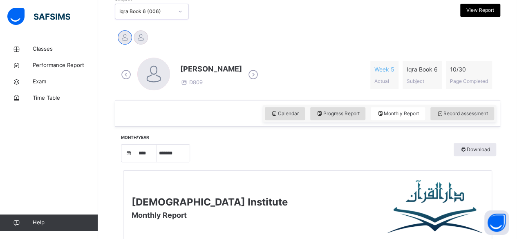
scroll to position [181, 0]
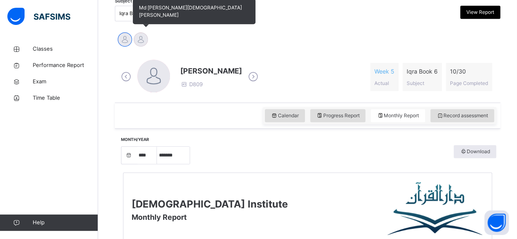
click at [142, 36] on div at bounding box center [141, 39] width 14 height 14
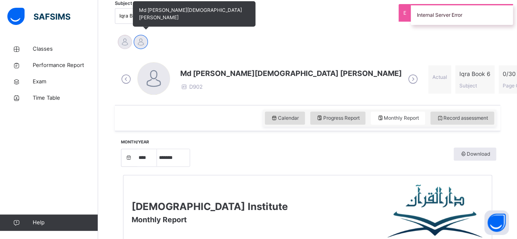
scroll to position [148, 0]
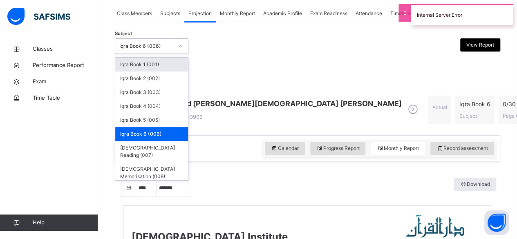
click at [129, 42] on div "Iqra Book 6 (006)" at bounding box center [146, 45] width 54 height 7
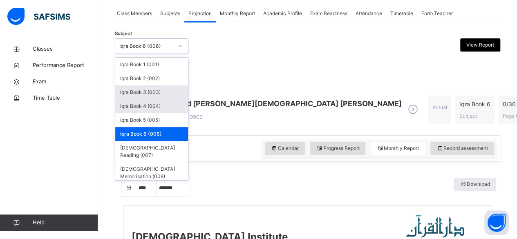
click at [156, 99] on div "Iqra Book 4 (004)" at bounding box center [151, 106] width 73 height 14
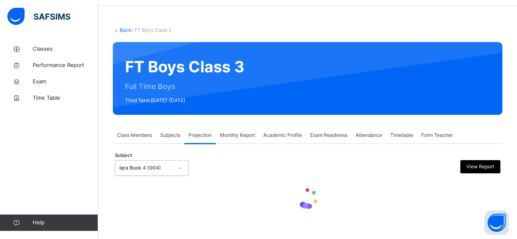
select select "****"
select select "*"
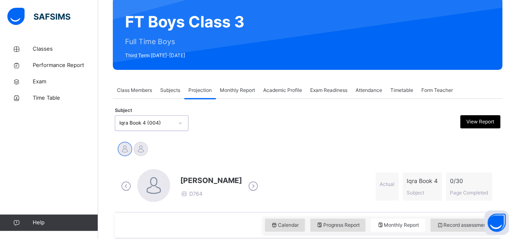
scroll to position [0, 0]
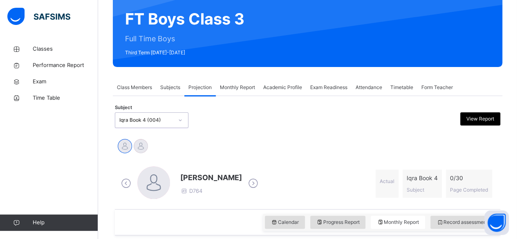
click at [148, 128] on div "option Iqra Book 4 (004), selected. 0 results available. Select is focused ,typ…" at bounding box center [152, 120] width 74 height 16
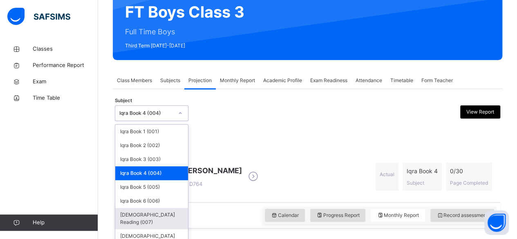
click at [161, 216] on div "[DEMOGRAPHIC_DATA] Reading (007)" at bounding box center [151, 218] width 73 height 21
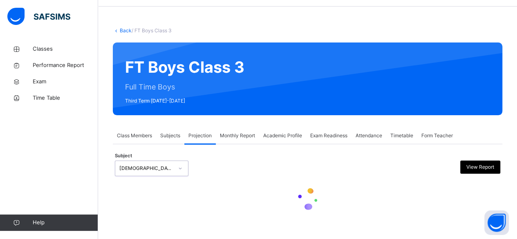
select select "****"
select select "*"
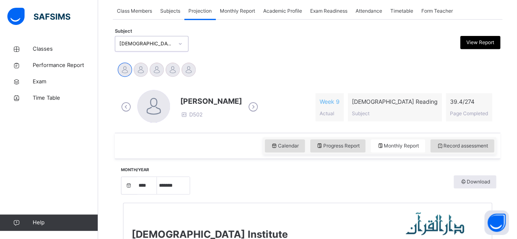
scroll to position [135, 0]
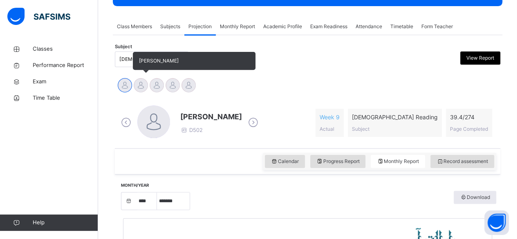
click at [142, 85] on div at bounding box center [141, 85] width 14 height 14
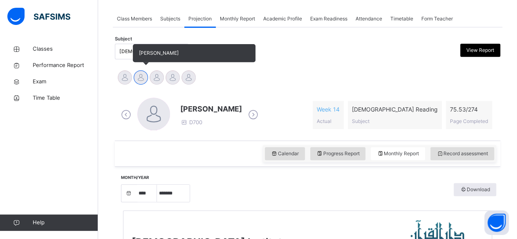
scroll to position [123, 0]
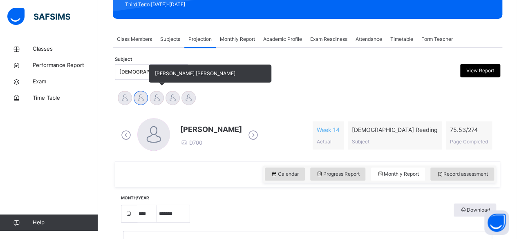
click at [154, 93] on div at bounding box center [157, 98] width 14 height 14
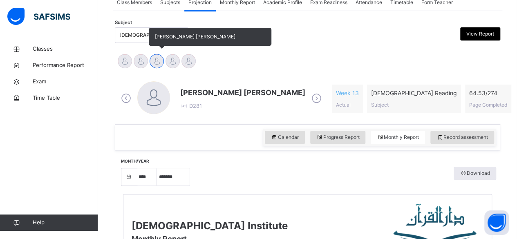
scroll to position [135, 0]
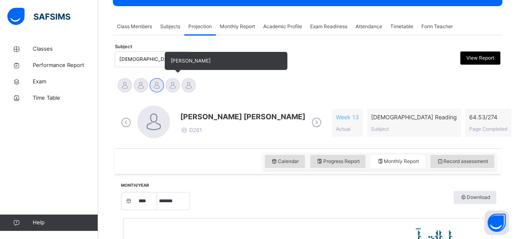
click at [171, 85] on div at bounding box center [172, 85] width 14 height 14
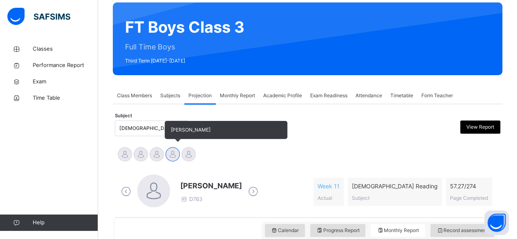
scroll to position [65, 0]
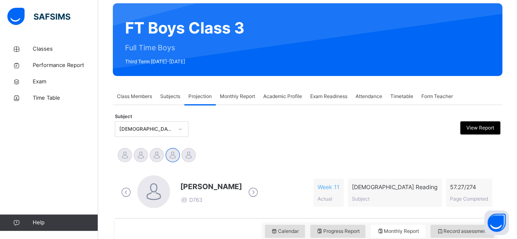
click at [167, 96] on span "Subjects" at bounding box center [170, 96] width 20 height 7
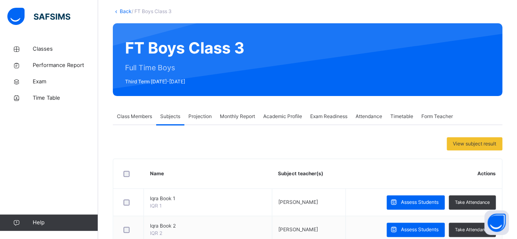
scroll to position [45, 0]
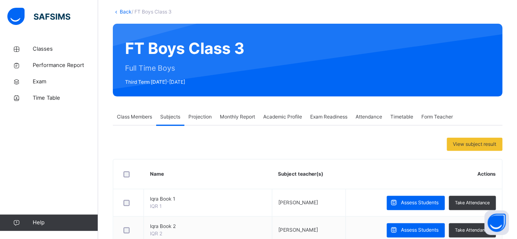
click at [203, 116] on span "Projection" at bounding box center [199, 116] width 23 height 7
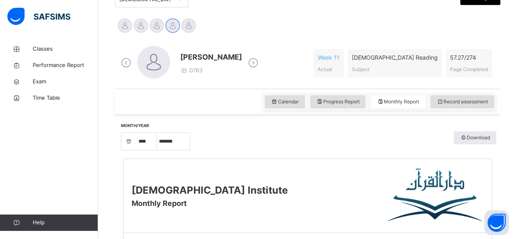
scroll to position [192, 0]
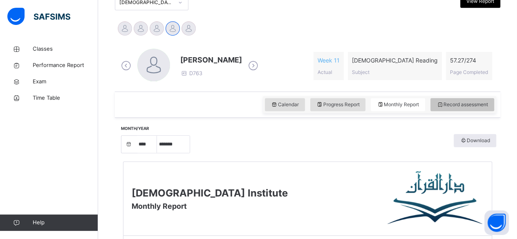
click at [464, 103] on span "Record assessment" at bounding box center [461, 104] width 51 height 7
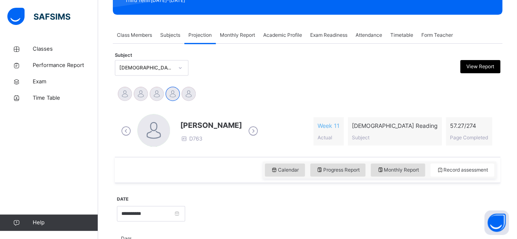
scroll to position [116, 0]
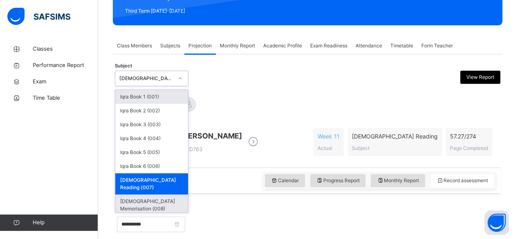
click at [152, 194] on div "[DEMOGRAPHIC_DATA] Memorisation (008)" at bounding box center [151, 204] width 73 height 21
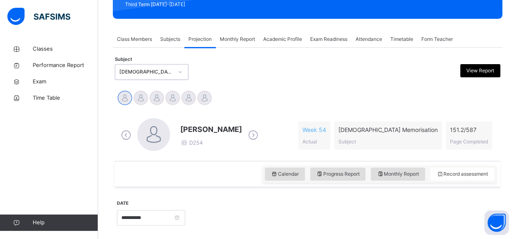
scroll to position [0, 0]
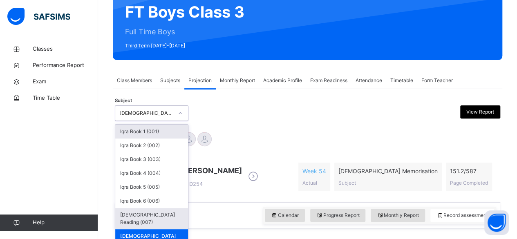
click at [158, 214] on div "[DEMOGRAPHIC_DATA] Reading (007)" at bounding box center [151, 218] width 73 height 21
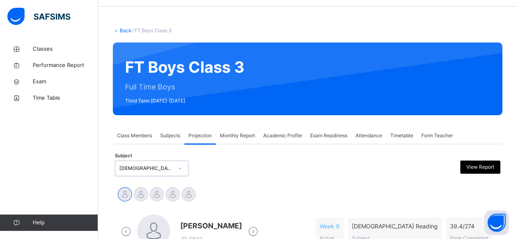
scroll to position [81, 0]
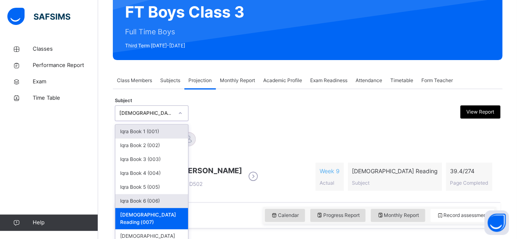
click at [147, 200] on div "Iqra Book 6 (006)" at bounding box center [151, 201] width 73 height 14
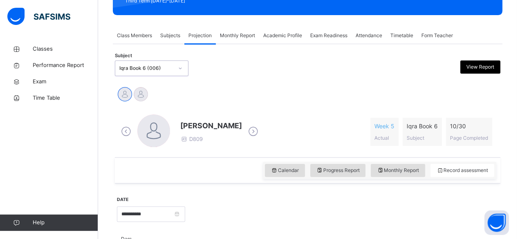
scroll to position [125, 0]
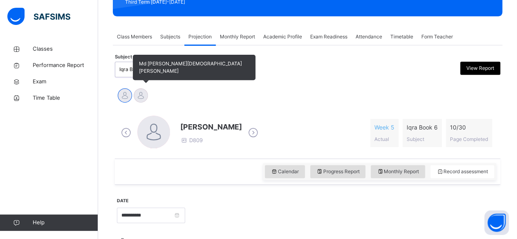
click at [142, 93] on div at bounding box center [141, 95] width 14 height 14
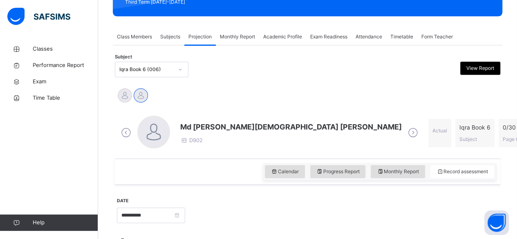
click at [119, 69] on div "Iqra Book 6 (006)" at bounding box center [146, 69] width 54 height 7
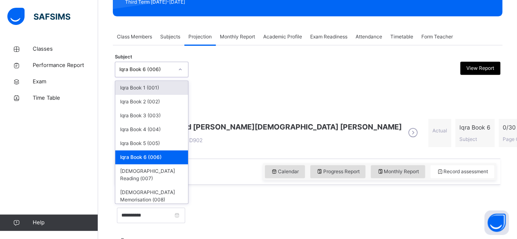
click at [223, 104] on div "[PERSON_NAME] Md [PERSON_NAME][DEMOGRAPHIC_DATA] [PERSON_NAME]" at bounding box center [307, 96] width 381 height 18
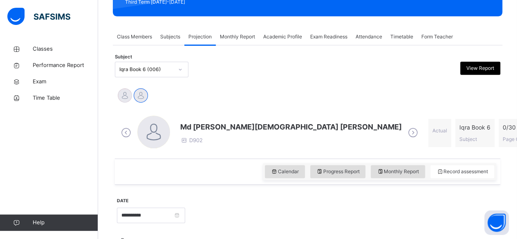
click at [182, 42] on div "Subjects" at bounding box center [170, 37] width 28 height 16
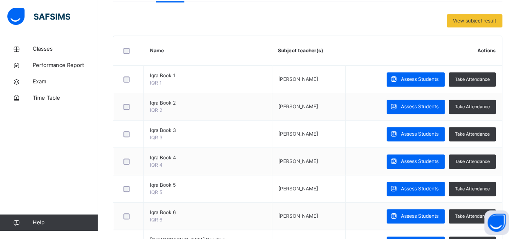
scroll to position [233, 0]
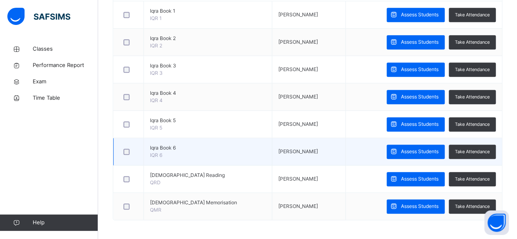
click at [220, 154] on td "Iqra Book 6 IQR 6" at bounding box center [208, 151] width 128 height 27
click at [224, 150] on td "Iqra Book 6 IQR 6" at bounding box center [208, 151] width 128 height 27
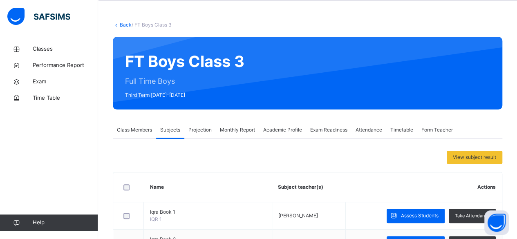
scroll to position [59, 0]
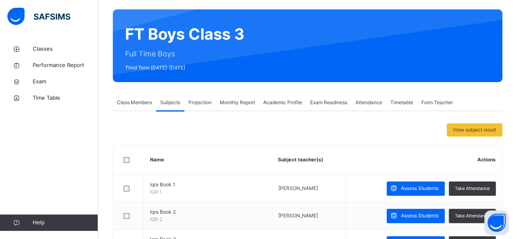
click at [192, 106] on div "Projection" at bounding box center [199, 102] width 31 height 16
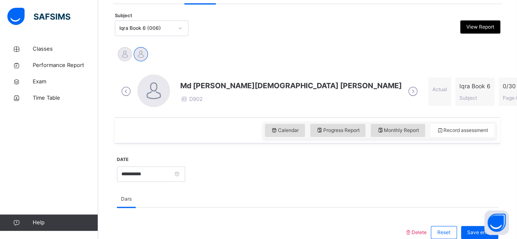
scroll to position [140, 0]
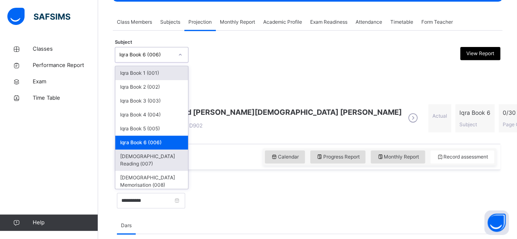
click at [178, 151] on div "[DEMOGRAPHIC_DATA] Reading (007)" at bounding box center [151, 160] width 73 height 21
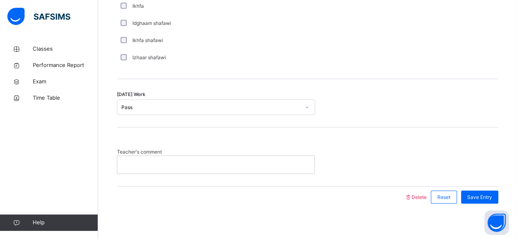
scroll to position [677, 0]
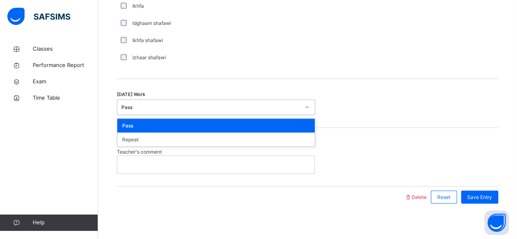
click at [258, 79] on div "[DATE] Work option Pass focused, 1 of 2. 2 results available. Use Up and Down t…" at bounding box center [307, 103] width 381 height 49
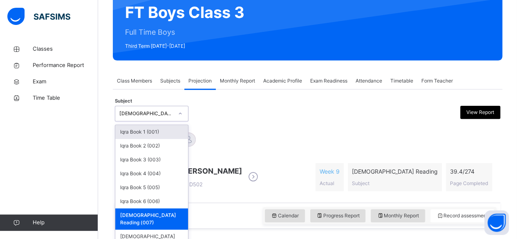
scroll to position [81, 0]
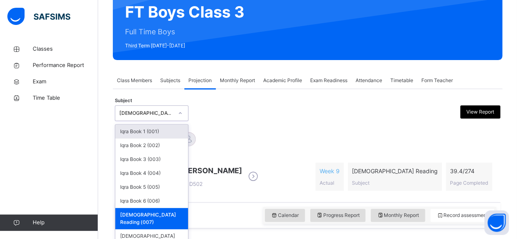
click at [254, 154] on div "[PERSON_NAME] D502 Week 9 Actual [DEMOGRAPHIC_DATA] Reading Subject 39.4 / 274 …" at bounding box center [307, 176] width 381 height 47
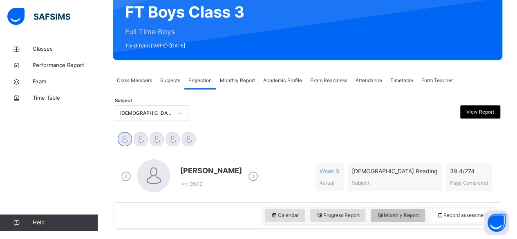
click at [404, 220] on div "Monthly Report" at bounding box center [398, 215] width 54 height 13
select select "****"
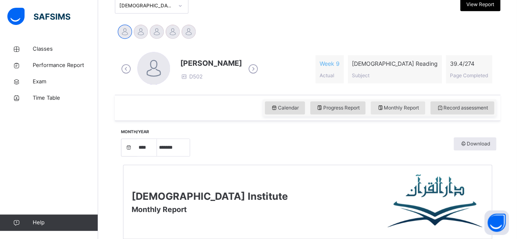
scroll to position [192, 0]
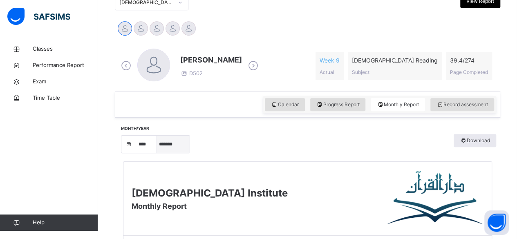
click at [165, 151] on select "***** ******* ******** ***** ***** *** **** **** ****** ********* ******* *****…" at bounding box center [173, 144] width 33 height 17
click at [157, 136] on select "***** ******* ******** ***** ***** *** **** **** ****** ********* ******* *****…" at bounding box center [173, 144] width 33 height 17
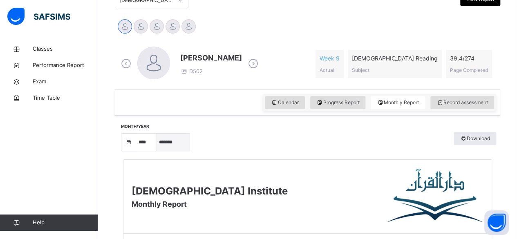
scroll to position [194, 0]
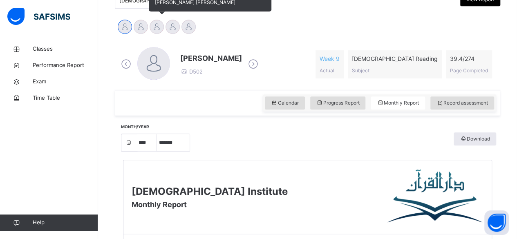
click at [153, 28] on div at bounding box center [157, 27] width 14 height 14
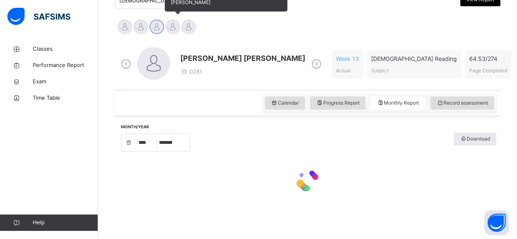
click at [173, 31] on div at bounding box center [172, 27] width 14 height 14
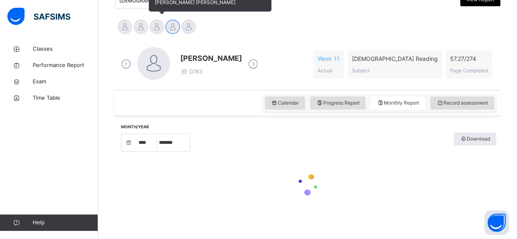
click at [155, 29] on div at bounding box center [157, 27] width 14 height 14
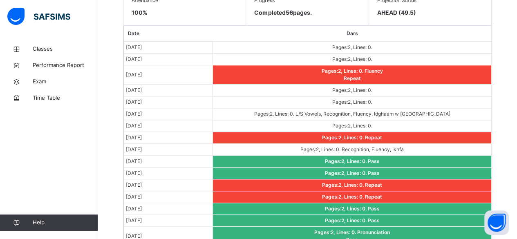
scroll to position [486, 0]
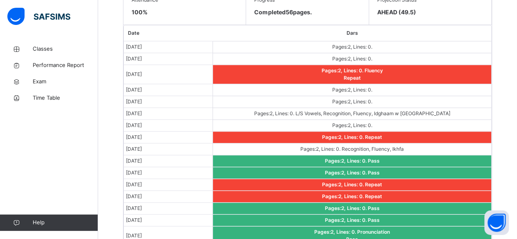
click at [250, 96] on td "Pages: 2 , Lines: 0 ." at bounding box center [352, 102] width 278 height 12
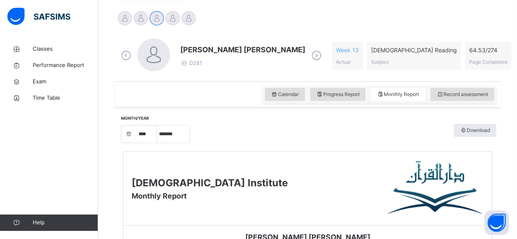
scroll to position [202, 0]
click at [163, 140] on select "***** ******* ******** ***** ***** *** **** **** ****** ********* ******* *****…" at bounding box center [173, 134] width 33 height 17
select select "*"
click at [157, 130] on select "***** ******* ******** ***** ***** *** **** **** ****** ********* ******* *****…" at bounding box center [173, 134] width 33 height 17
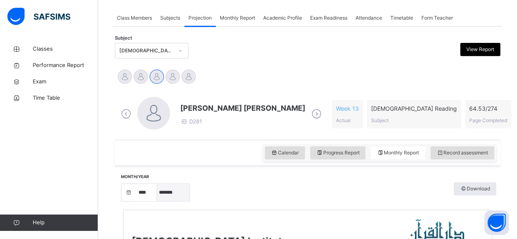
scroll to position [128, 0]
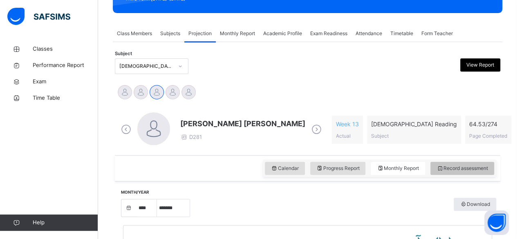
click at [455, 170] on span "Record assessment" at bounding box center [461, 168] width 51 height 7
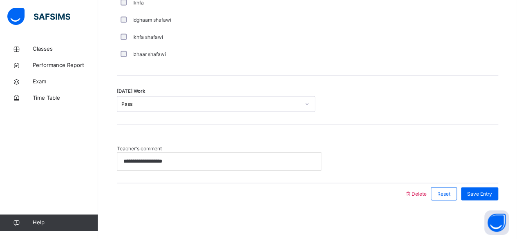
scroll to position [681, 0]
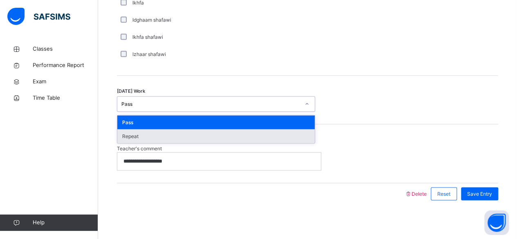
click at [180, 130] on div "Repeat" at bounding box center [215, 136] width 197 height 14
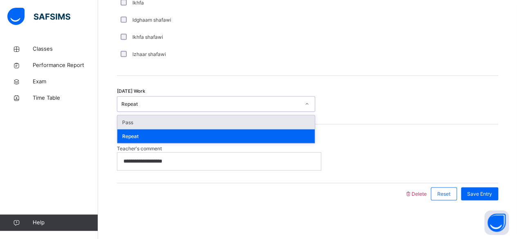
click at [147, 129] on div "Repeat" at bounding box center [215, 136] width 197 height 14
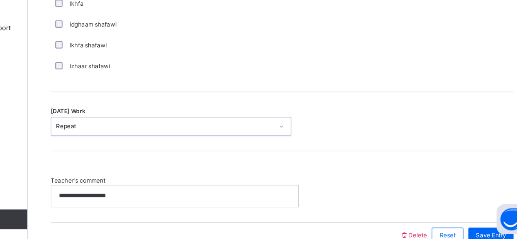
scroll to position [650, 0]
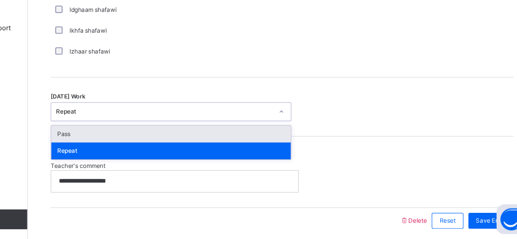
click at [193, 150] on div "Pass" at bounding box center [215, 152] width 197 height 14
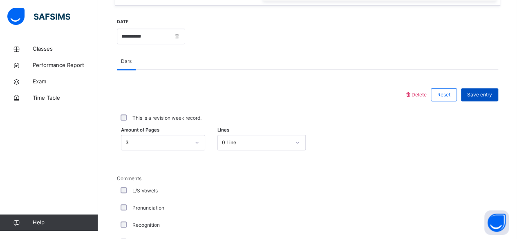
click at [491, 92] on span "Save entry" at bounding box center [479, 94] width 25 height 7
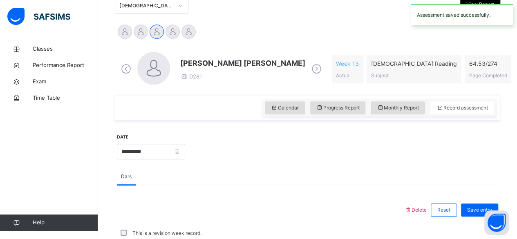
scroll to position [304, 0]
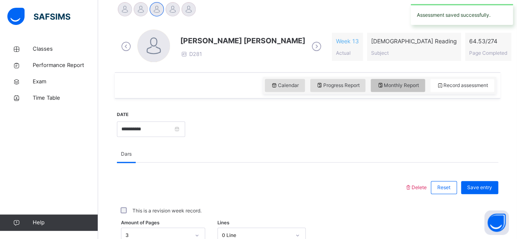
click at [409, 88] on div "Monthly Report" at bounding box center [398, 85] width 54 height 13
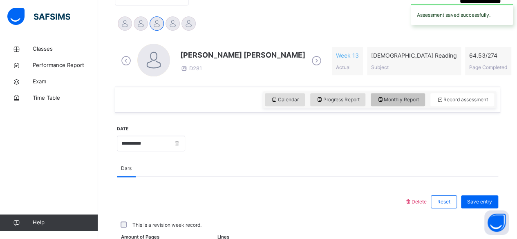
select select "****"
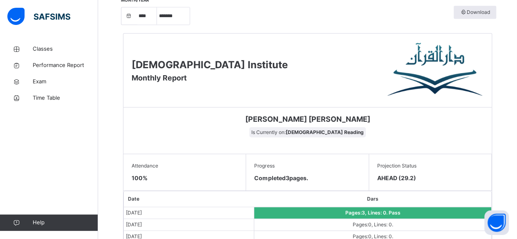
scroll to position [318, 0]
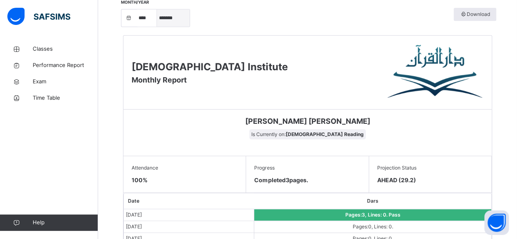
click at [171, 18] on select "***** ******* ******** ***** ***** *** **** **** ****** ********* ******* *****…" at bounding box center [173, 17] width 33 height 17
click at [157, 9] on select "***** ******* ******** ***** ***** *** **** **** ****** ********* ******* *****…" at bounding box center [173, 17] width 33 height 17
click at [169, 23] on select "***** ******* ******** ***** ***** *** **** **** ****** ********* ******* *****…" at bounding box center [173, 17] width 33 height 17
select select "*"
click at [157, 27] on select "***** ******* ******** ***** ***** *** **** **** ****** ********* ******* *****…" at bounding box center [173, 17] width 33 height 17
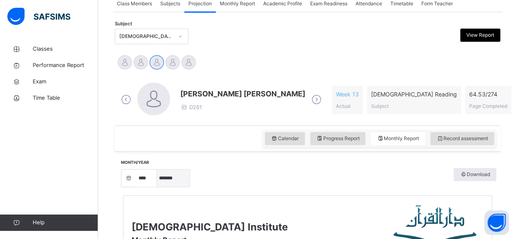
scroll to position [170, 0]
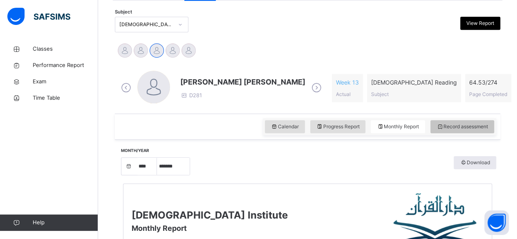
click at [472, 132] on div "Record assessment" at bounding box center [462, 126] width 64 height 13
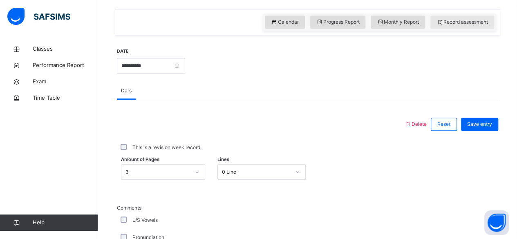
scroll to position [275, 0]
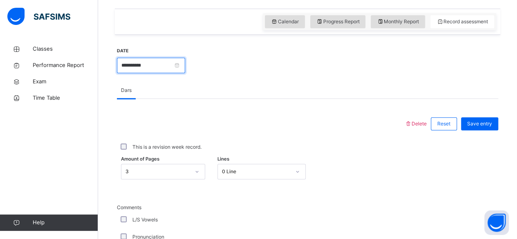
click at [161, 70] on input "**********" at bounding box center [151, 66] width 68 height 16
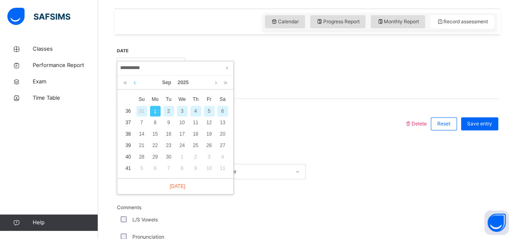
click at [135, 81] on link at bounding box center [135, 83] width 6 height 14
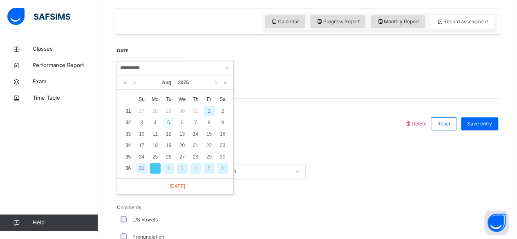
click at [170, 127] on div "5" at bounding box center [168, 122] width 11 height 11
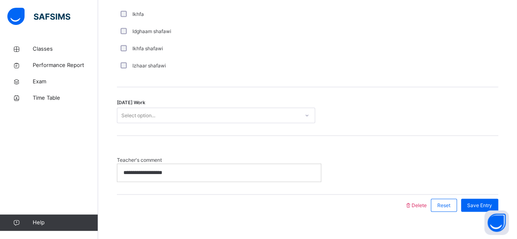
scroll to position [681, 0]
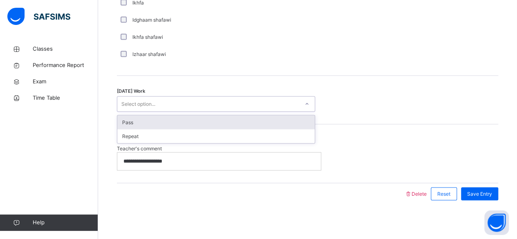
click at [305, 124] on div "Pass" at bounding box center [215, 122] width 197 height 14
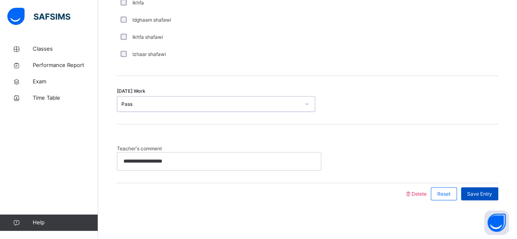
click at [491, 193] on span "Save Entry" at bounding box center [479, 193] width 25 height 7
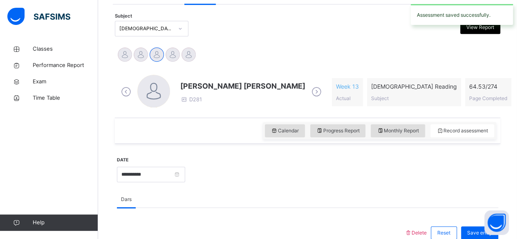
scroll to position [152, 0]
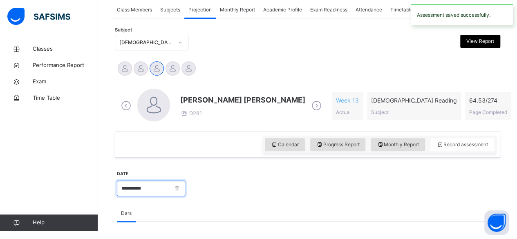
click at [158, 193] on input "**********" at bounding box center [151, 189] width 68 height 16
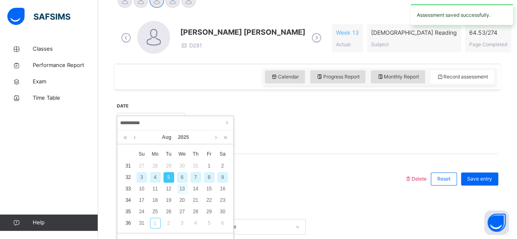
click at [183, 184] on div "13" at bounding box center [182, 188] width 11 height 11
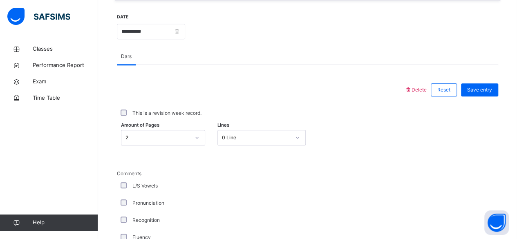
scroll to position [287, 0]
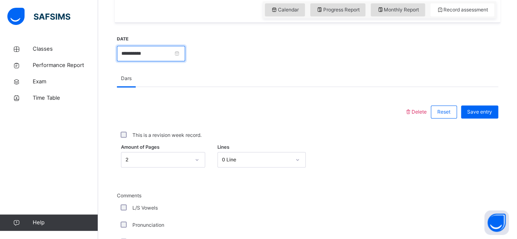
click at [170, 52] on input "**********" at bounding box center [151, 54] width 68 height 16
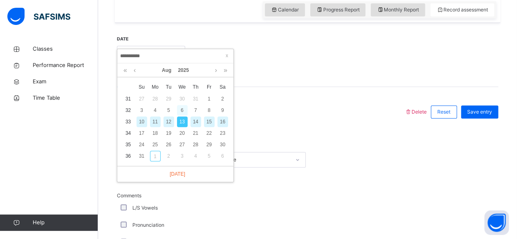
click at [182, 109] on div "6" at bounding box center [182, 110] width 11 height 11
type input "**********"
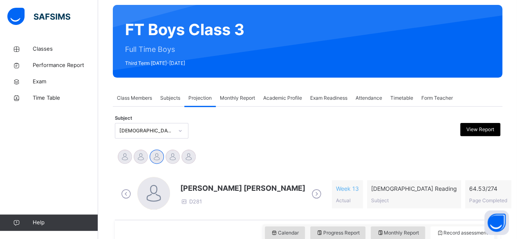
scroll to position [55, 0]
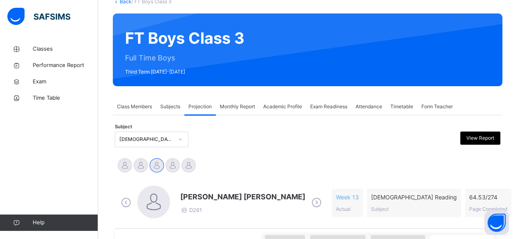
click at [244, 105] on span "Monthly Report" at bounding box center [237, 106] width 35 height 7
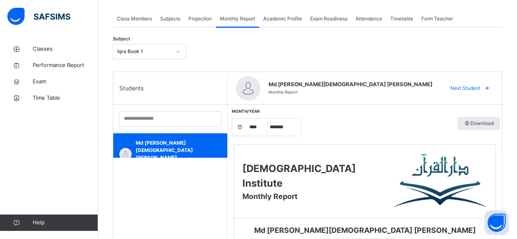
scroll to position [144, 0]
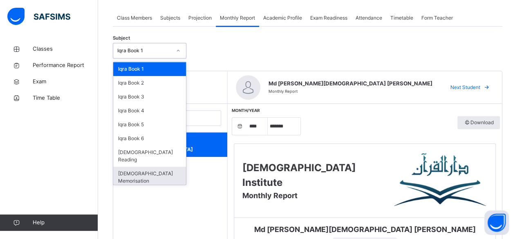
click at [159, 170] on div "[DEMOGRAPHIC_DATA] Memorisation" at bounding box center [149, 177] width 73 height 21
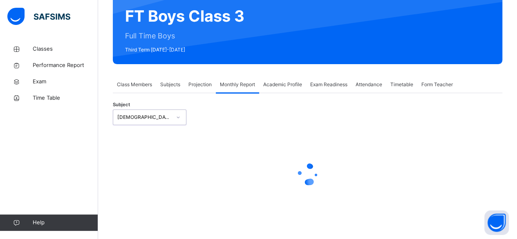
select select "****"
select select "*"
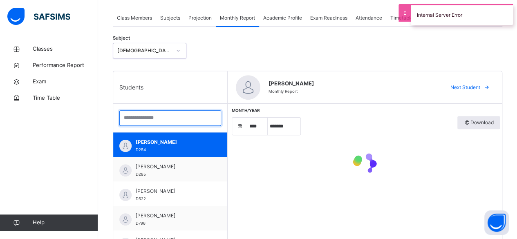
click at [172, 117] on input "search" at bounding box center [170, 118] width 102 height 16
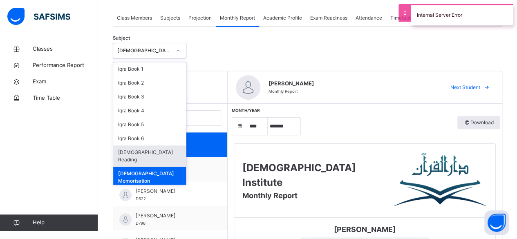
click at [152, 158] on div "[DEMOGRAPHIC_DATA] Reading" at bounding box center [149, 155] width 73 height 21
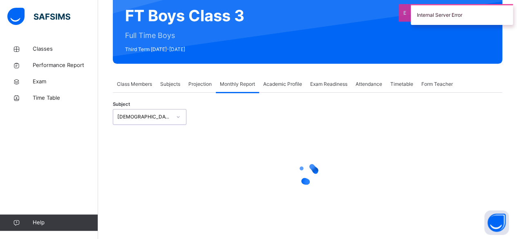
select select "****"
select select "*"
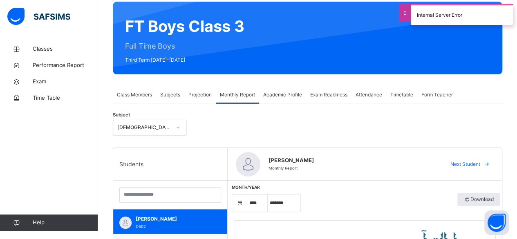
scroll to position [65, 0]
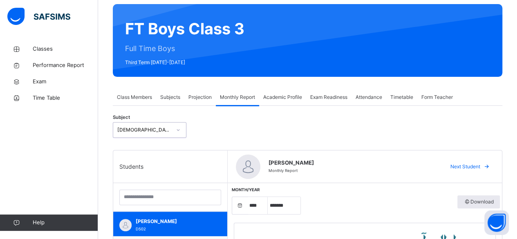
click at [202, 102] on div "Projection" at bounding box center [199, 97] width 31 height 16
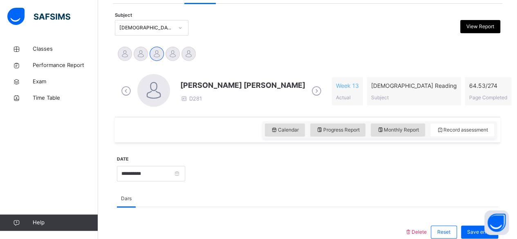
scroll to position [167, 0]
click at [162, 173] on input "**********" at bounding box center [151, 173] width 68 height 16
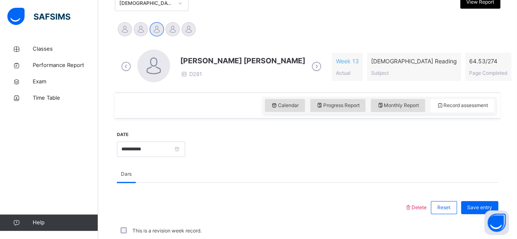
scroll to position [221, 0]
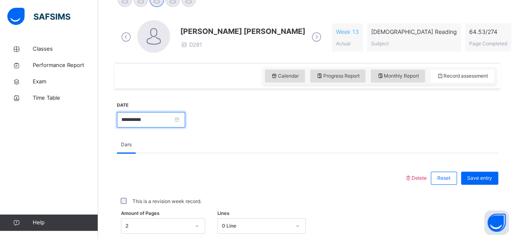
click at [174, 125] on input "**********" at bounding box center [151, 120] width 68 height 16
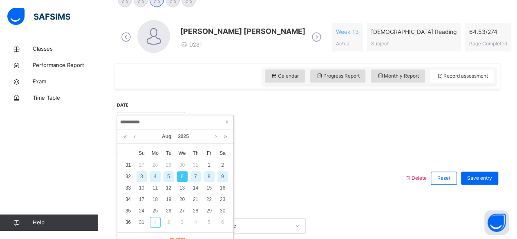
click at [167, 178] on div "5" at bounding box center [168, 176] width 11 height 11
type input "**********"
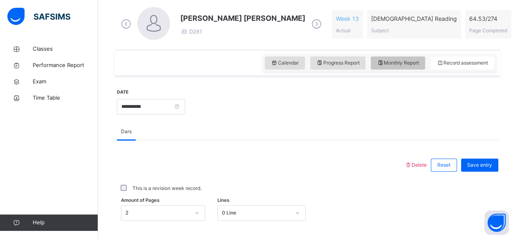
click at [403, 65] on span "Monthly Report" at bounding box center [398, 62] width 42 height 7
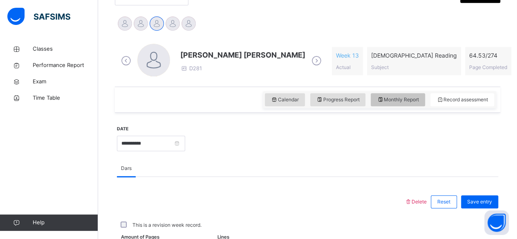
select select "****"
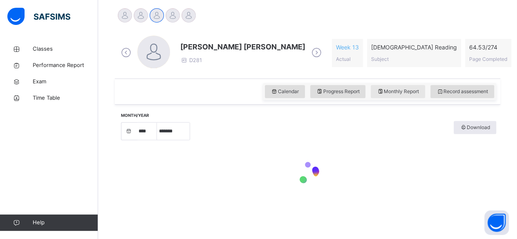
scroll to position [234, 0]
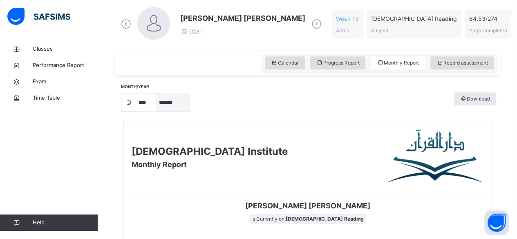
click at [165, 99] on select "***** ******* ******** ***** ***** *** **** **** ****** ********* ******* *****…" at bounding box center [173, 102] width 33 height 17
select select "*"
click at [157, 111] on select "***** ******* ******** ***** ***** *** **** **** ****** ********* ******* *****…" at bounding box center [173, 102] width 33 height 17
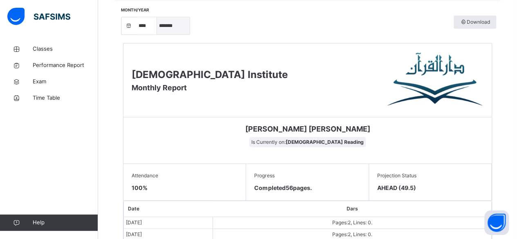
scroll to position [310, 0]
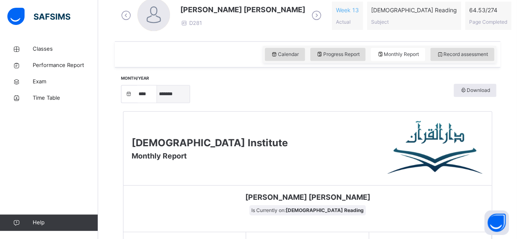
click at [176, 95] on select "***** ******* ******** ***** ***** *** **** **** ****** ********* ******* *****…" at bounding box center [173, 93] width 33 height 17
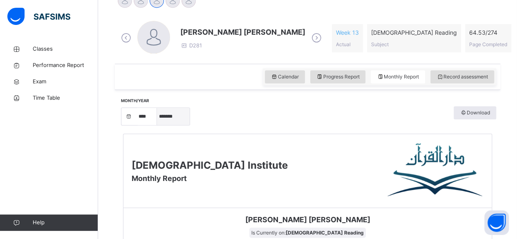
scroll to position [156, 0]
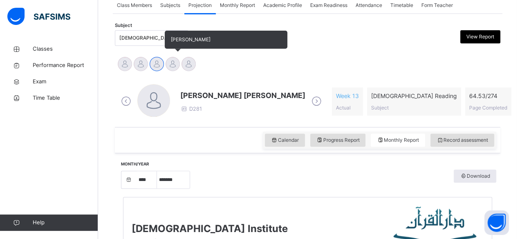
click at [172, 65] on div at bounding box center [172, 64] width 14 height 14
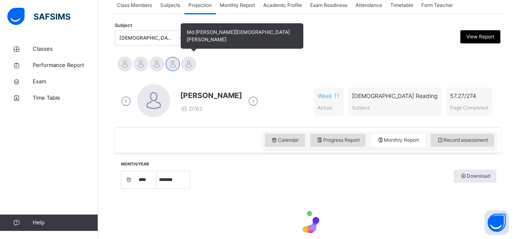
click at [189, 70] on div at bounding box center [188, 64] width 14 height 14
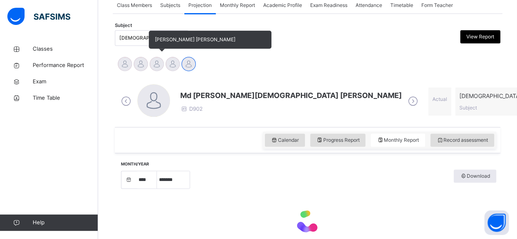
click at [152, 62] on div at bounding box center [157, 64] width 14 height 14
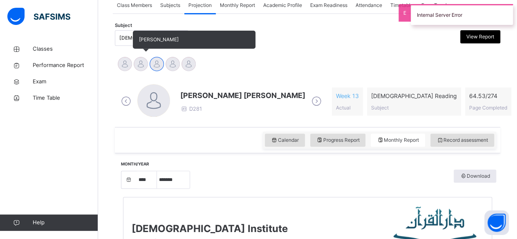
click at [137, 68] on div at bounding box center [141, 64] width 14 height 14
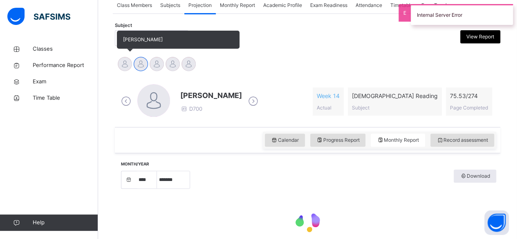
click at [120, 65] on div at bounding box center [125, 64] width 14 height 14
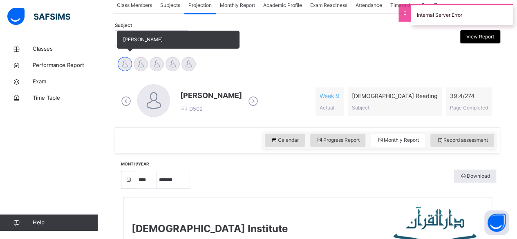
scroll to position [169, 0]
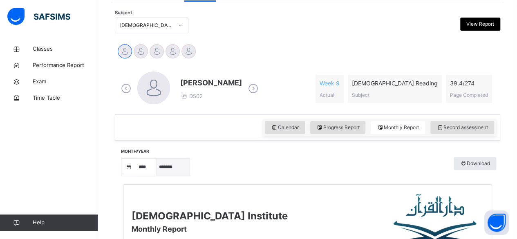
click at [176, 172] on select "***** ******* ******** ***** ***** *** **** **** ****** ********* ******* *****…" at bounding box center [173, 166] width 33 height 17
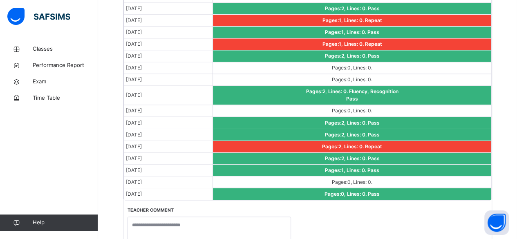
scroll to position [659, 0]
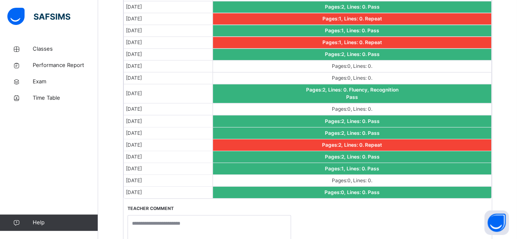
click at [431, 166] on td "Pages: 1 , Lines: 0 . Pass" at bounding box center [352, 169] width 278 height 12
click at [428, 103] on td "Pages: 0 , Lines: 0 ." at bounding box center [352, 109] width 278 height 12
click at [428, 76] on td "Pages: 0 , Lines: 0 ." at bounding box center [352, 78] width 278 height 12
click at [446, 50] on td "Pages: 2 , Lines: 0 . Pass" at bounding box center [352, 55] width 278 height 12
click at [342, 203] on div "Date Dars [DATE] Pages: 0 , Lines: 0 . Recognition Pass [DATE] Pages: 2 , Lines…" at bounding box center [307, 67] width 368 height 431
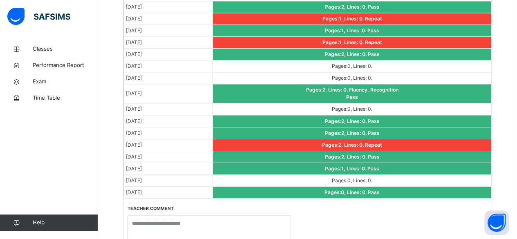
click at [342, 195] on div "Date Dars [DATE] Pages: 0 , Lines: 0 . Recognition Pass [DATE] Pages: 2 , Lines…" at bounding box center [307, 67] width 368 height 431
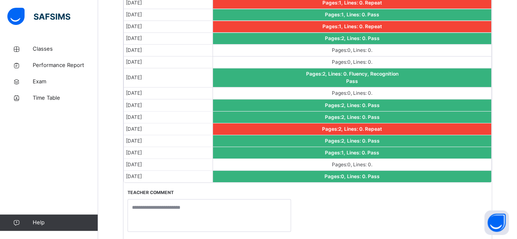
scroll to position [683, 0]
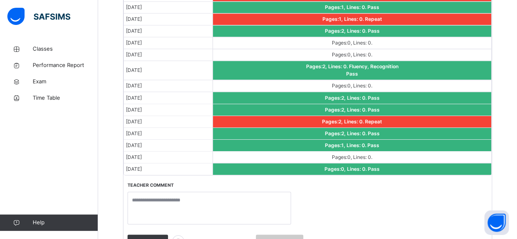
click at [369, 172] on div "Date Dars [DATE] Pages: 0 , Lines: 0 . Recognition Pass [DATE] Pages: 2 , Lines…" at bounding box center [307, 43] width 368 height 431
click at [376, 166] on span "Pass" at bounding box center [374, 168] width 12 height 6
click at [59, 49] on span "Classes" at bounding box center [65, 49] width 65 height 8
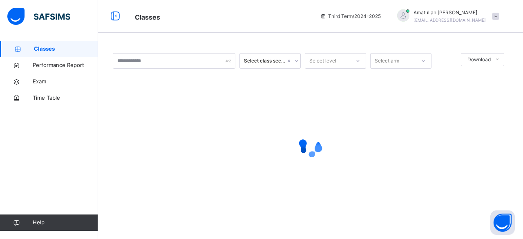
click at [137, 108] on div at bounding box center [310, 146] width 395 height 155
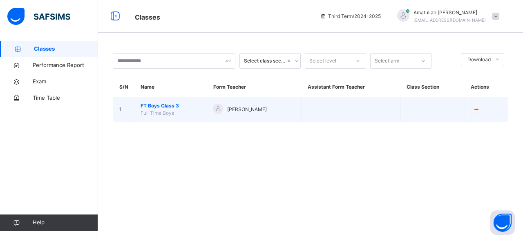
click at [180, 108] on span "FT Boys Class 3" at bounding box center [171, 105] width 60 height 7
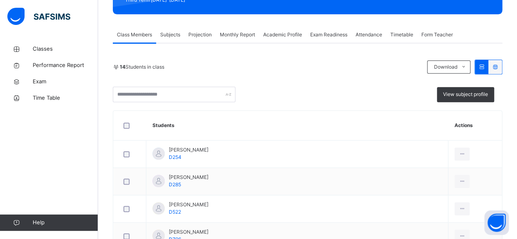
scroll to position [127, 0]
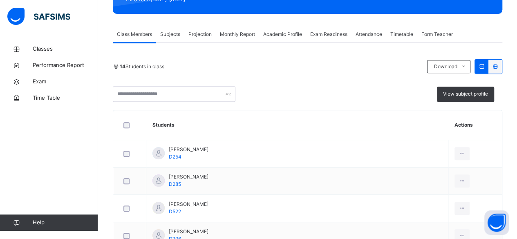
click at [209, 36] on span "Projection" at bounding box center [199, 34] width 23 height 7
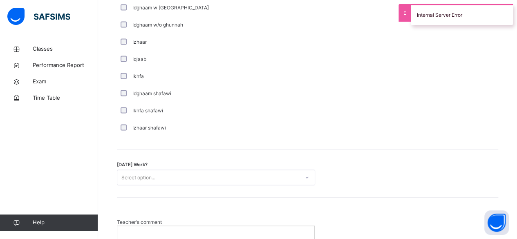
scroll to position [608, 0]
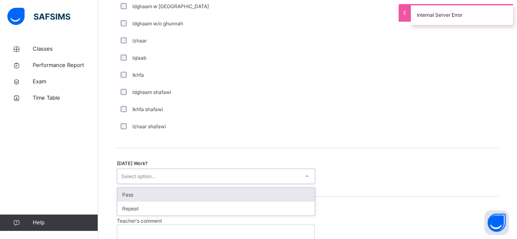
click at [227, 60] on div "Iqlaab" at bounding box center [219, 57] width 200 height 7
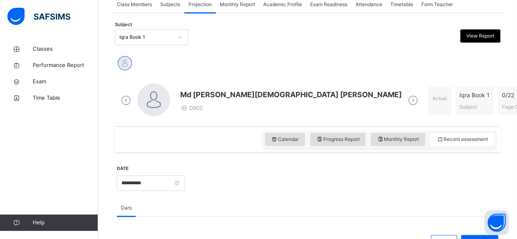
scroll to position [156, 0]
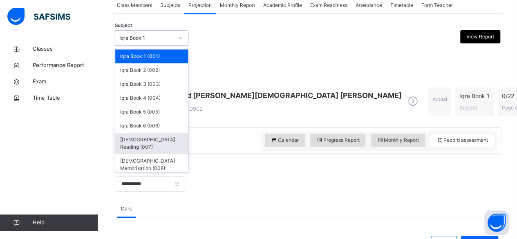
click at [149, 140] on div "[DEMOGRAPHIC_DATA] Reading (007)" at bounding box center [151, 143] width 73 height 21
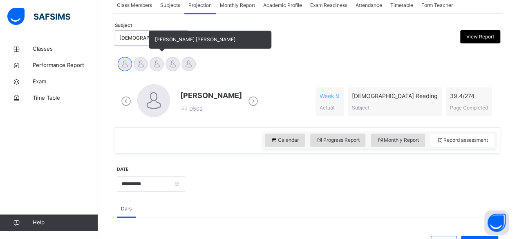
click at [156, 66] on div at bounding box center [157, 64] width 14 height 14
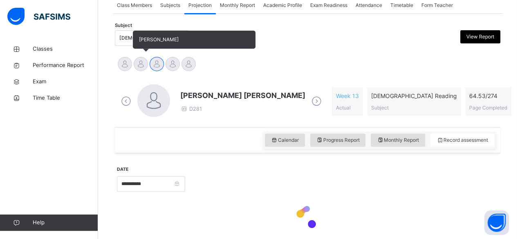
click at [141, 65] on div at bounding box center [141, 64] width 14 height 14
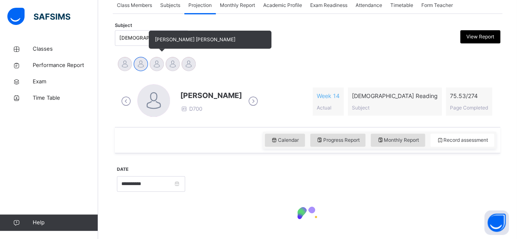
click at [161, 66] on div at bounding box center [157, 64] width 14 height 14
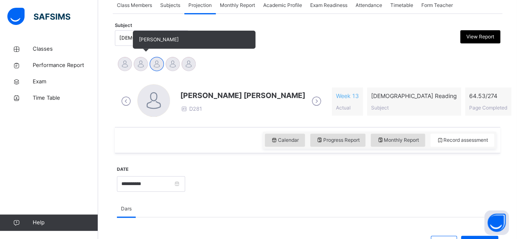
click at [136, 67] on div at bounding box center [141, 64] width 14 height 14
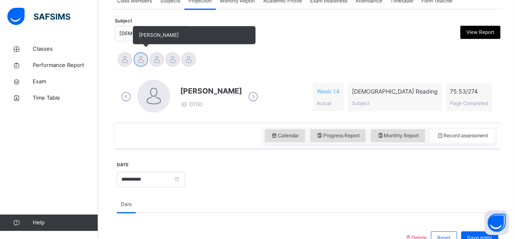
scroll to position [161, 0]
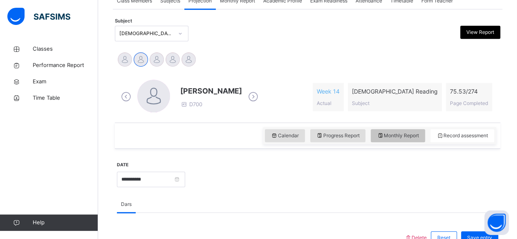
click at [410, 134] on span "Monthly Report" at bounding box center [398, 135] width 42 height 7
select select "****"
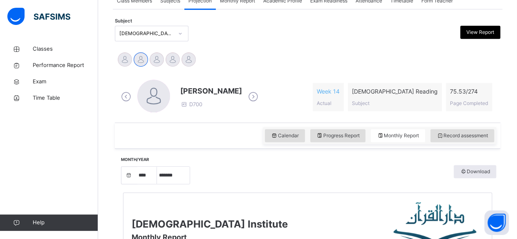
click at [328, 193] on div "Darul Quran Institute Monthly Report" at bounding box center [307, 230] width 368 height 74
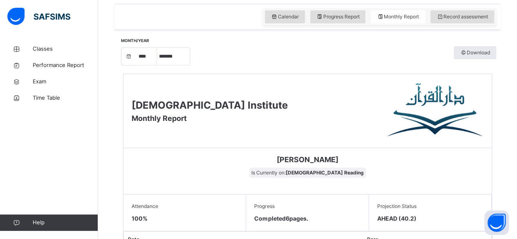
scroll to position [279, 0]
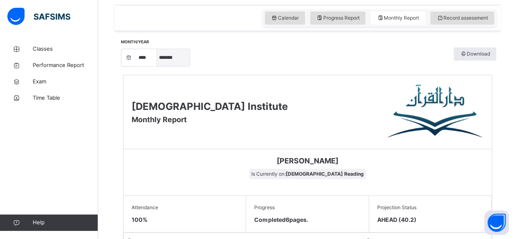
click at [166, 63] on select "***** ******* ******** ***** ***** *** **** **** ****** ********* ******* *****…" at bounding box center [173, 57] width 33 height 17
click at [157, 66] on select "***** ******* ******** ***** ***** *** **** **** ****** ********* ******* *****…" at bounding box center [173, 57] width 33 height 17
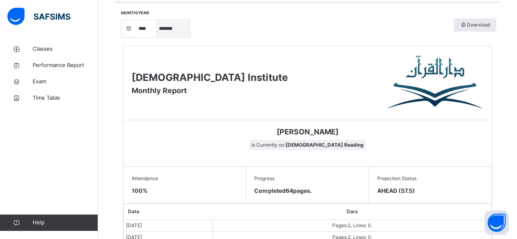
scroll to position [304, 0]
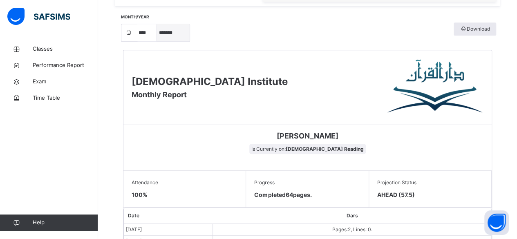
click at [173, 31] on select "***** ******* ******** ***** ***** *** **** **** ****** ********* ******* *****…" at bounding box center [173, 32] width 33 height 17
click at [157, 41] on select "***** ******* ******** ***** ***** *** **** **** ****** ********* ******* *****…" at bounding box center [173, 32] width 33 height 17
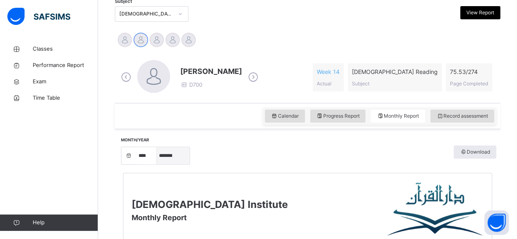
scroll to position [177, 0]
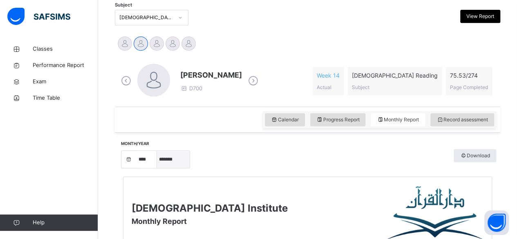
click at [180, 162] on select "***** ******* ******** ***** ***** *** **** **** ****** ********* ******* *****…" at bounding box center [173, 159] width 33 height 17
select select "*"
click at [157, 151] on select "***** ******* ******** ***** ***** *** **** **** ****** ********* ******* *****…" at bounding box center [173, 159] width 33 height 17
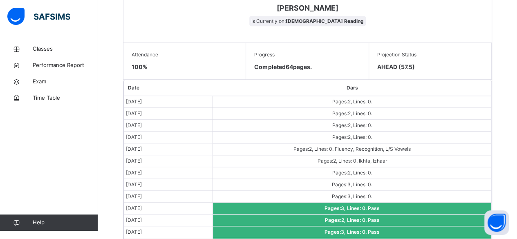
scroll to position [435, 0]
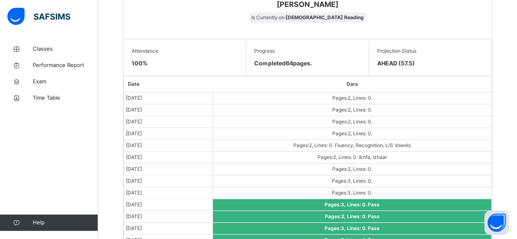
click at [355, 101] on td "Pages: 2 , Lines: 0 ." at bounding box center [352, 98] width 278 height 12
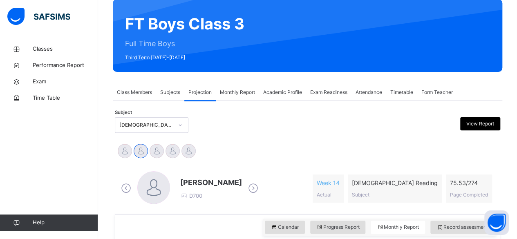
scroll to position [58, 0]
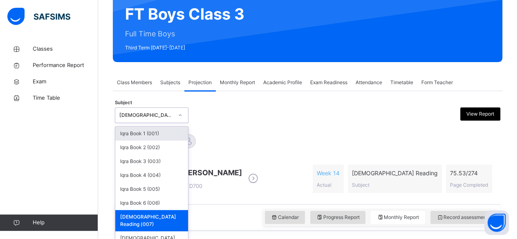
click at [138, 123] on div "option [DEMOGRAPHIC_DATA] Reading (007), selected. option Iqra Book 1 (001) foc…" at bounding box center [152, 115] width 74 height 16
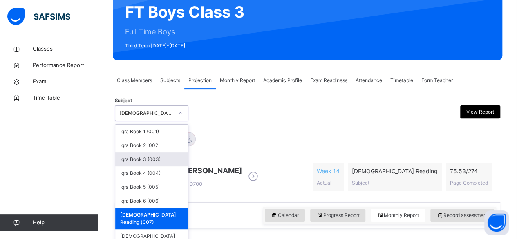
click at [147, 161] on div "Iqra Book 3 (003)" at bounding box center [151, 159] width 73 height 14
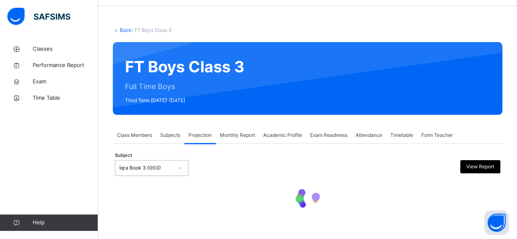
select select "****"
select select "*"
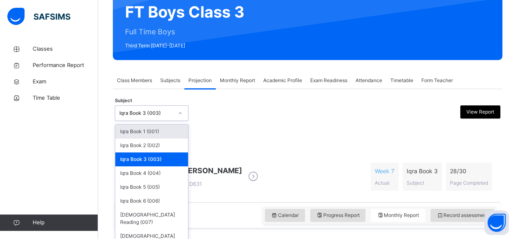
click at [154, 109] on div "Iqra Book 3 (003)" at bounding box center [146, 112] width 54 height 7
click at [152, 147] on div "Iqra Book 2 (002)" at bounding box center [151, 145] width 73 height 14
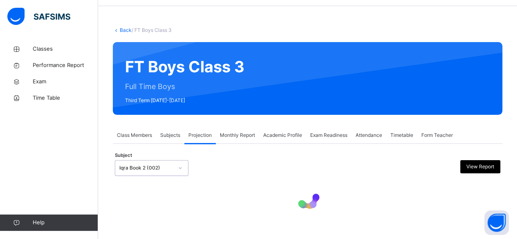
select select "****"
select select "*"
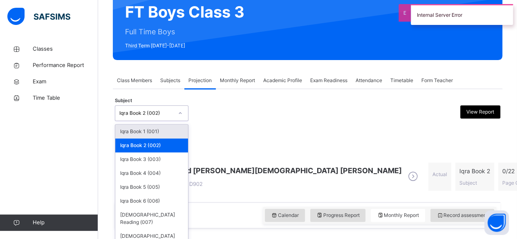
click at [149, 117] on div "Iqra Book 2 (002)" at bounding box center [143, 113] width 57 height 13
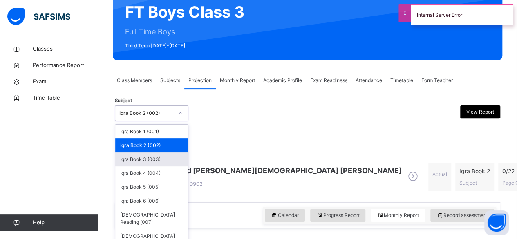
click at [141, 160] on div "Iqra Book 3 (003)" at bounding box center [151, 159] width 73 height 14
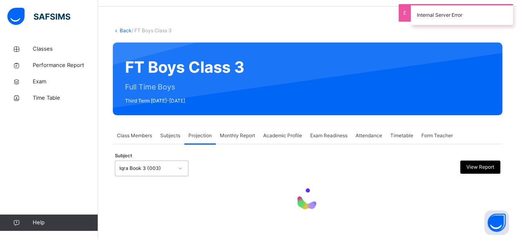
select select "****"
select select "*"
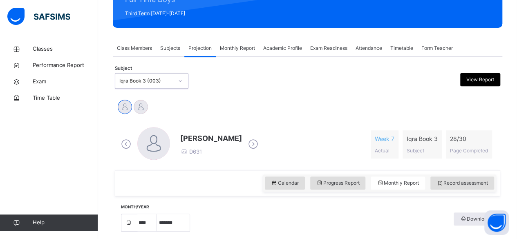
scroll to position [116, 0]
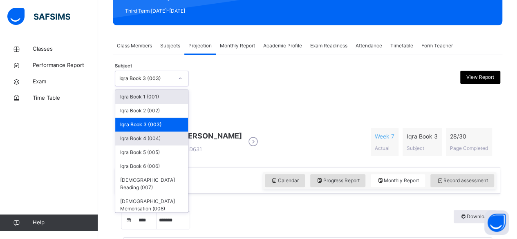
click at [165, 144] on div "Iqra Book 4 (004)" at bounding box center [151, 139] width 73 height 14
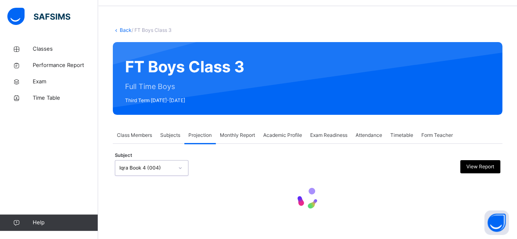
select select "****"
select select "*"
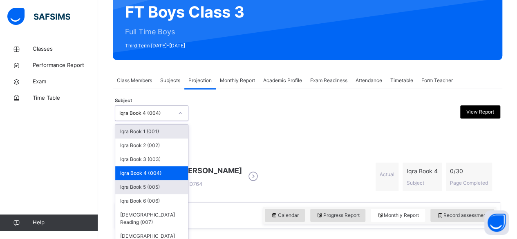
click at [172, 187] on div "Iqra Book 5 (005)" at bounding box center [151, 187] width 73 height 14
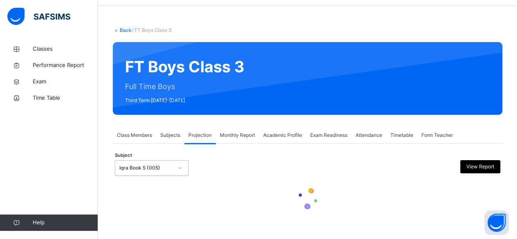
select select "****"
select select "*"
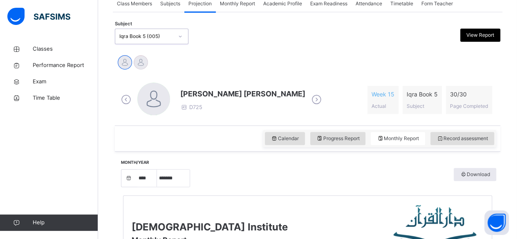
scroll to position [136, 0]
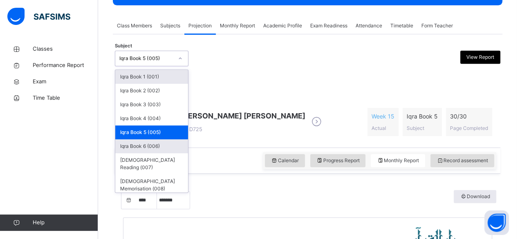
click at [170, 150] on div "Iqra Book 6 (006)" at bounding box center [151, 146] width 73 height 14
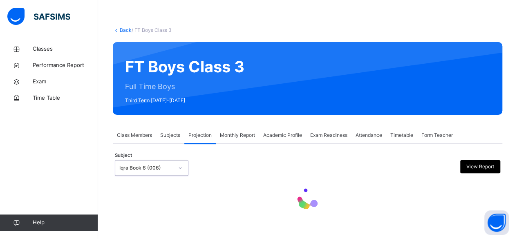
select select "****"
select select "*"
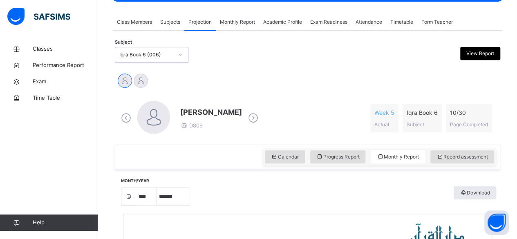
scroll to position [139, 0]
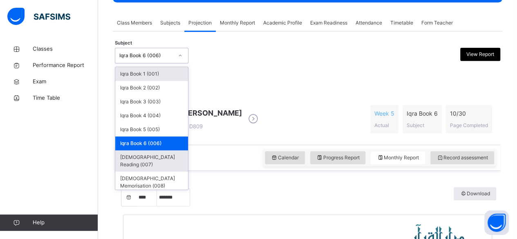
click at [164, 158] on div "[DEMOGRAPHIC_DATA] Reading (007)" at bounding box center [151, 160] width 73 height 21
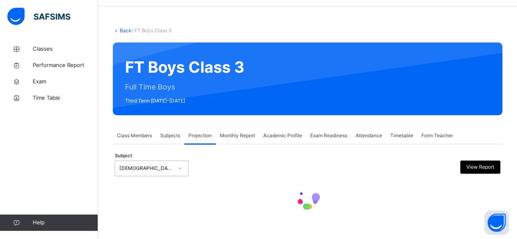
select select "****"
select select "*"
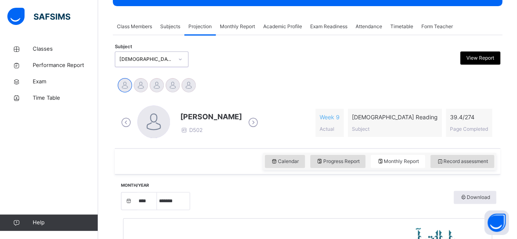
scroll to position [122, 0]
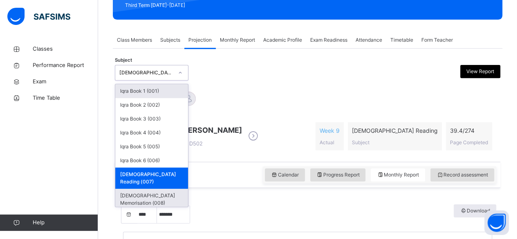
click at [170, 194] on div "[DEMOGRAPHIC_DATA] Memorisation (008)" at bounding box center [151, 199] width 73 height 21
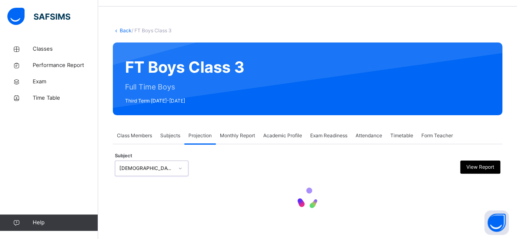
select select "****"
select select "*"
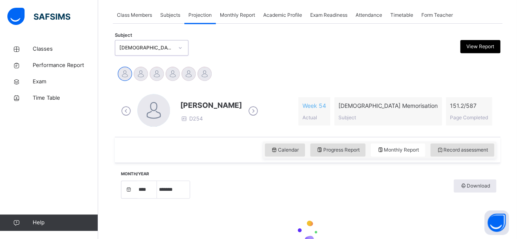
scroll to position [148, 0]
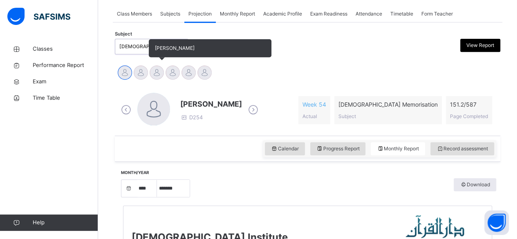
click at [155, 74] on div at bounding box center [157, 72] width 14 height 14
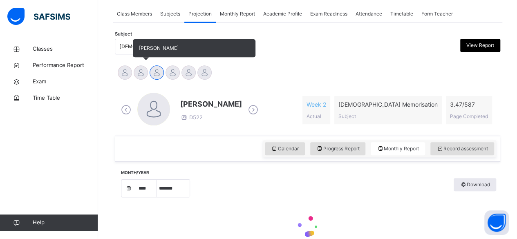
click at [142, 71] on div at bounding box center [141, 72] width 14 height 14
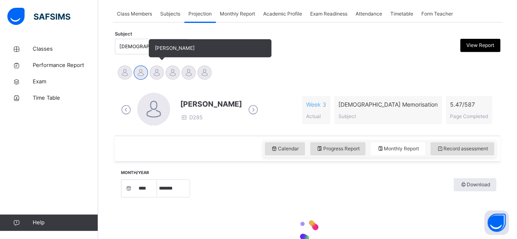
click at [163, 74] on div at bounding box center [157, 72] width 14 height 14
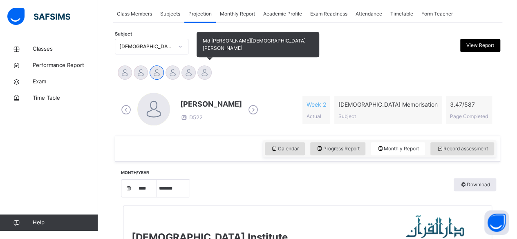
click at [202, 78] on div at bounding box center [204, 72] width 14 height 14
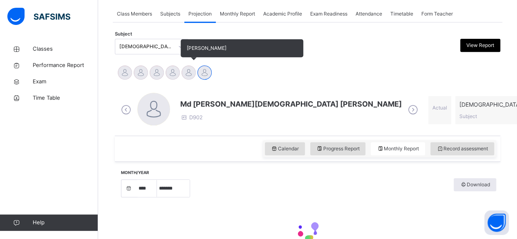
click at [183, 78] on div "[PERSON_NAME]" at bounding box center [189, 74] width 16 height 18
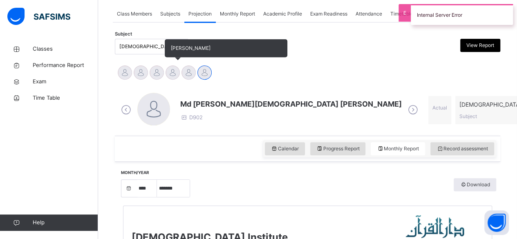
click at [172, 76] on div at bounding box center [172, 72] width 14 height 14
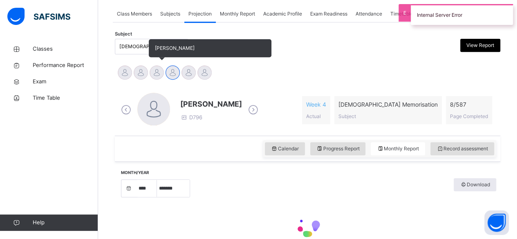
click at [158, 77] on div at bounding box center [157, 72] width 14 height 14
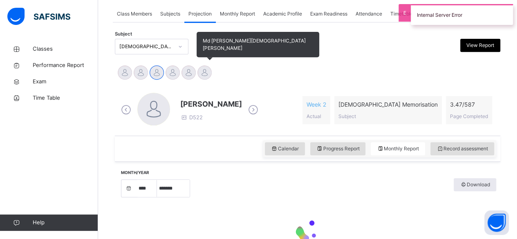
click at [203, 67] on div at bounding box center [204, 72] width 14 height 14
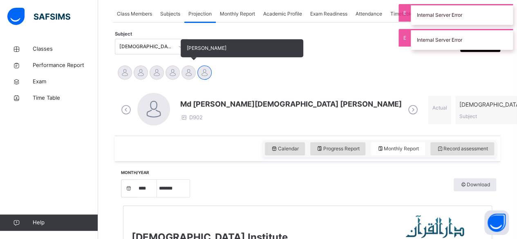
click at [185, 76] on div at bounding box center [188, 72] width 14 height 14
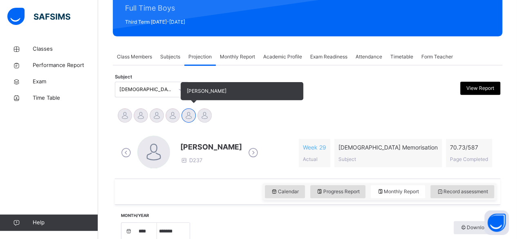
scroll to position [99, 0]
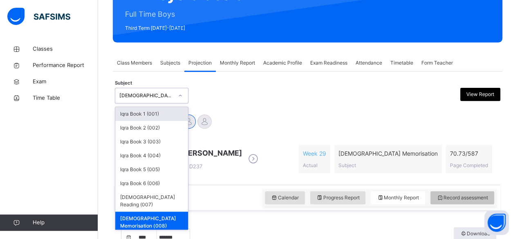
click at [467, 200] on span "Record assessment" at bounding box center [461, 197] width 51 height 7
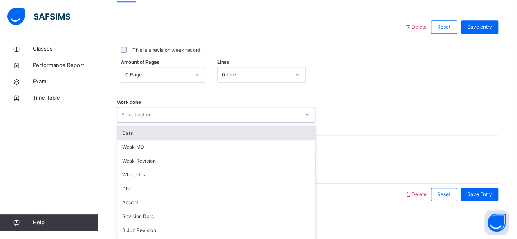
scroll to position [373, 0]
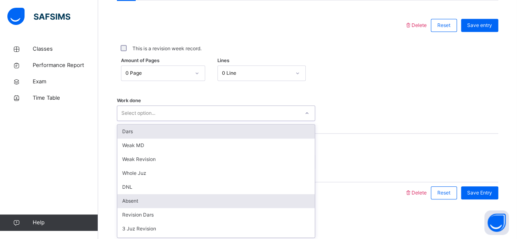
click at [142, 205] on div "Absent" at bounding box center [215, 201] width 197 height 14
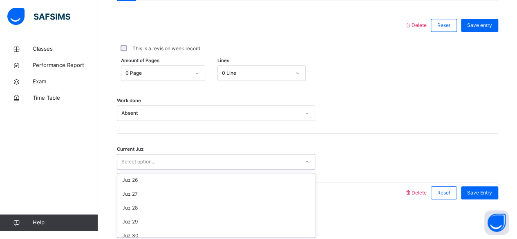
scroll to position [353, 0]
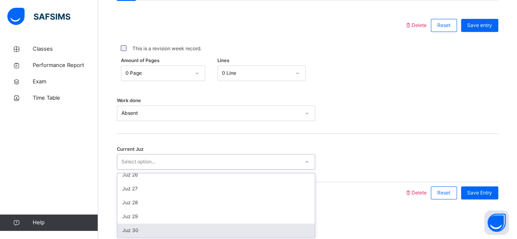
click at [137, 231] on div "Juz 30" at bounding box center [215, 230] width 197 height 14
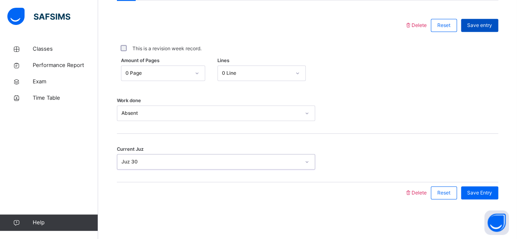
click at [482, 29] on div "Save entry" at bounding box center [479, 25] width 37 height 13
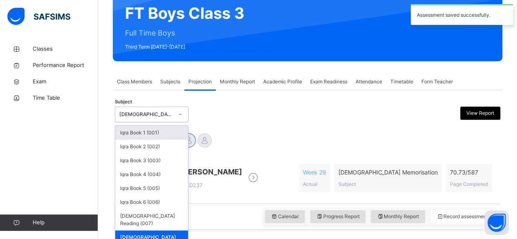
scroll to position [81, 0]
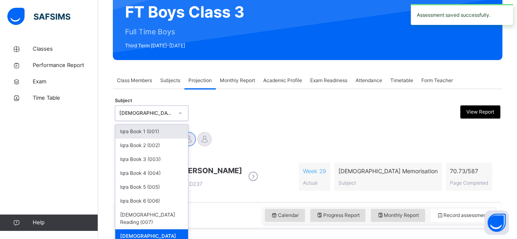
click at [225, 148] on div "Abubakr [PERSON_NAME] [PERSON_NAME] [PERSON_NAME] [PERSON_NAME] [PERSON_NAME] M…" at bounding box center [307, 140] width 381 height 18
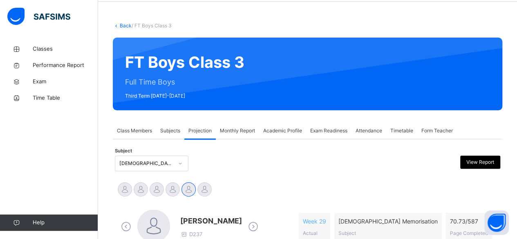
scroll to position [29, 0]
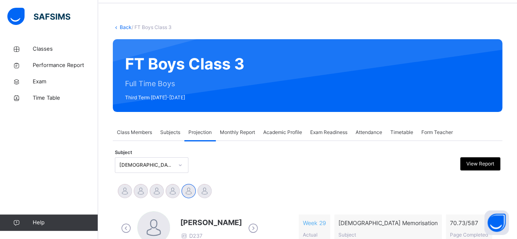
click at [174, 134] on span "Subjects" at bounding box center [170, 132] width 20 height 7
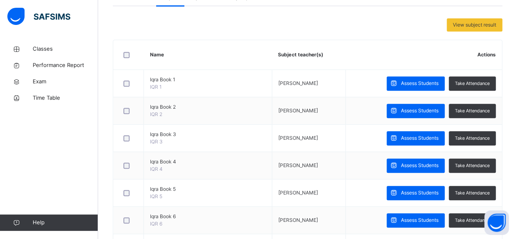
scroll to position [145, 0]
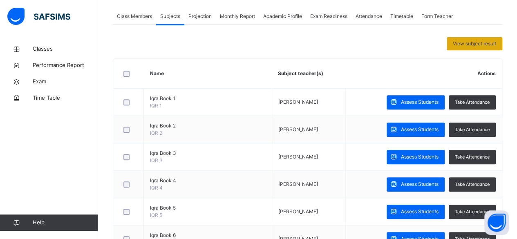
click at [486, 45] on span "View subject result" at bounding box center [474, 43] width 43 height 7
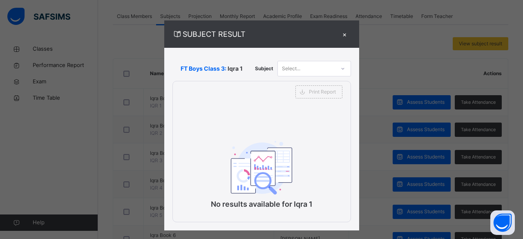
click at [342, 35] on div "×" at bounding box center [345, 34] width 12 height 11
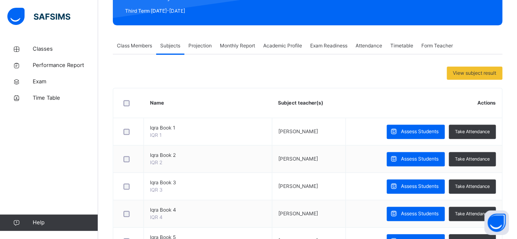
scroll to position [121, 0]
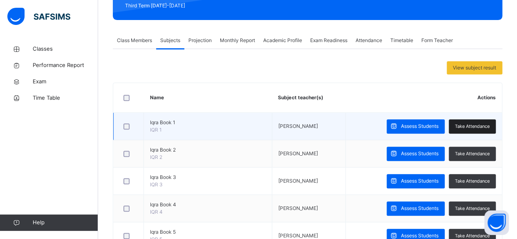
click at [489, 125] on span "Take Attendance" at bounding box center [472, 126] width 35 height 7
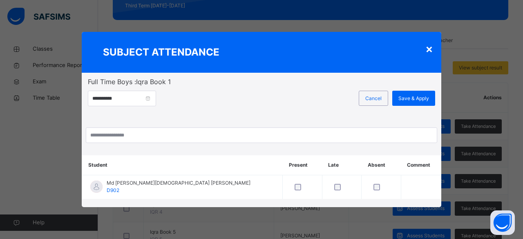
click at [431, 53] on div "×" at bounding box center [429, 48] width 8 height 17
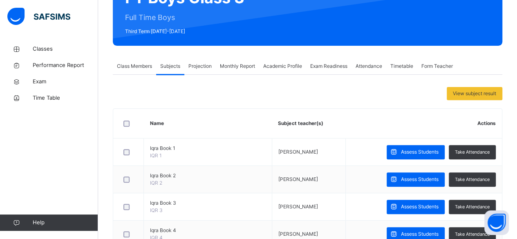
scroll to position [94, 0]
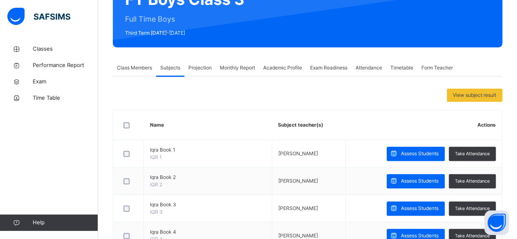
click at [230, 74] on div "Monthly Report" at bounding box center [237, 68] width 43 height 16
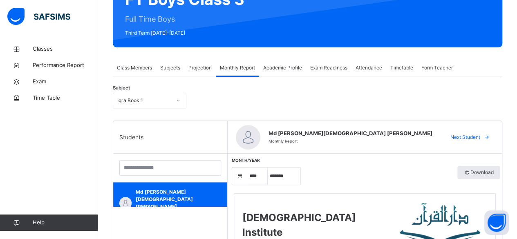
click at [316, 73] on div "Exam Readiness" at bounding box center [328, 68] width 45 height 16
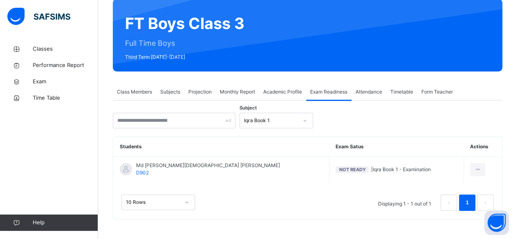
click at [382, 99] on div "Attendance" at bounding box center [368, 92] width 35 height 16
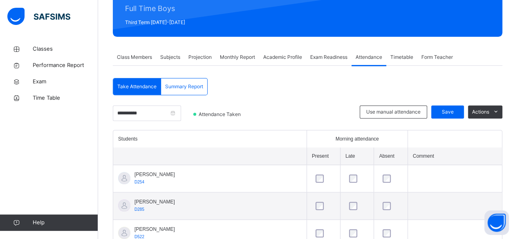
scroll to position [106, 0]
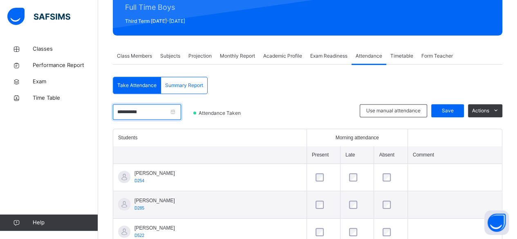
click at [172, 110] on input "**********" at bounding box center [147, 112] width 68 height 16
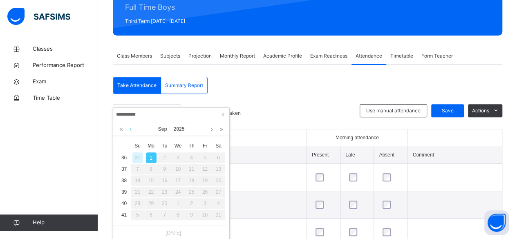
click at [132, 129] on link at bounding box center [130, 129] width 6 height 14
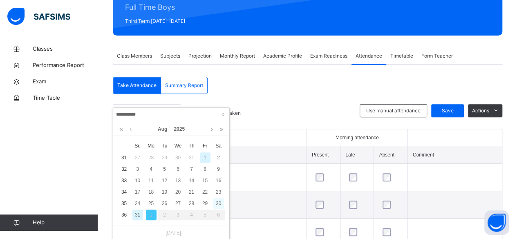
click at [217, 201] on div "30" at bounding box center [218, 203] width 11 height 11
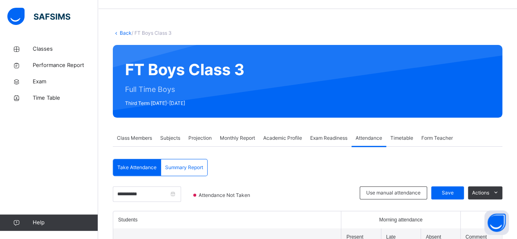
scroll to position [24, 0]
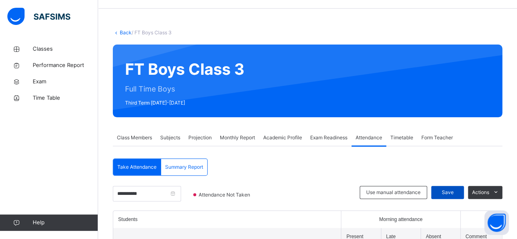
click at [438, 193] on div "Save" at bounding box center [447, 192] width 33 height 13
click at [174, 134] on span "Subjects" at bounding box center [170, 137] width 20 height 7
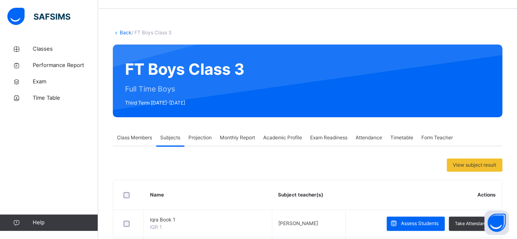
click at [138, 142] on div "Class Members" at bounding box center [134, 137] width 43 height 16
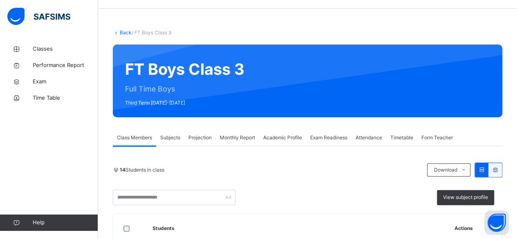
click at [201, 137] on span "Projection" at bounding box center [199, 137] width 23 height 7
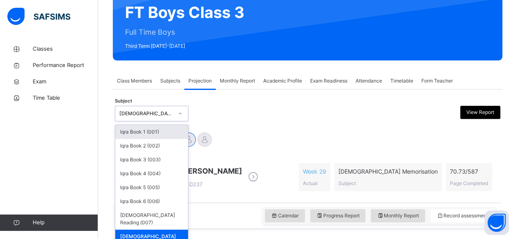
scroll to position [81, 0]
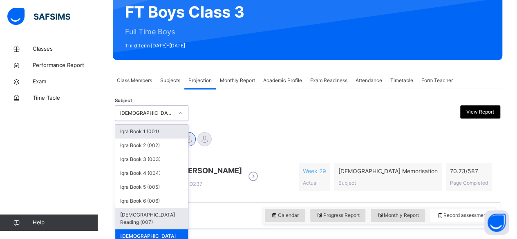
click at [133, 214] on div "[DEMOGRAPHIC_DATA] Reading (007)" at bounding box center [151, 218] width 73 height 21
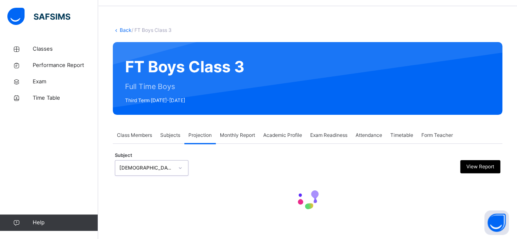
scroll to position [26, 0]
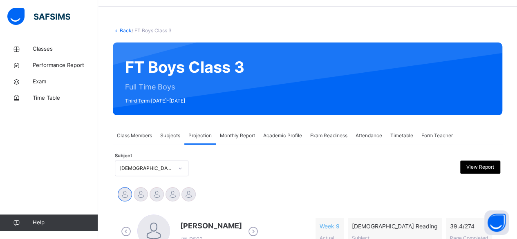
click at [138, 142] on div "Class Members" at bounding box center [134, 135] width 43 height 16
click at [0, 0] on input "text" at bounding box center [0, 0] width 0 height 0
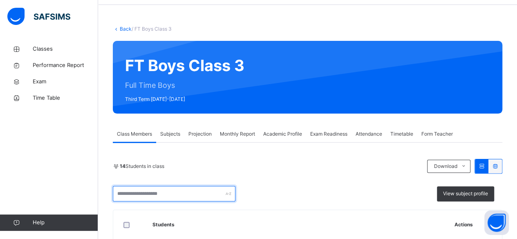
scroll to position [40, 0]
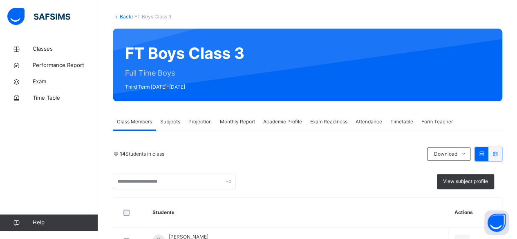
click at [207, 123] on span "Projection" at bounding box center [199, 121] width 23 height 7
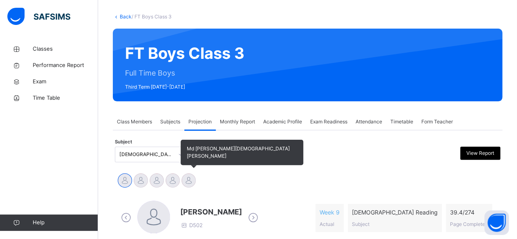
click at [192, 177] on div at bounding box center [188, 180] width 14 height 14
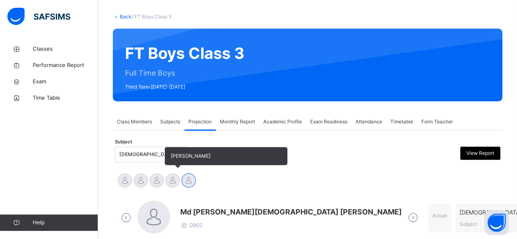
click at [173, 181] on div at bounding box center [172, 180] width 14 height 14
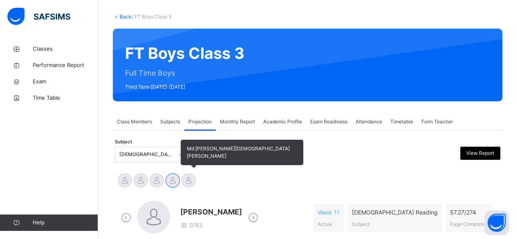
click at [193, 179] on div at bounding box center [188, 180] width 14 height 14
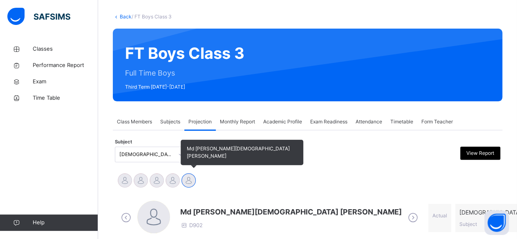
click at [182, 186] on div "Md [PERSON_NAME][DEMOGRAPHIC_DATA] [PERSON_NAME]" at bounding box center [189, 181] width 16 height 18
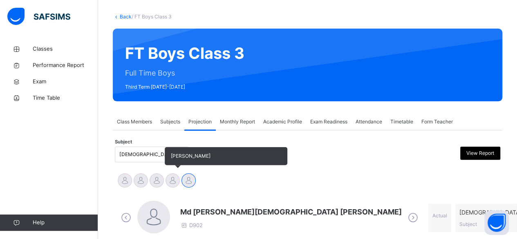
click at [177, 182] on div at bounding box center [172, 180] width 14 height 14
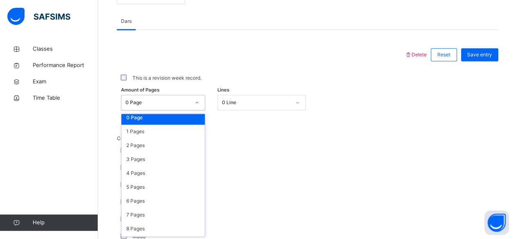
scroll to position [4, 0]
click at [131, 185] on div "5 Pages" at bounding box center [162, 187] width 83 height 14
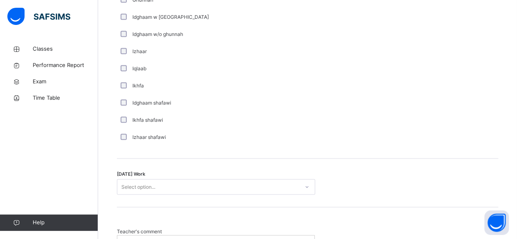
scroll to position [599, 0]
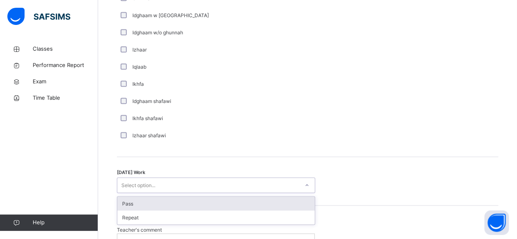
click at [123, 203] on div "Pass" at bounding box center [215, 203] width 197 height 14
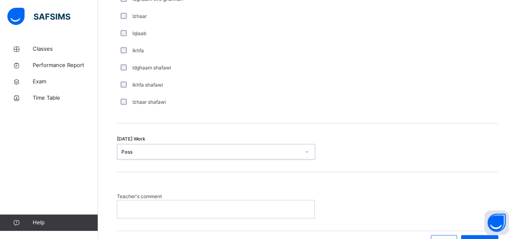
scroll to position [681, 0]
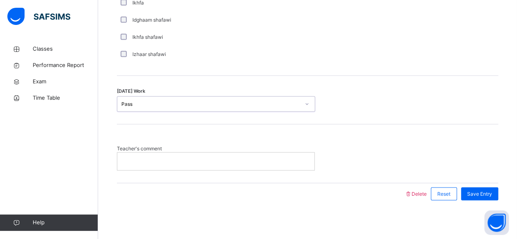
click at [132, 163] on p at bounding box center [215, 160] width 185 height 7
click at [490, 192] on span "Save Entry" at bounding box center [479, 193] width 25 height 7
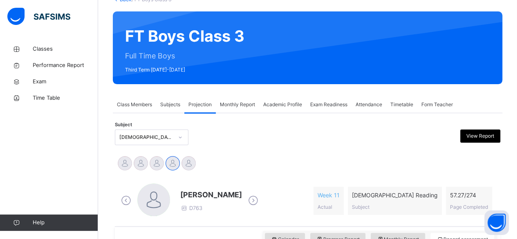
scroll to position [57, 0]
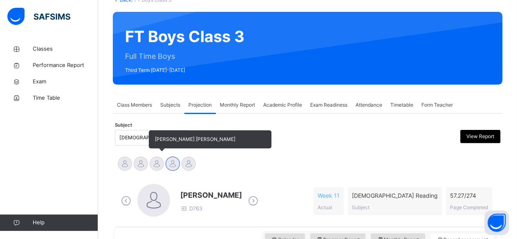
click at [155, 165] on div at bounding box center [157, 163] width 14 height 14
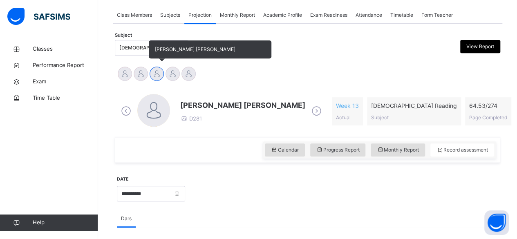
scroll to position [149, 0]
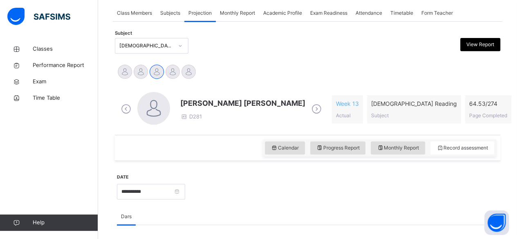
click at [207, 104] on span "[PERSON_NAME] [PERSON_NAME]" at bounding box center [242, 103] width 125 height 11
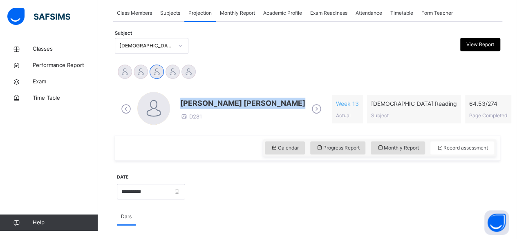
click at [207, 104] on span "[PERSON_NAME] [PERSON_NAME]" at bounding box center [242, 103] width 125 height 11
drag, startPoint x: 207, startPoint y: 104, endPoint x: 255, endPoint y: 79, distance: 54.5
